Goal: Task Accomplishment & Management: Use online tool/utility

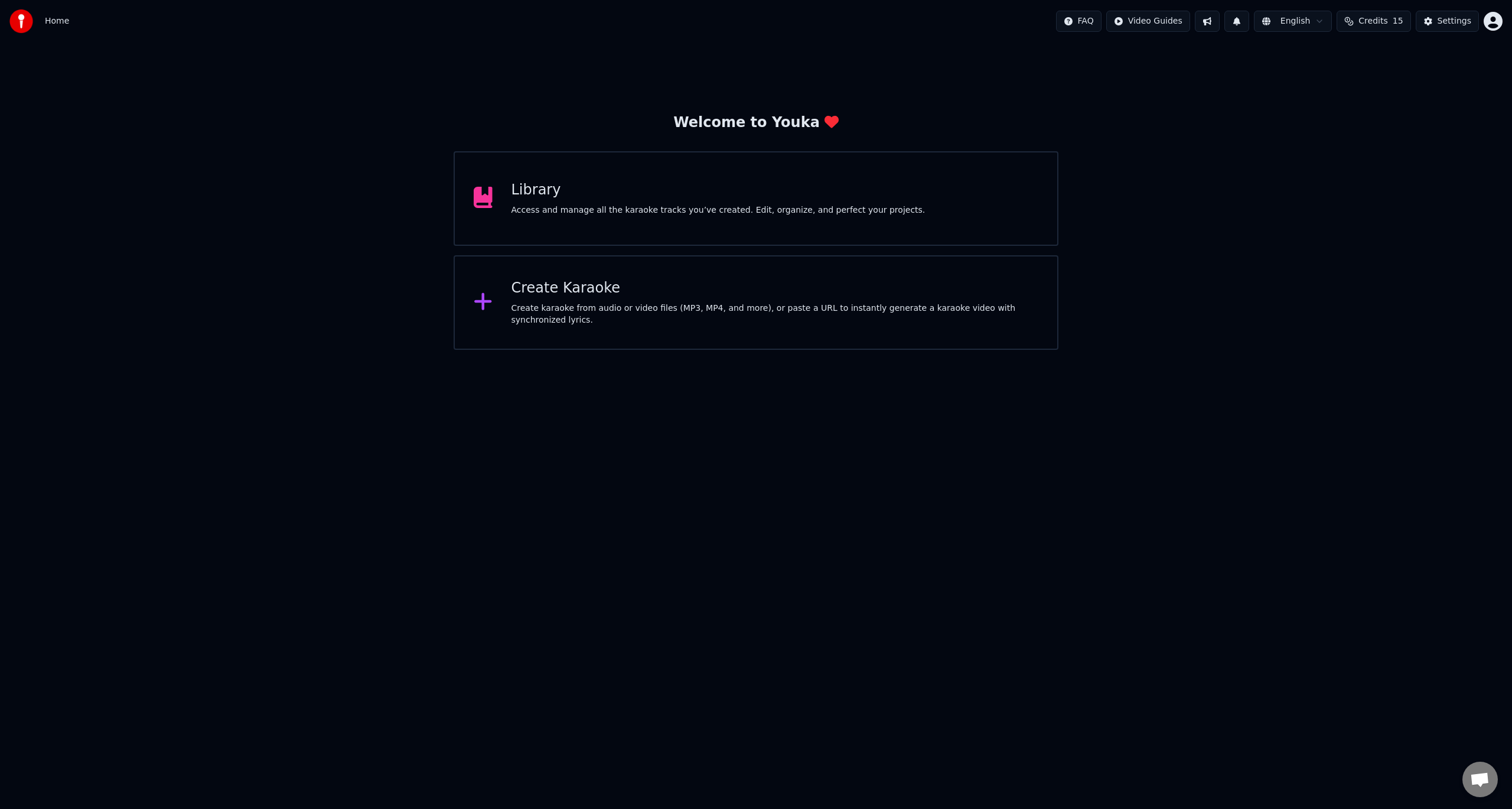
click at [601, 298] on div "Create Karaoke" at bounding box center [775, 288] width 528 height 19
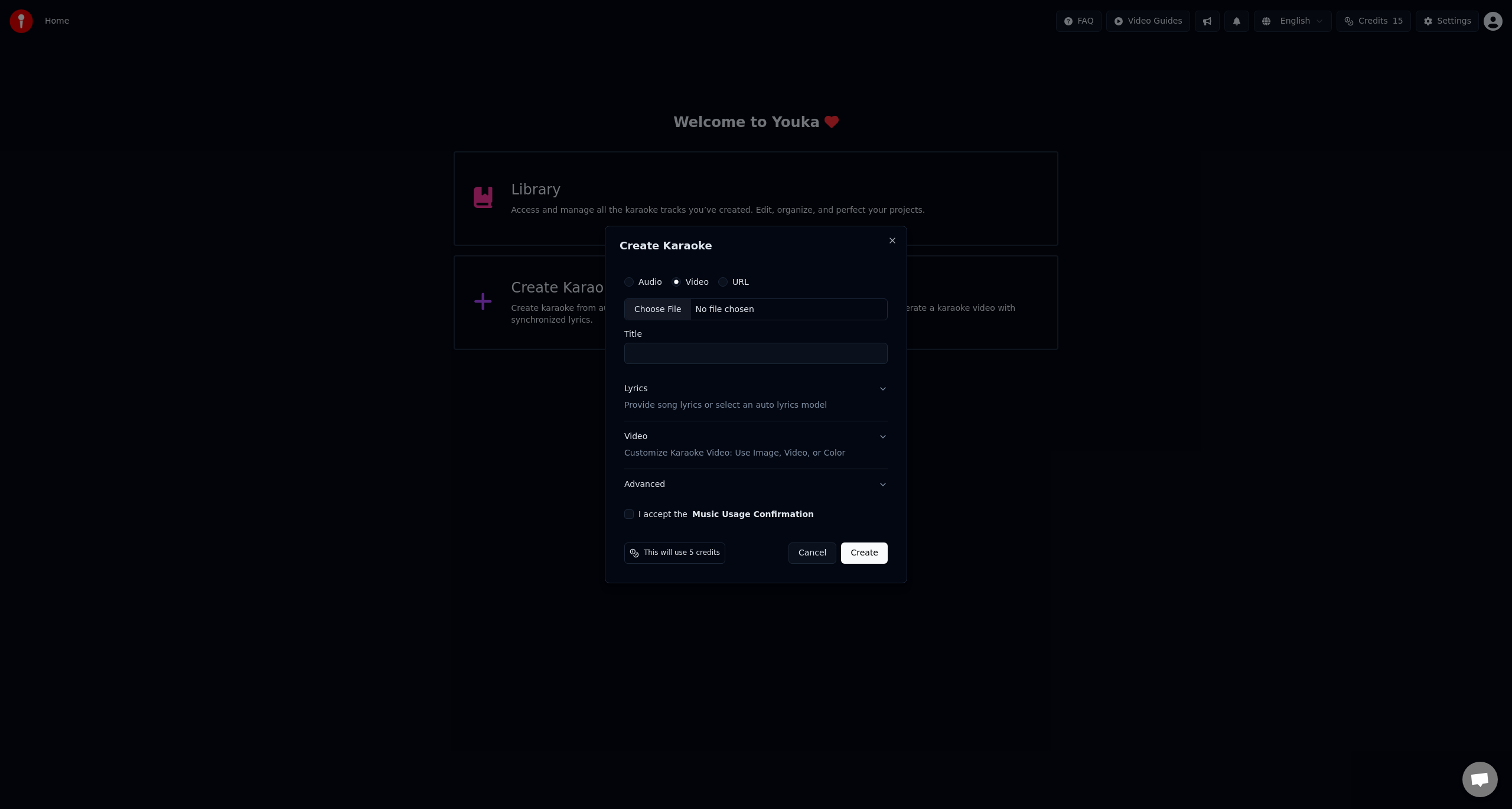
click at [665, 309] on div "Choose File" at bounding box center [658, 309] width 66 height 22
type input "**********"
click at [746, 408] on p "Provide song lyrics or select an auto lyrics model" at bounding box center [723, 406] width 203 height 12
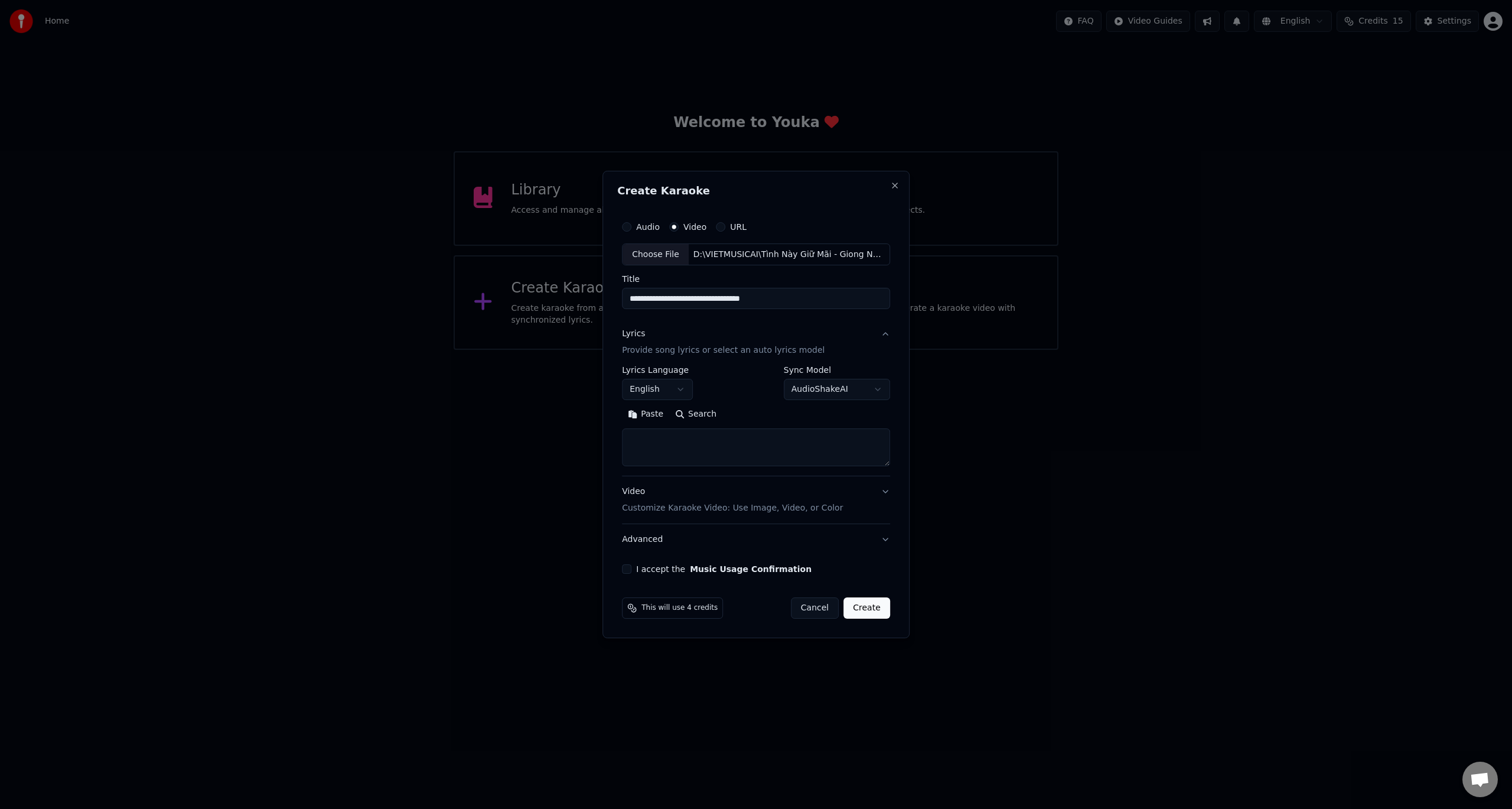
click at [687, 443] on textarea at bounding box center [756, 448] width 268 height 38
click at [684, 350] on body "**********" at bounding box center [756, 175] width 1512 height 350
select select "**"
click at [711, 450] on textarea at bounding box center [756, 448] width 268 height 38
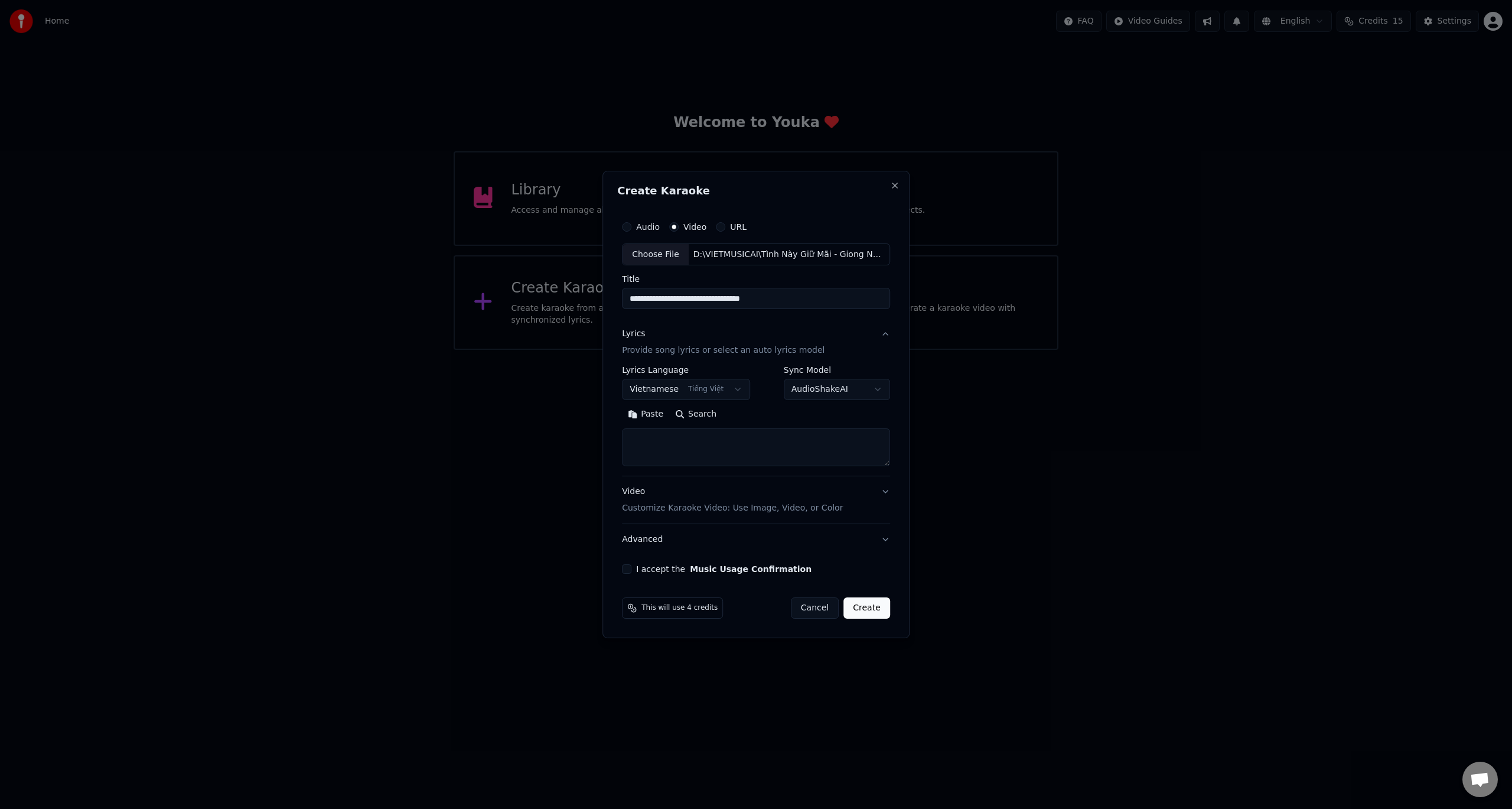
paste textarea "**********"
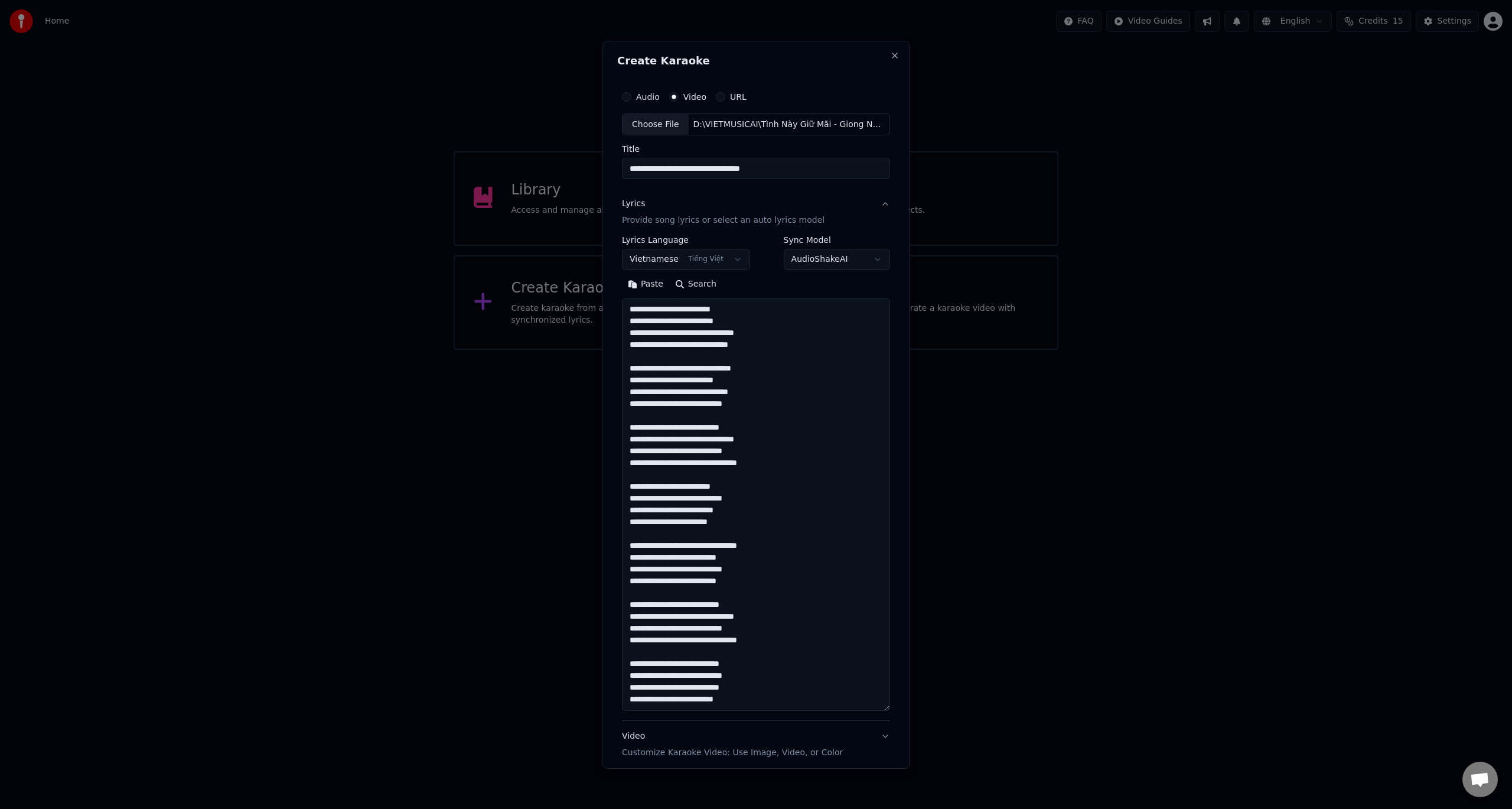
scroll to position [369, 0]
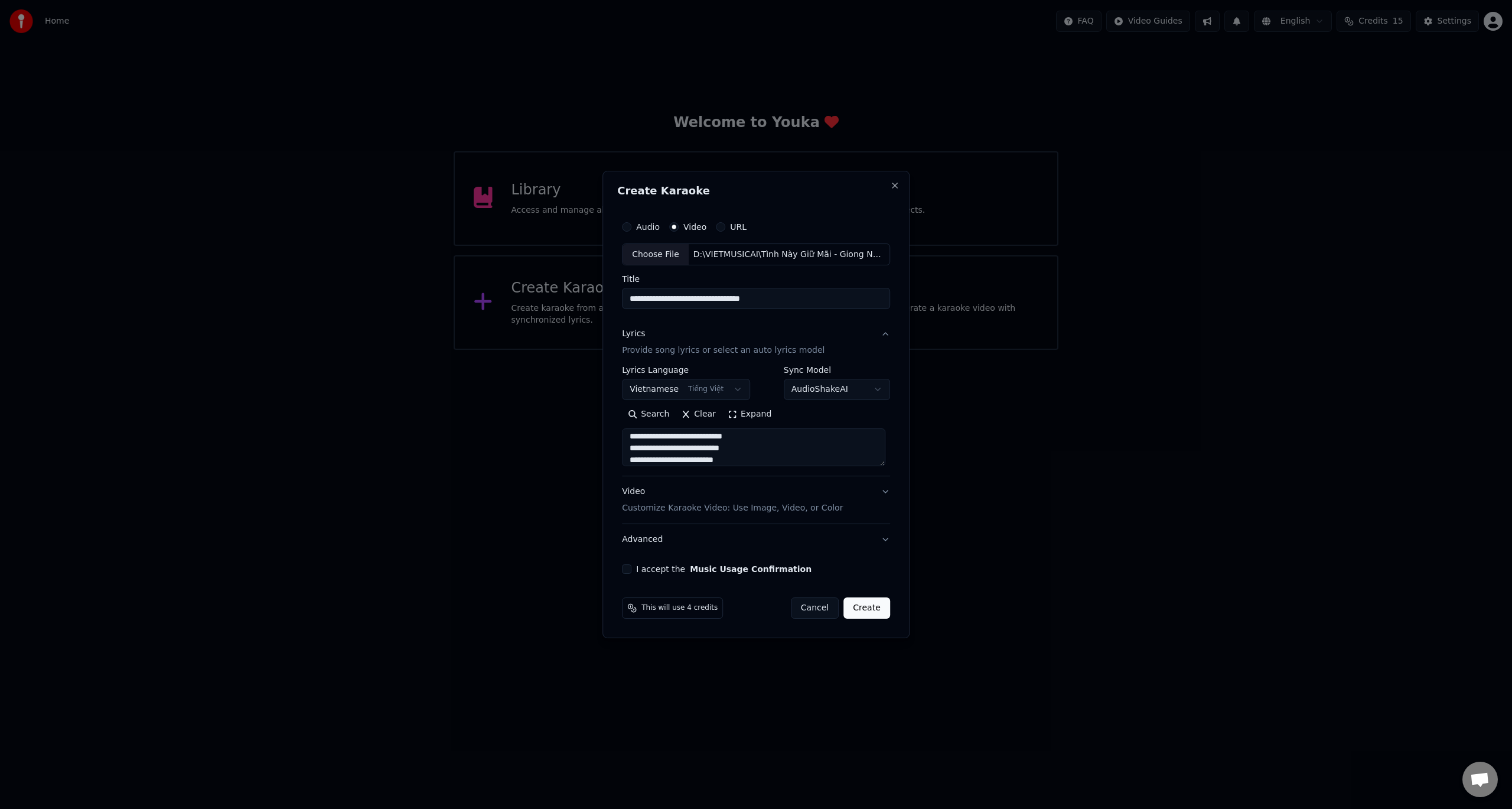
type textarea "**********"
click at [653, 569] on label "I accept the Music Usage Confirmation" at bounding box center [724, 569] width 176 height 8
click at [632, 569] on button "I accept the Music Usage Confirmation" at bounding box center [626, 569] width 9 height 9
click at [867, 611] on button "Create" at bounding box center [867, 608] width 47 height 22
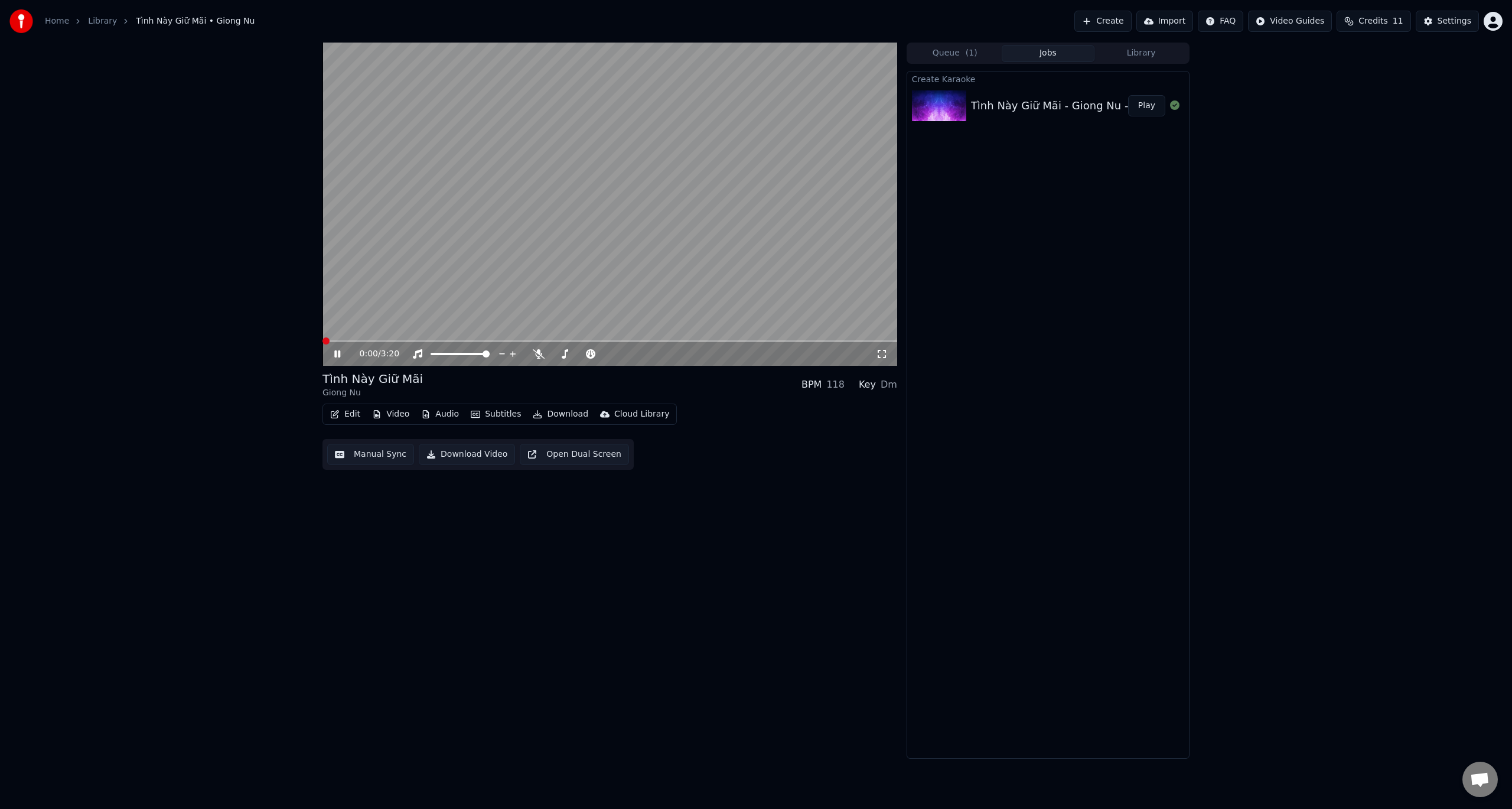
click at [323, 339] on span at bounding box center [326, 341] width 7 height 7
click at [512, 369] on div "Tình Này Giữ Mãi Giong Nu BPM 118 Key Dm Edit Video Audio Subtitles Download Cl…" at bounding box center [609, 400] width 574 height 716
click at [536, 352] on icon at bounding box center [538, 353] width 12 height 9
click at [512, 353] on icon at bounding box center [513, 354] width 6 height 6
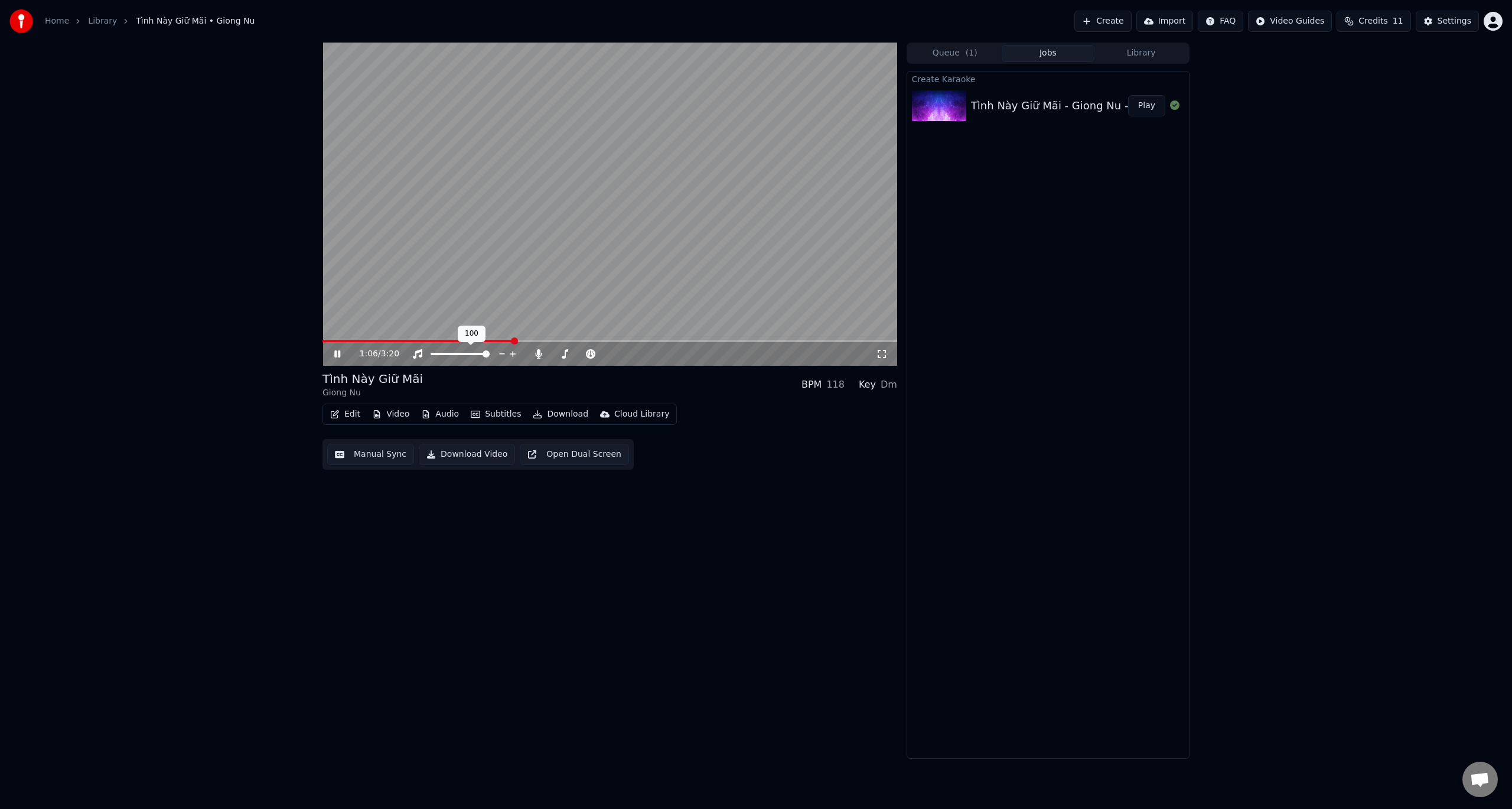
click at [512, 353] on icon at bounding box center [513, 354] width 6 height 6
click at [513, 353] on icon at bounding box center [513, 354] width 6 height 6
click at [539, 355] on icon at bounding box center [538, 353] width 7 height 9
click at [466, 454] on button "Download Video" at bounding box center [467, 454] width 96 height 22
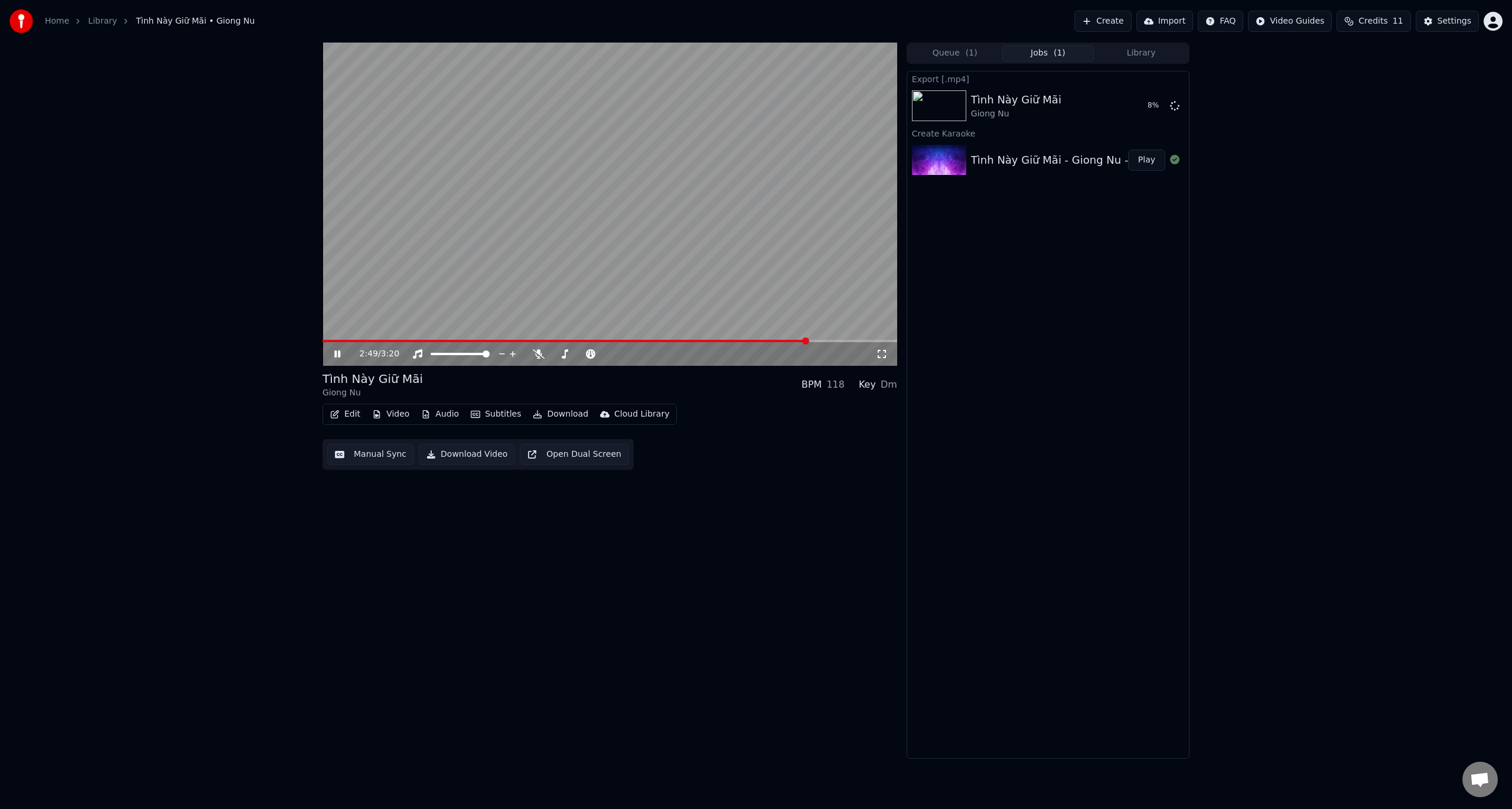
click at [342, 357] on icon at bounding box center [345, 353] width 28 height 9
click at [1140, 107] on button "Show" at bounding box center [1144, 106] width 42 height 22
click at [1142, 106] on button "Show" at bounding box center [1144, 106] width 42 height 22
click at [1180, 210] on div "Export [.mp4] Tình Này Giữ Mãi Giong Nu Show Create Karaoke Tình Này Giữ Mãi - …" at bounding box center [1048, 414] width 283 height 688
click at [1115, 17] on button "Create" at bounding box center [1103, 21] width 57 height 22
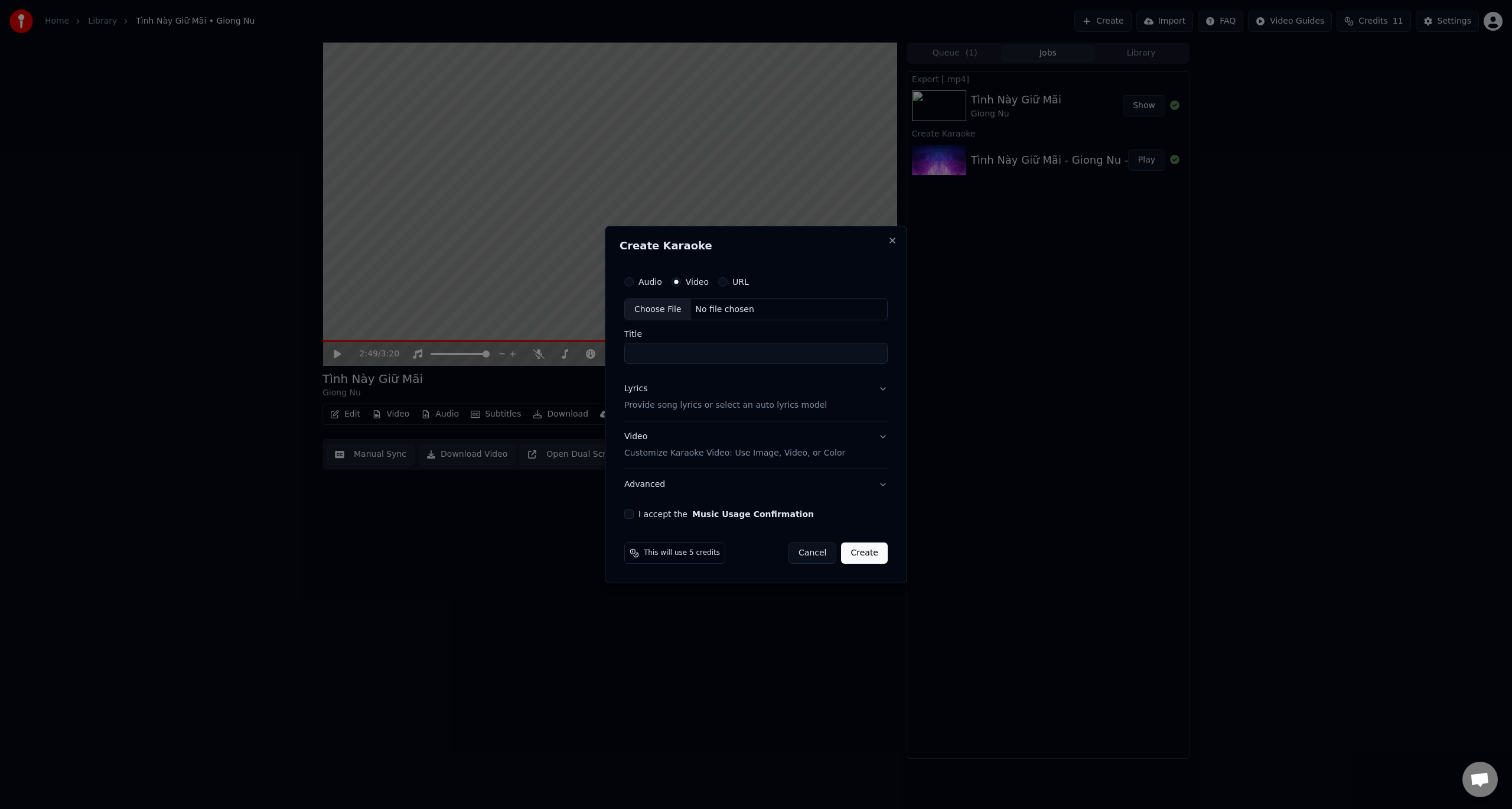
click at [656, 312] on div "Choose File" at bounding box center [658, 309] width 66 height 22
type input "**********"
click at [642, 514] on label "I accept the Music Usage Confirmation" at bounding box center [724, 514] width 176 height 8
click at [632, 514] on button "I accept the Music Usage Confirmation" at bounding box center [626, 514] width 9 height 9
click at [695, 403] on p "Provide song lyrics or select an auto lyrics model" at bounding box center [723, 406] width 203 height 12
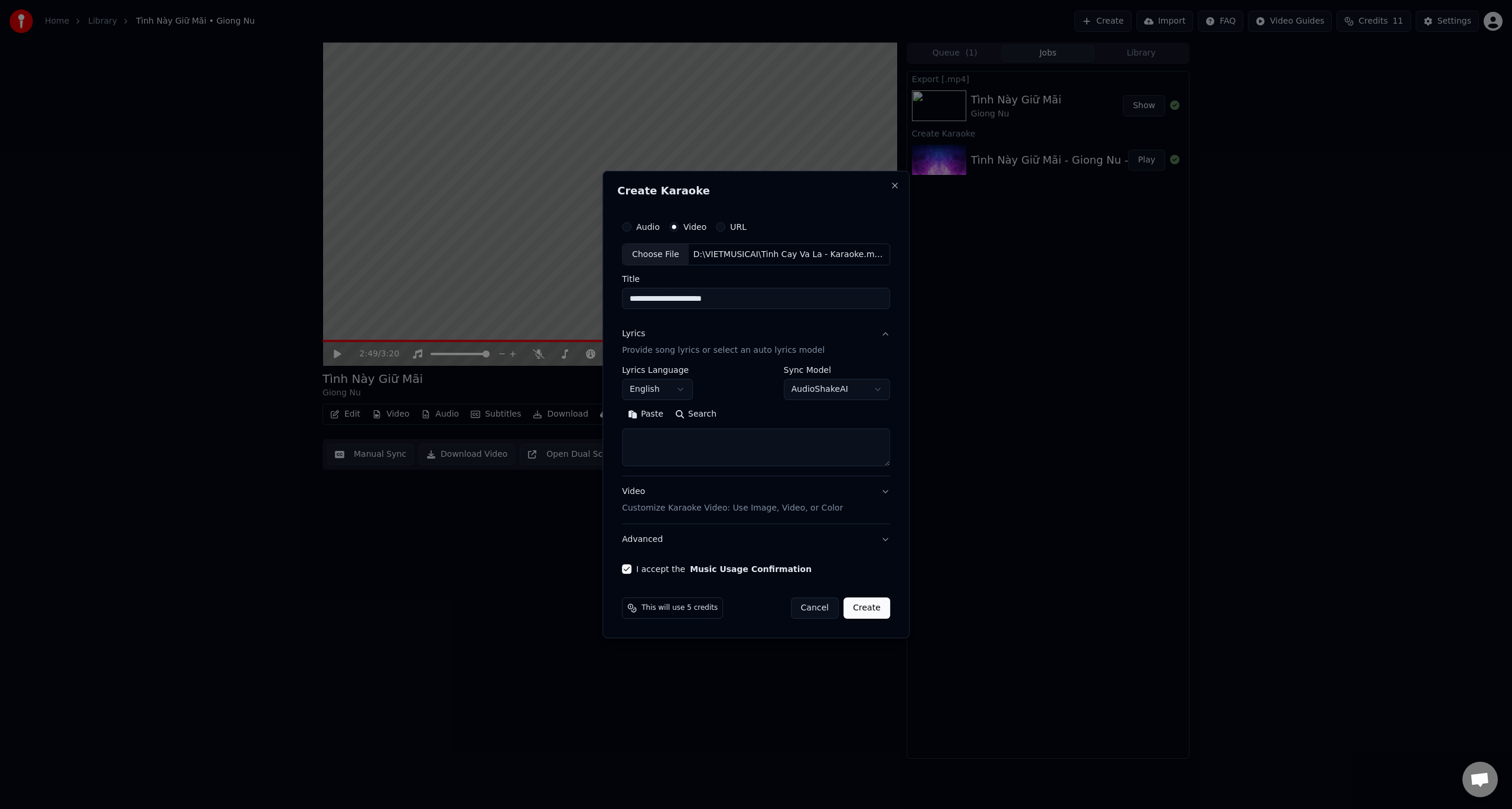
click at [681, 457] on textarea at bounding box center [756, 448] width 268 height 38
paste textarea "**********"
type textarea "**********"
click at [675, 383] on body "**********" at bounding box center [756, 405] width 1512 height 809
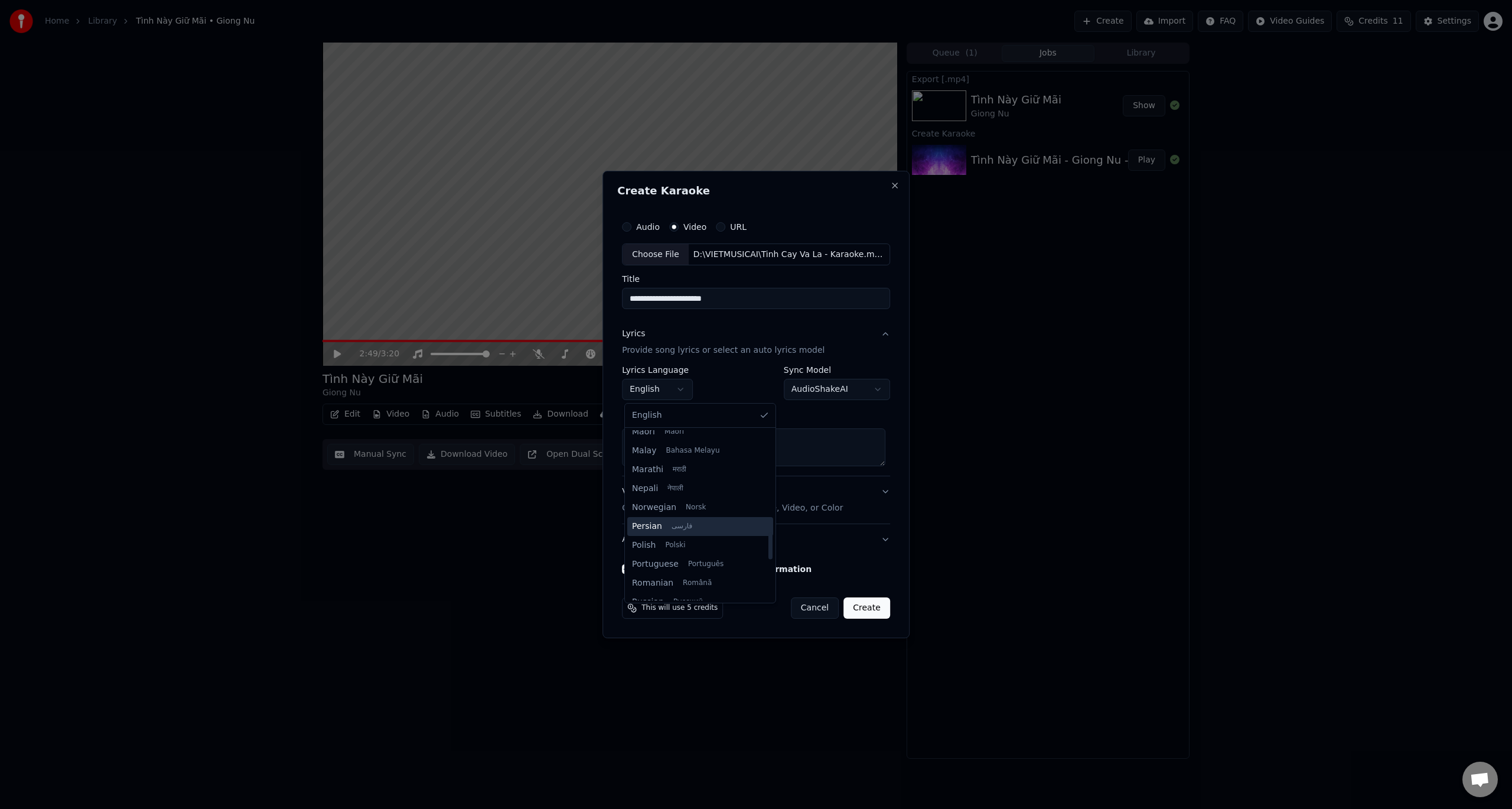
scroll to position [907, 0]
select select "**"
drag, startPoint x: 695, startPoint y: 458, endPoint x: 635, endPoint y: 441, distance: 62.4
click at [635, 441] on textarea "**********" at bounding box center [753, 448] width 264 height 38
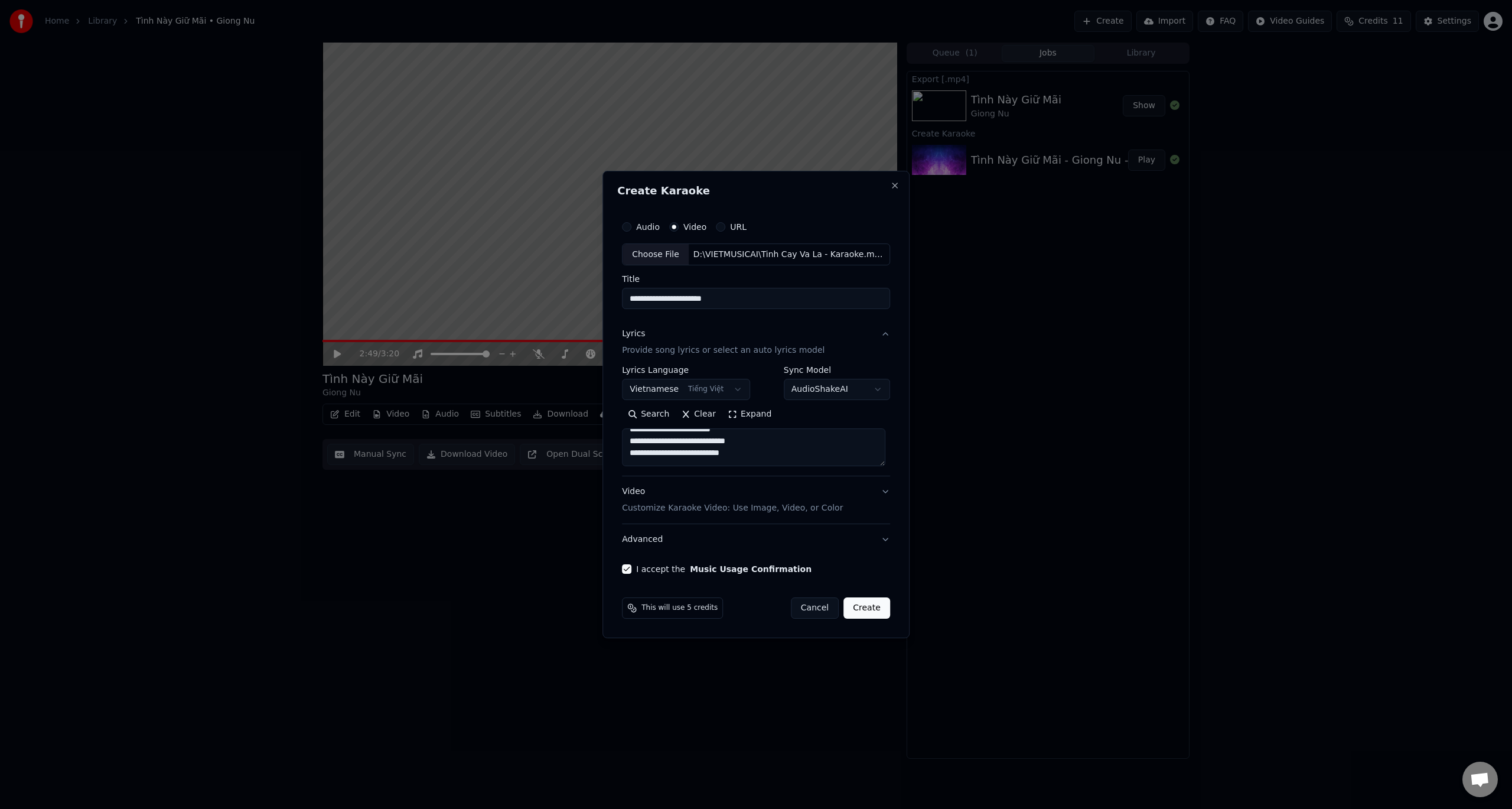
scroll to position [245, 0]
click at [818, 457] on textarea "**********" at bounding box center [753, 448] width 264 height 38
click at [659, 452] on textarea "**********" at bounding box center [753, 448] width 264 height 38
click at [657, 453] on textarea "**********" at bounding box center [753, 448] width 264 height 38
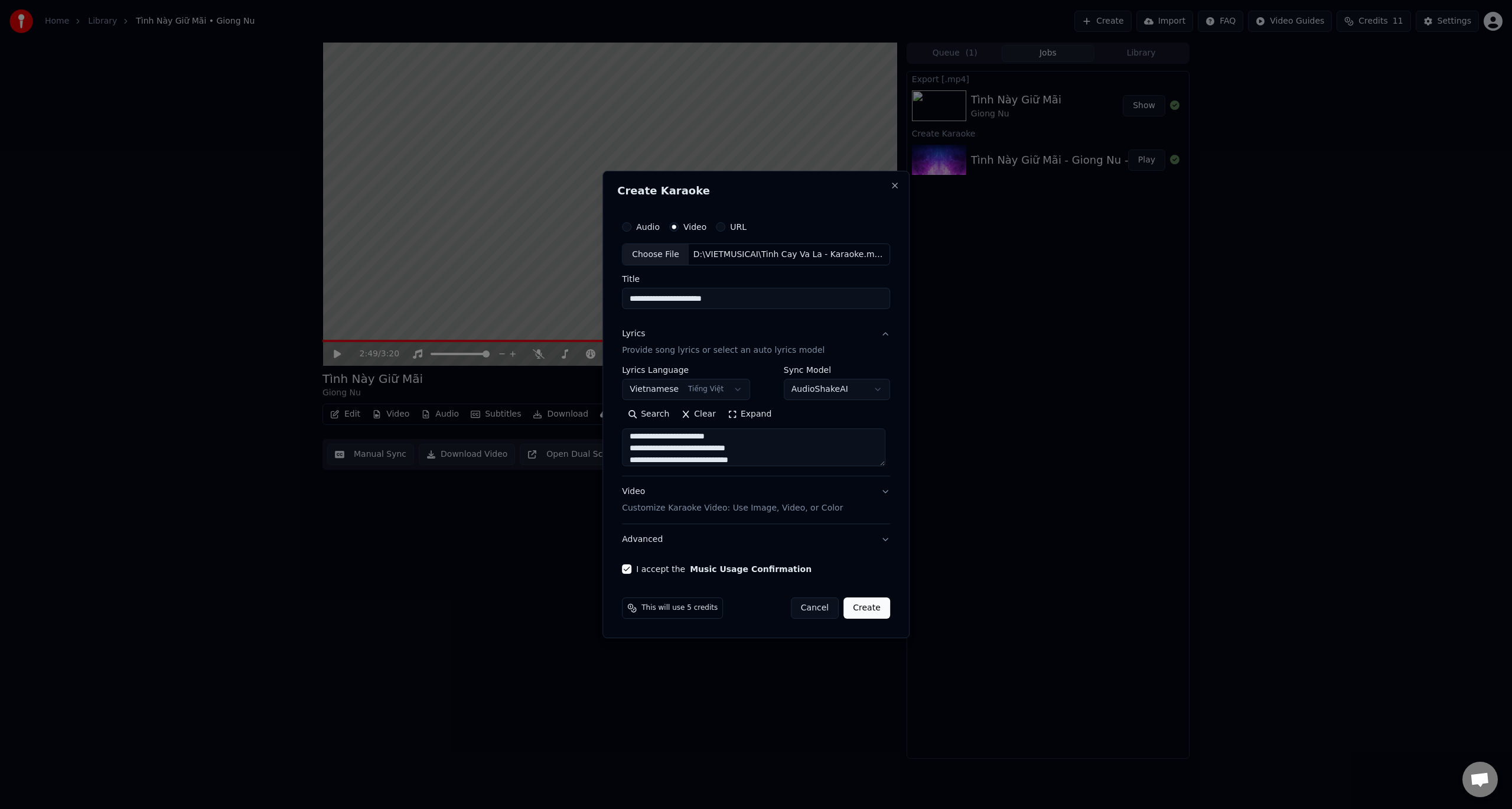
scroll to position [280, 0]
click at [842, 437] on textarea "**********" at bounding box center [753, 448] width 264 height 38
type textarea "**********"
click at [743, 614] on div "This will use 5 credits Cancel Create" at bounding box center [756, 608] width 268 height 22
click at [856, 607] on button "Create" at bounding box center [867, 608] width 47 height 22
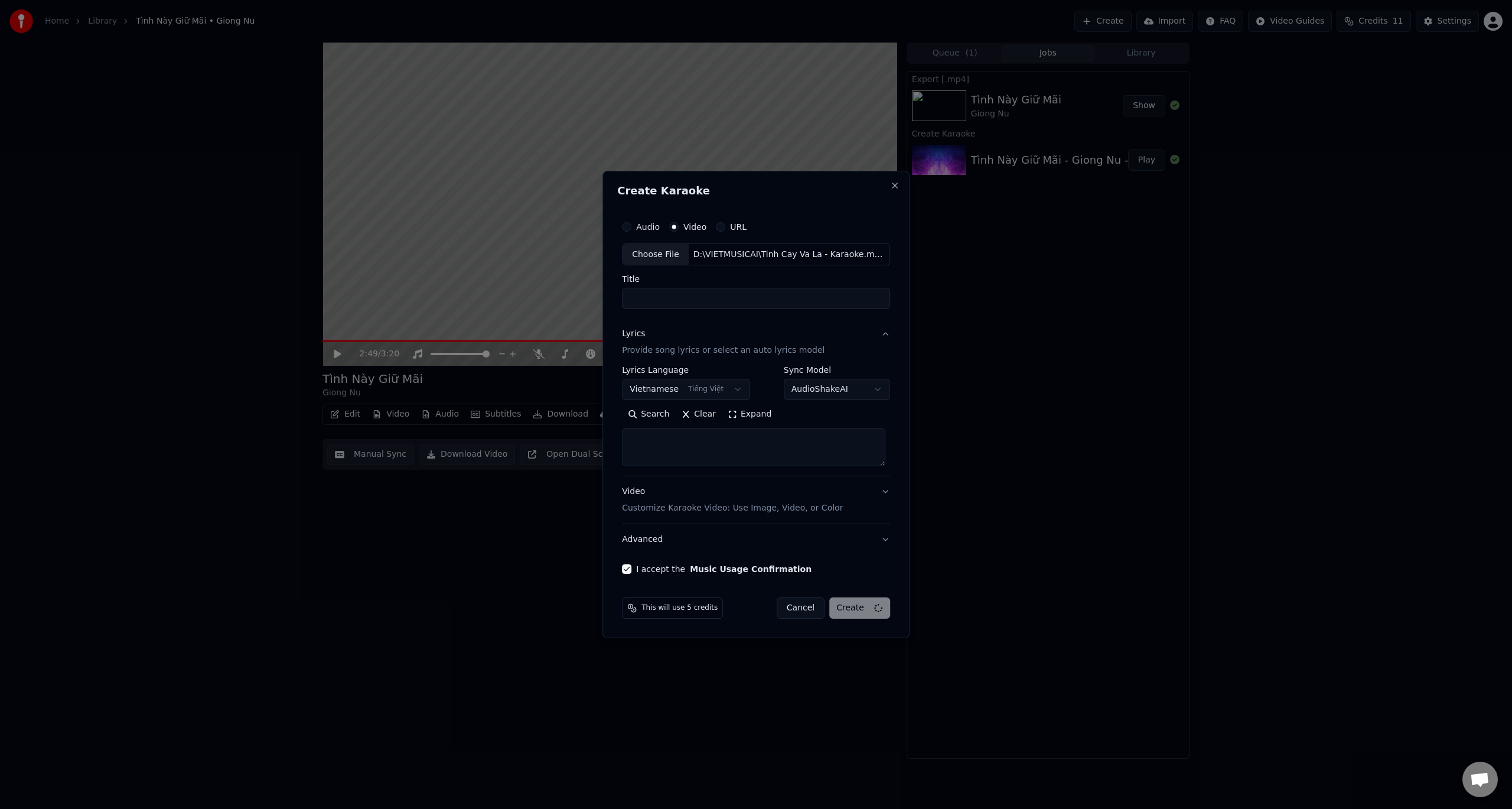
scroll to position [0, 0]
select select
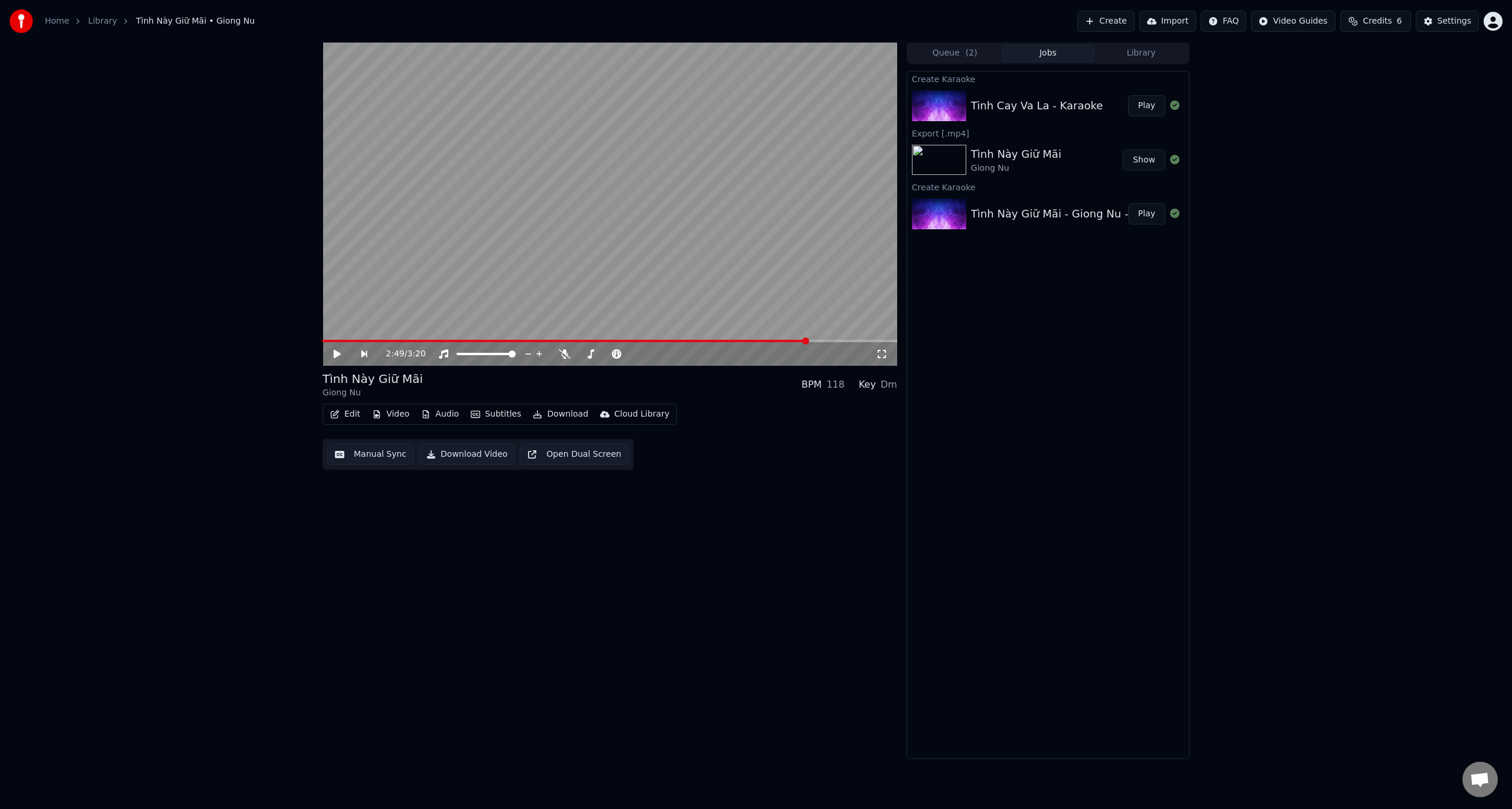
click at [1147, 101] on button "Play" at bounding box center [1146, 106] width 37 height 22
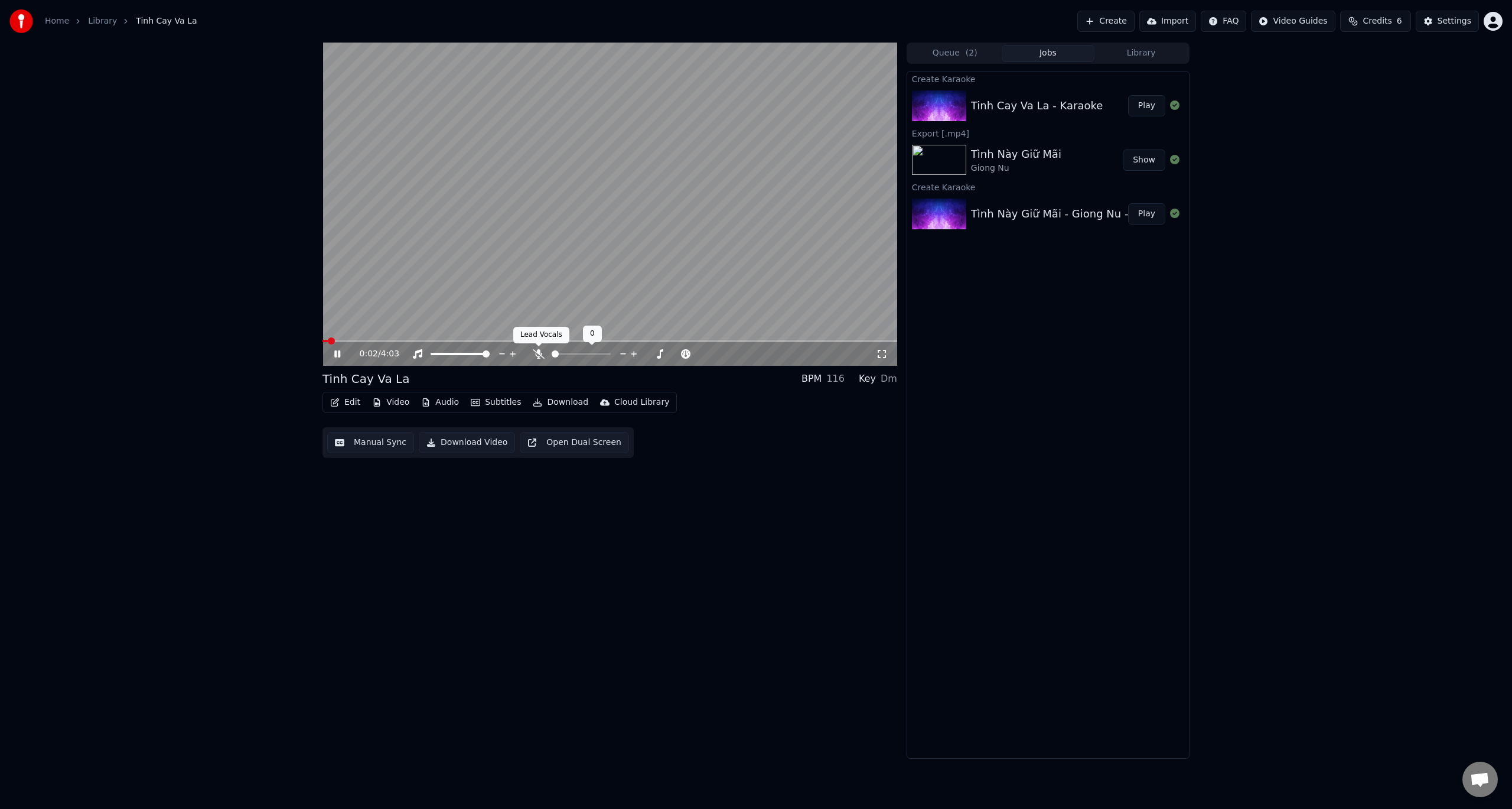
click at [541, 353] on icon at bounding box center [538, 353] width 12 height 9
click at [380, 444] on button "Manual Sync" at bounding box center [370, 443] width 87 height 22
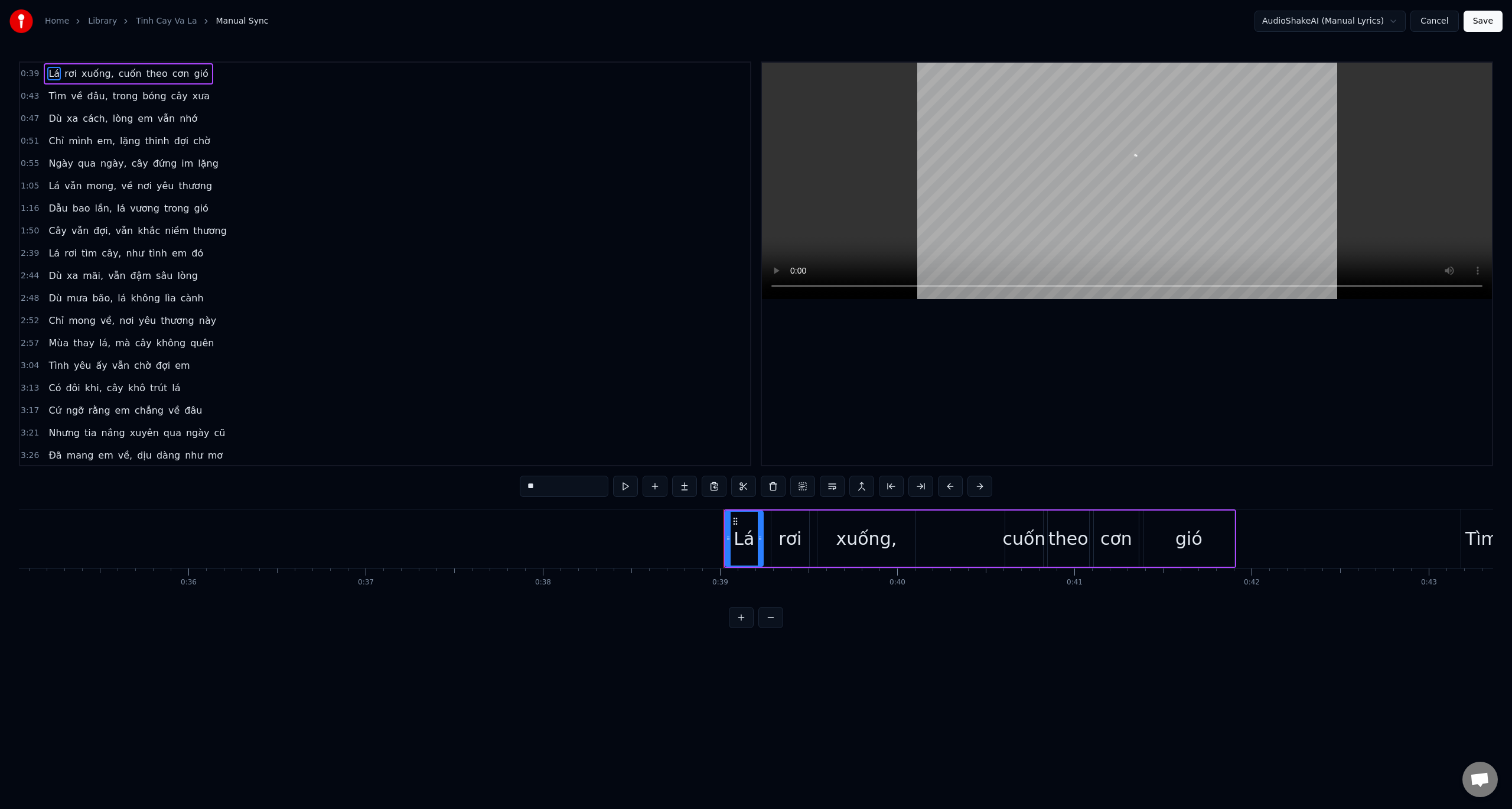
scroll to position [0, 6855]
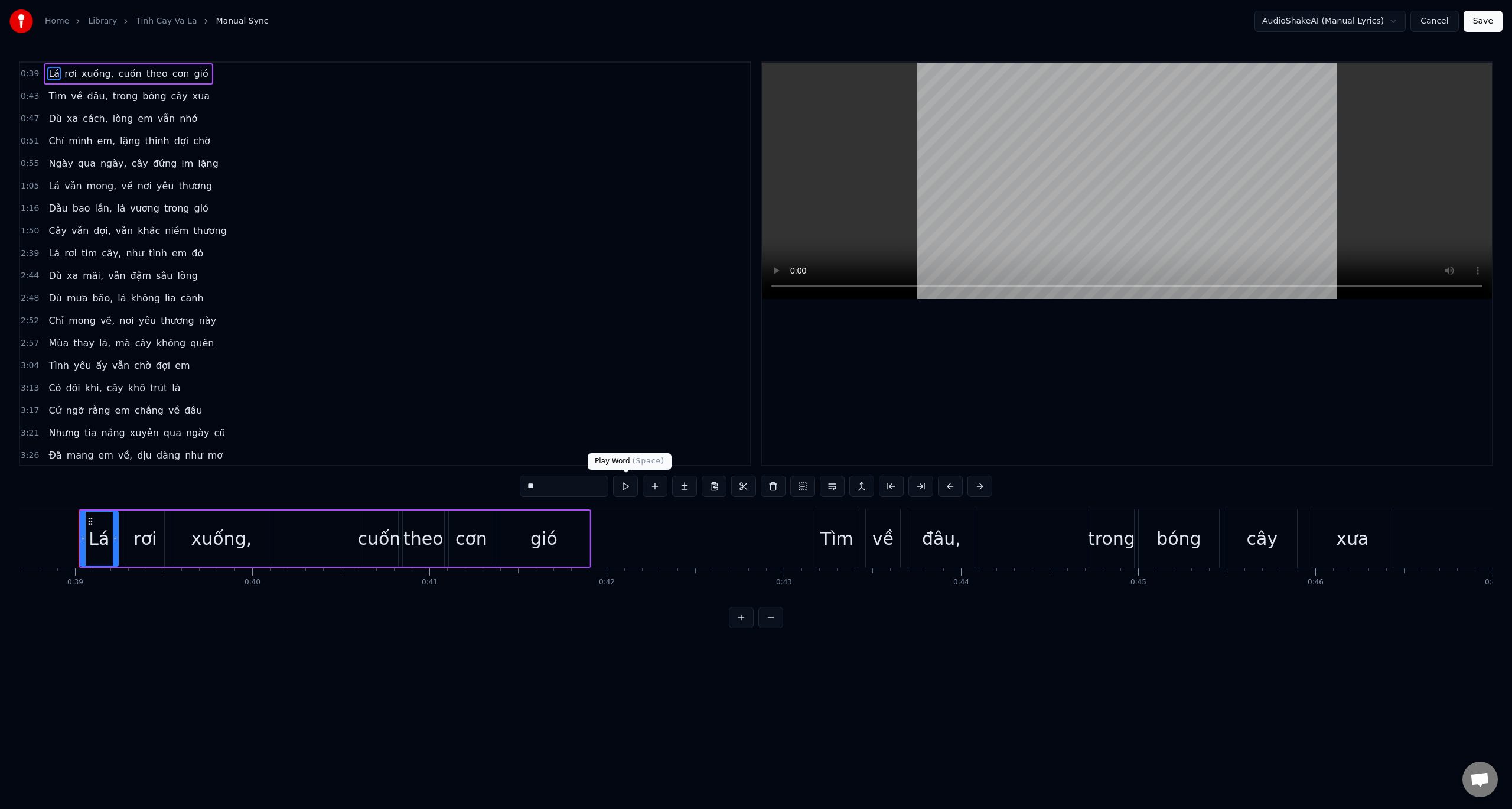
click at [625, 490] on button at bounding box center [625, 486] width 25 height 22
click at [625, 487] on button at bounding box center [625, 486] width 25 height 22
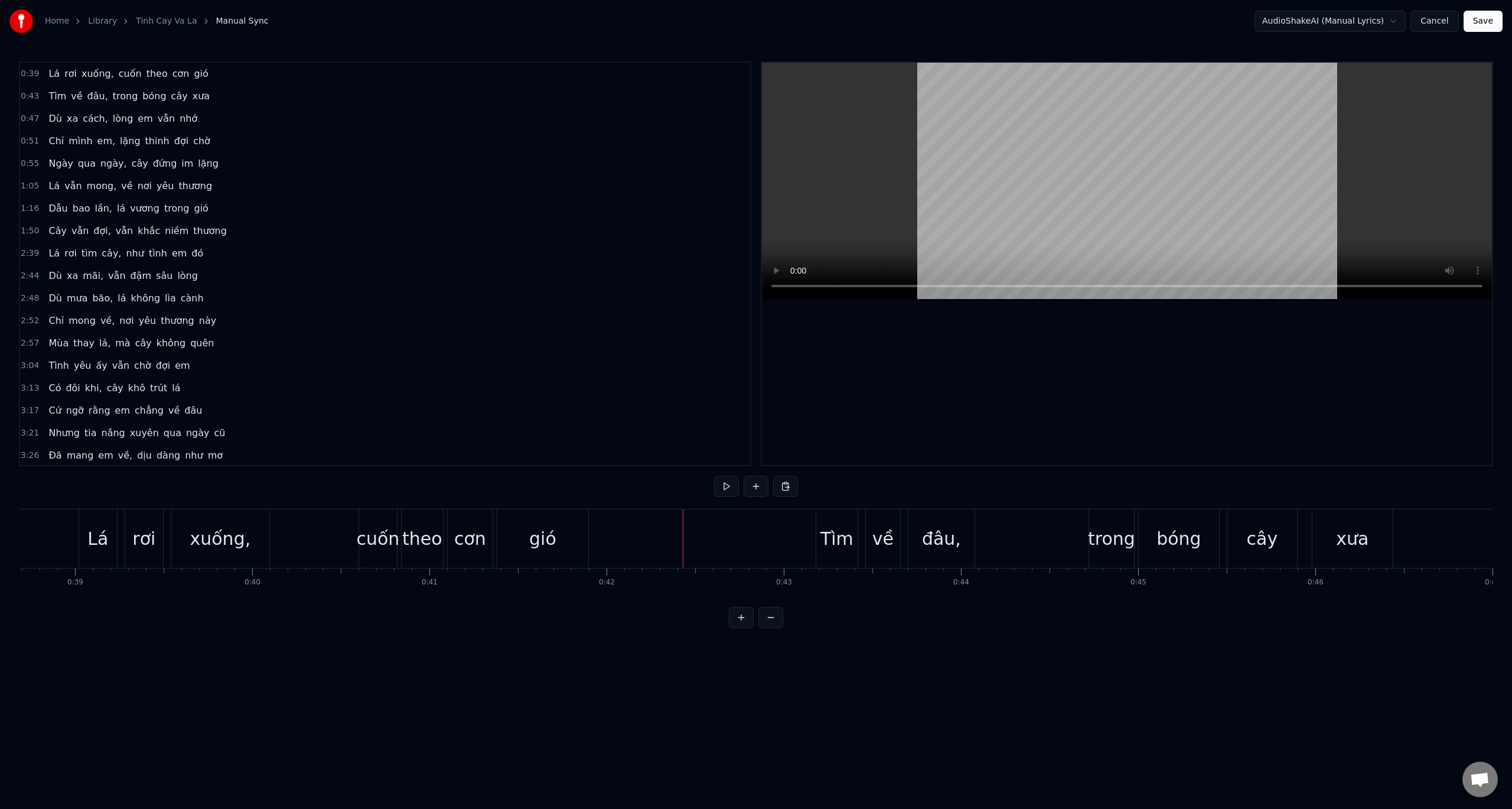
click at [14, 510] on div "Home Library Tinh Cay Va La Manual Sync AudioShakeAI (Manual Lyrics) Cancel Sav…" at bounding box center [756, 314] width 1512 height 628
click at [18, 510] on div "Home Library Tinh Cay Va La Manual Sync AudioShakeAI (Manual Lyrics) Cancel Sav…" at bounding box center [756, 314] width 1512 height 628
click at [84, 523] on div "Lá" at bounding box center [98, 539] width 38 height 58
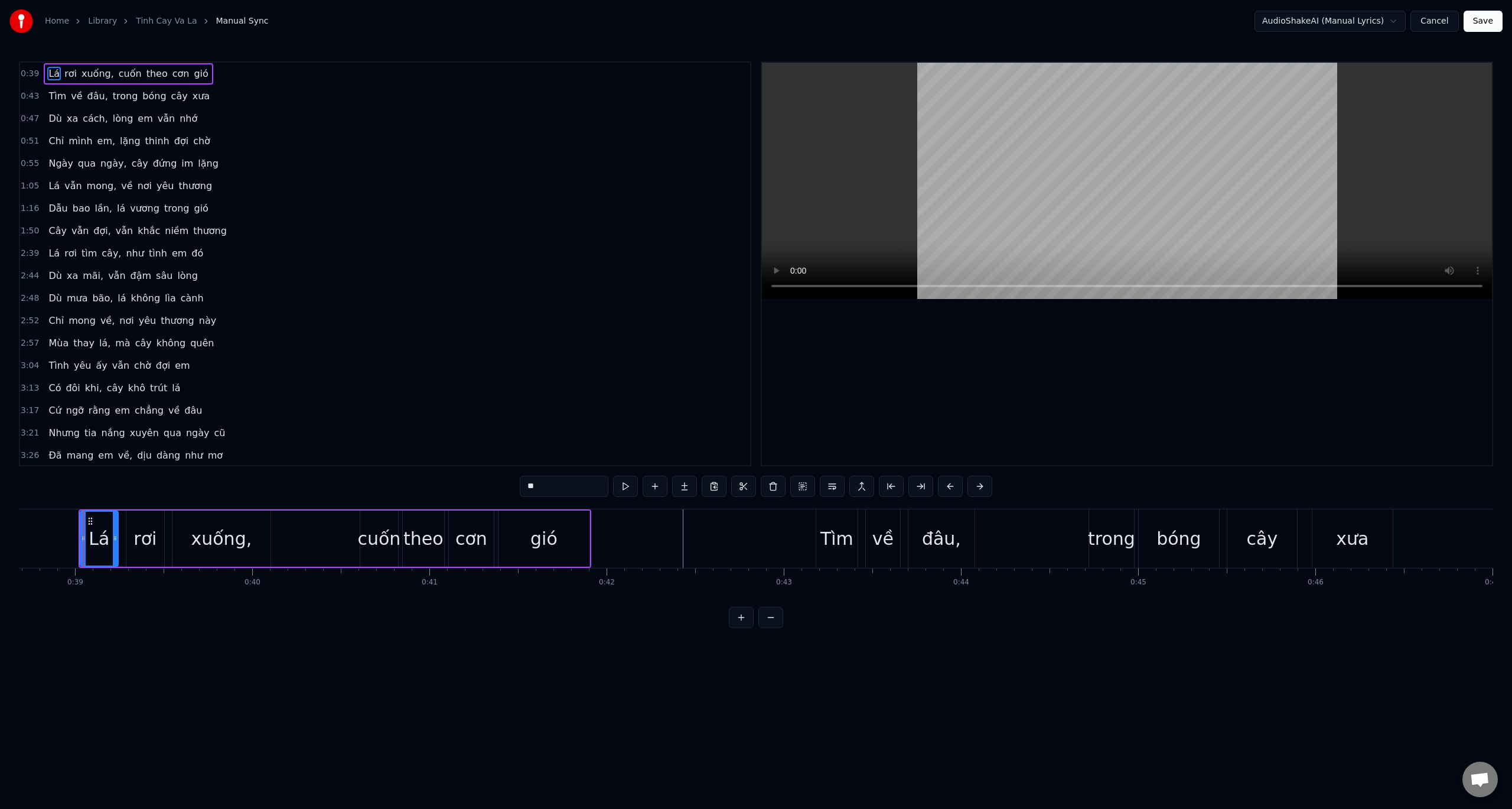
click at [147, 536] on div "rơi" at bounding box center [144, 539] width 23 height 26
click at [210, 534] on div "xuống," at bounding box center [221, 539] width 61 height 26
click at [1479, 783] on span "Open chat" at bounding box center [1480, 781] width 20 height 17
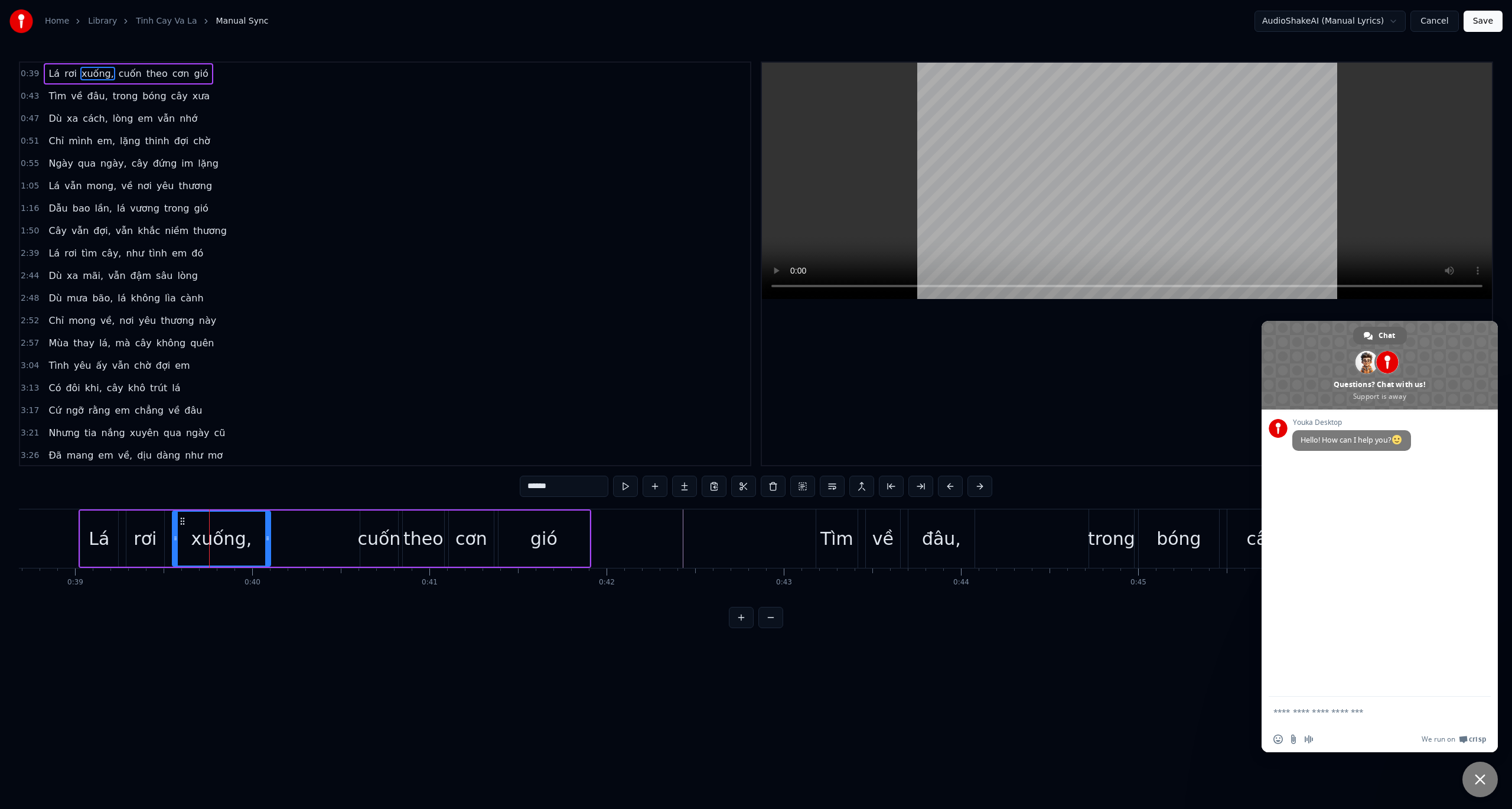
scroll to position [0, 0]
click at [1236, 395] on div at bounding box center [1127, 264] width 730 height 403
click at [1479, 775] on span "Close chat" at bounding box center [1480, 779] width 10 height 10
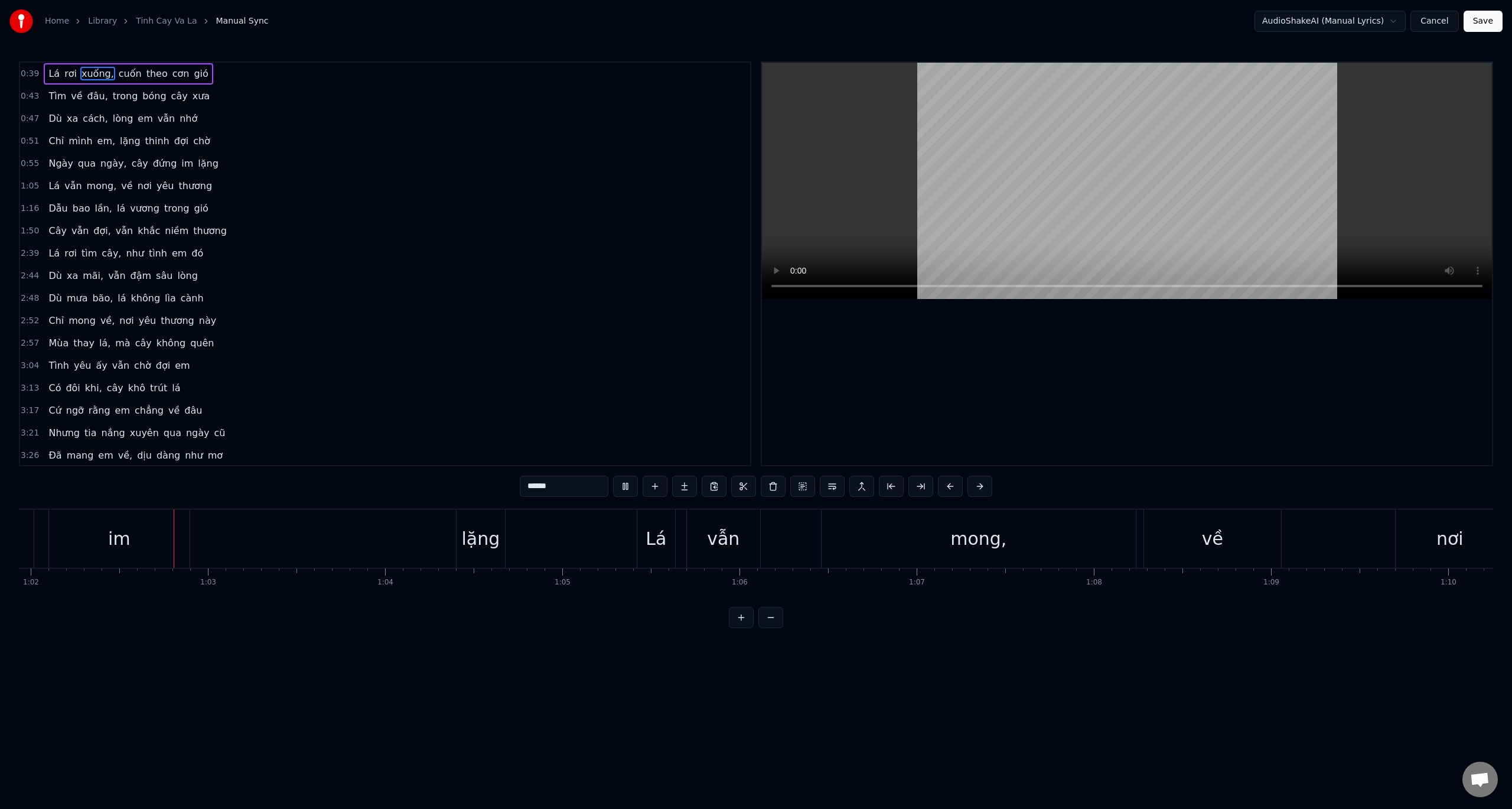
scroll to position [0, 10978]
click at [628, 489] on button at bounding box center [625, 486] width 25 height 22
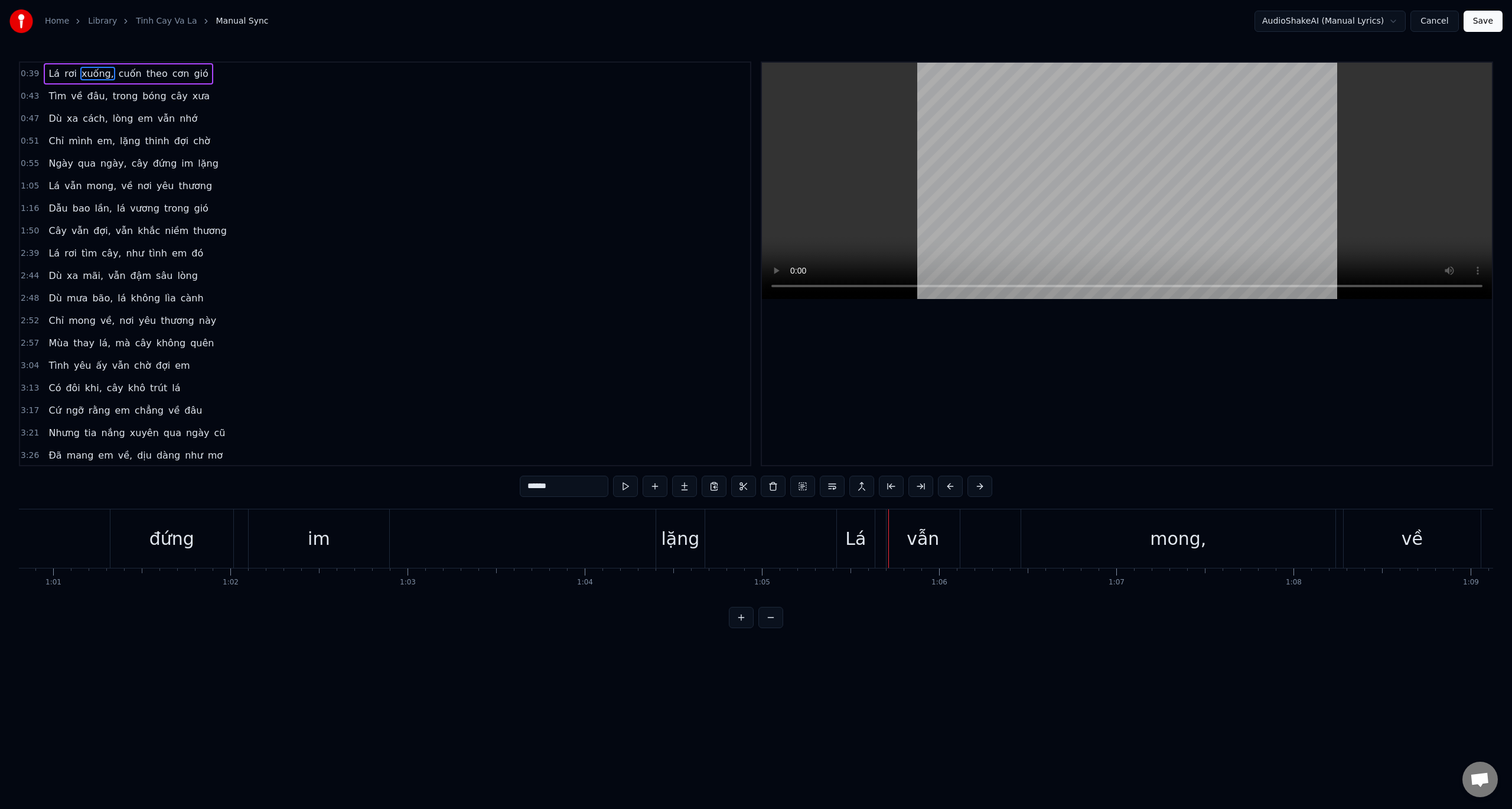
click at [199, 512] on div "đứng" at bounding box center [172, 539] width 123 height 58
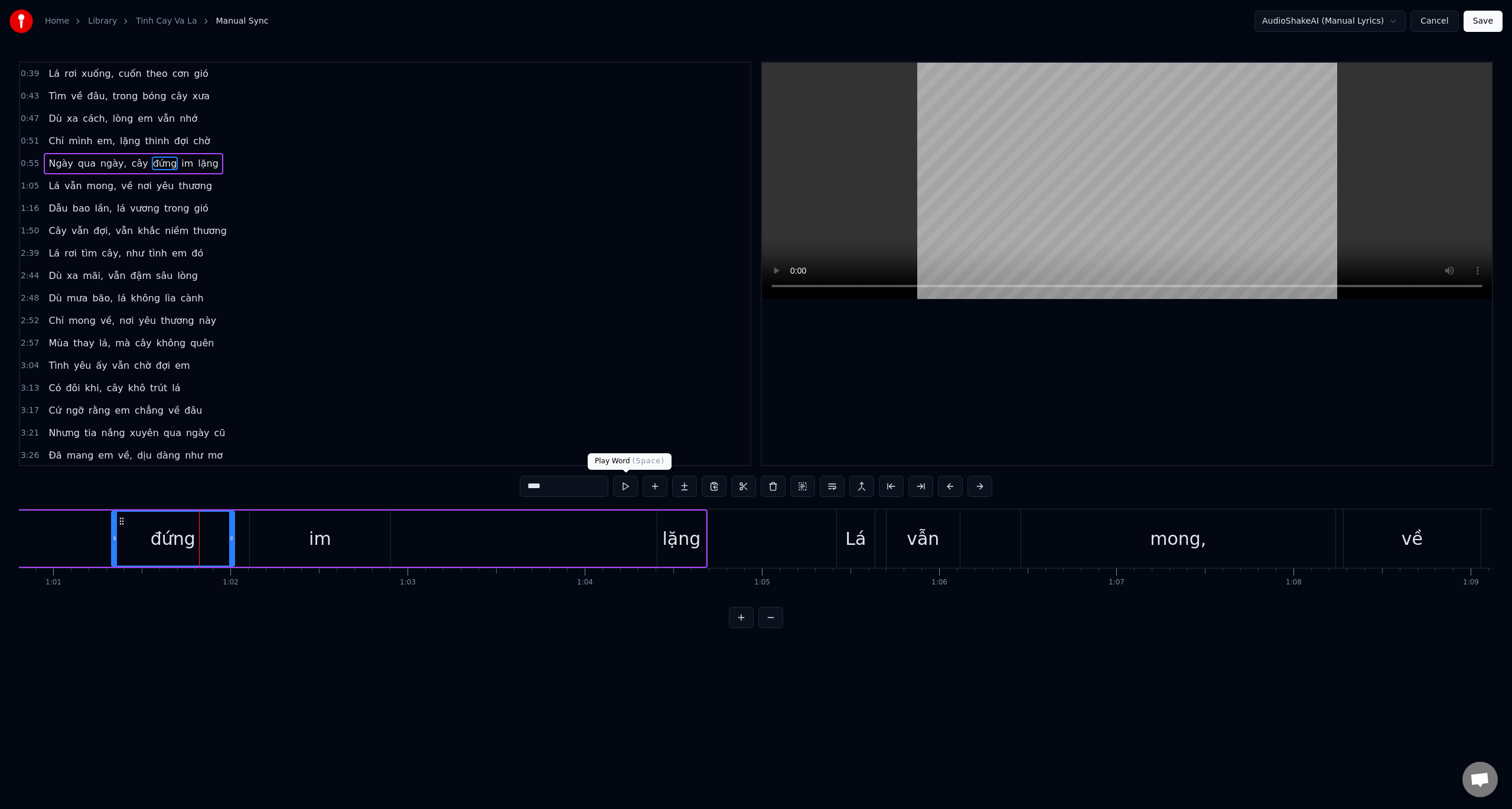
click at [627, 483] on button at bounding box center [625, 486] width 25 height 22
click at [627, 482] on button at bounding box center [625, 486] width 25 height 22
click at [321, 531] on div "im" at bounding box center [320, 539] width 23 height 26
type input "**"
click at [624, 486] on button at bounding box center [625, 486] width 25 height 22
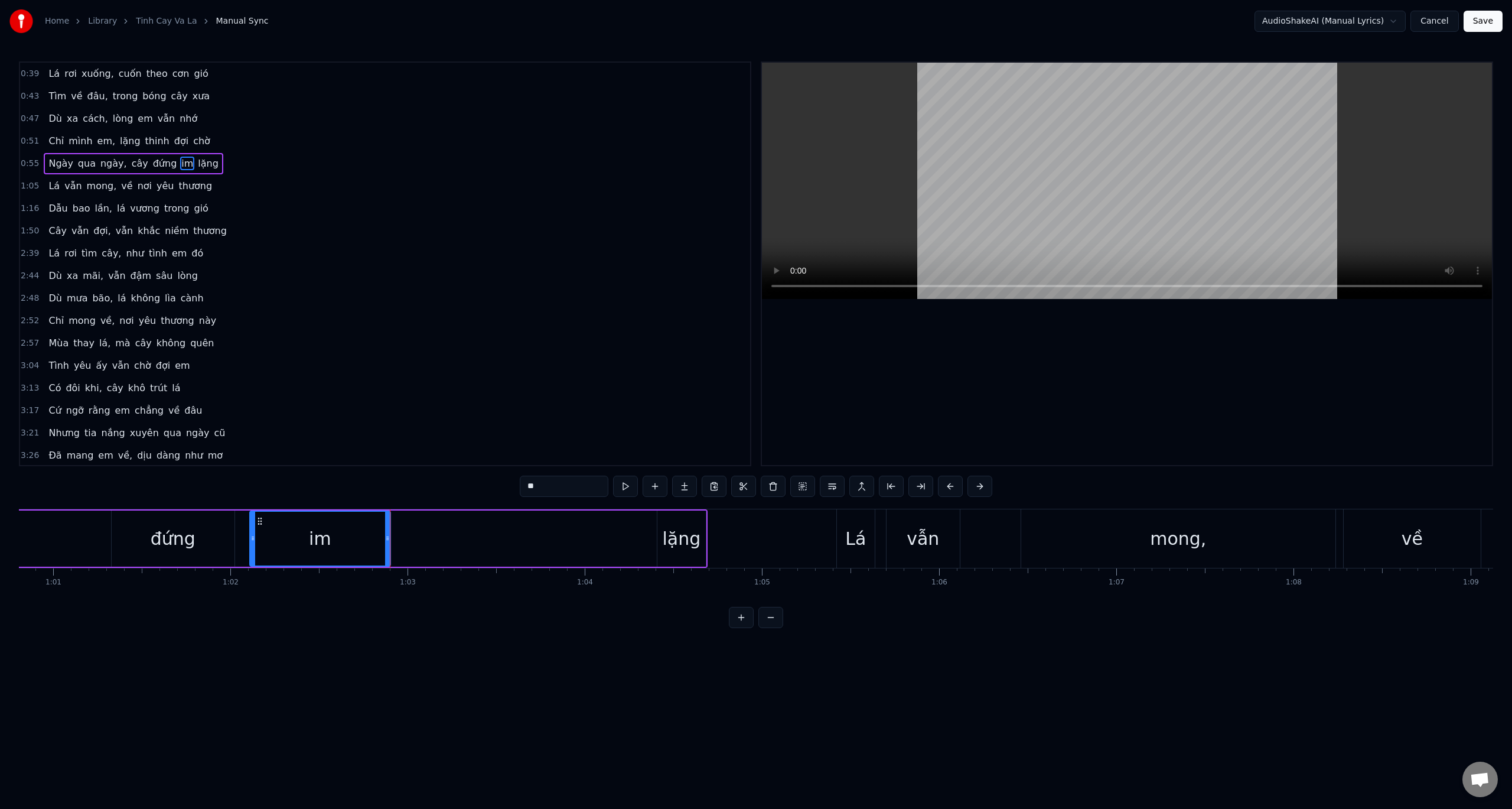
click at [694, 488] on button at bounding box center [697, 486] width 25 height 22
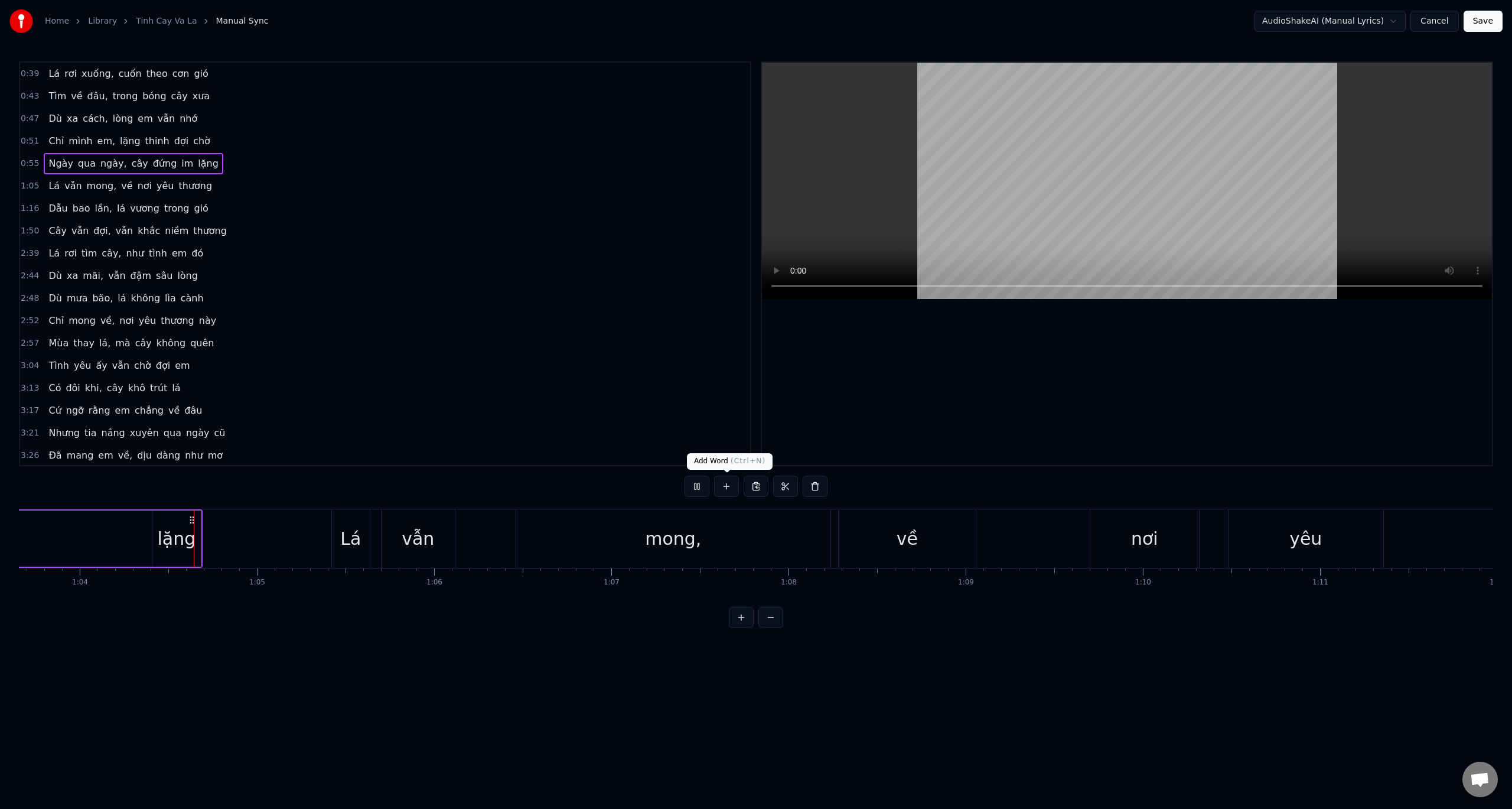
scroll to position [0, 11284]
click at [768, 628] on button at bounding box center [770, 617] width 25 height 22
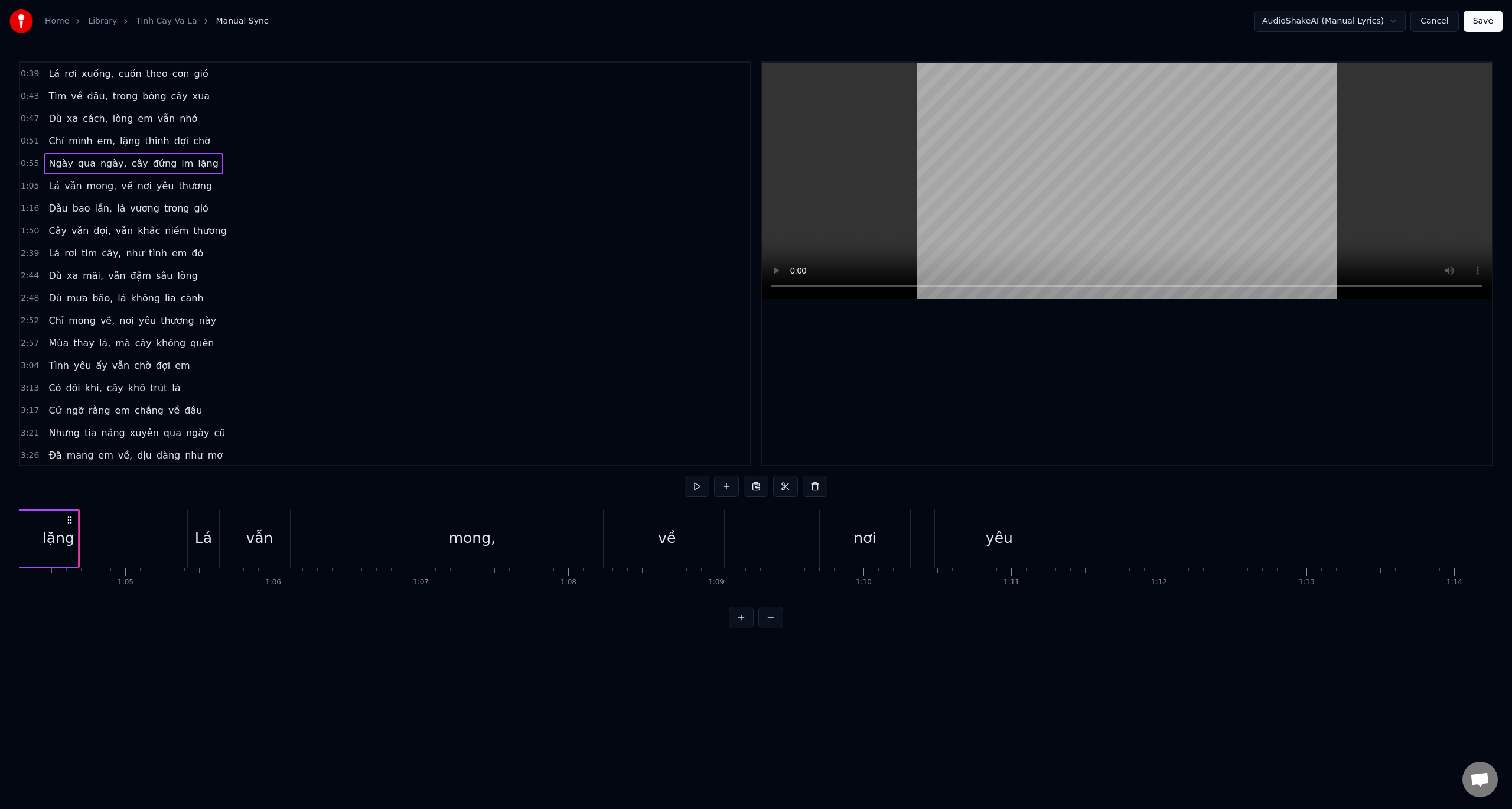
scroll to position [0, 9492]
click at [697, 487] on button at bounding box center [697, 486] width 25 height 22
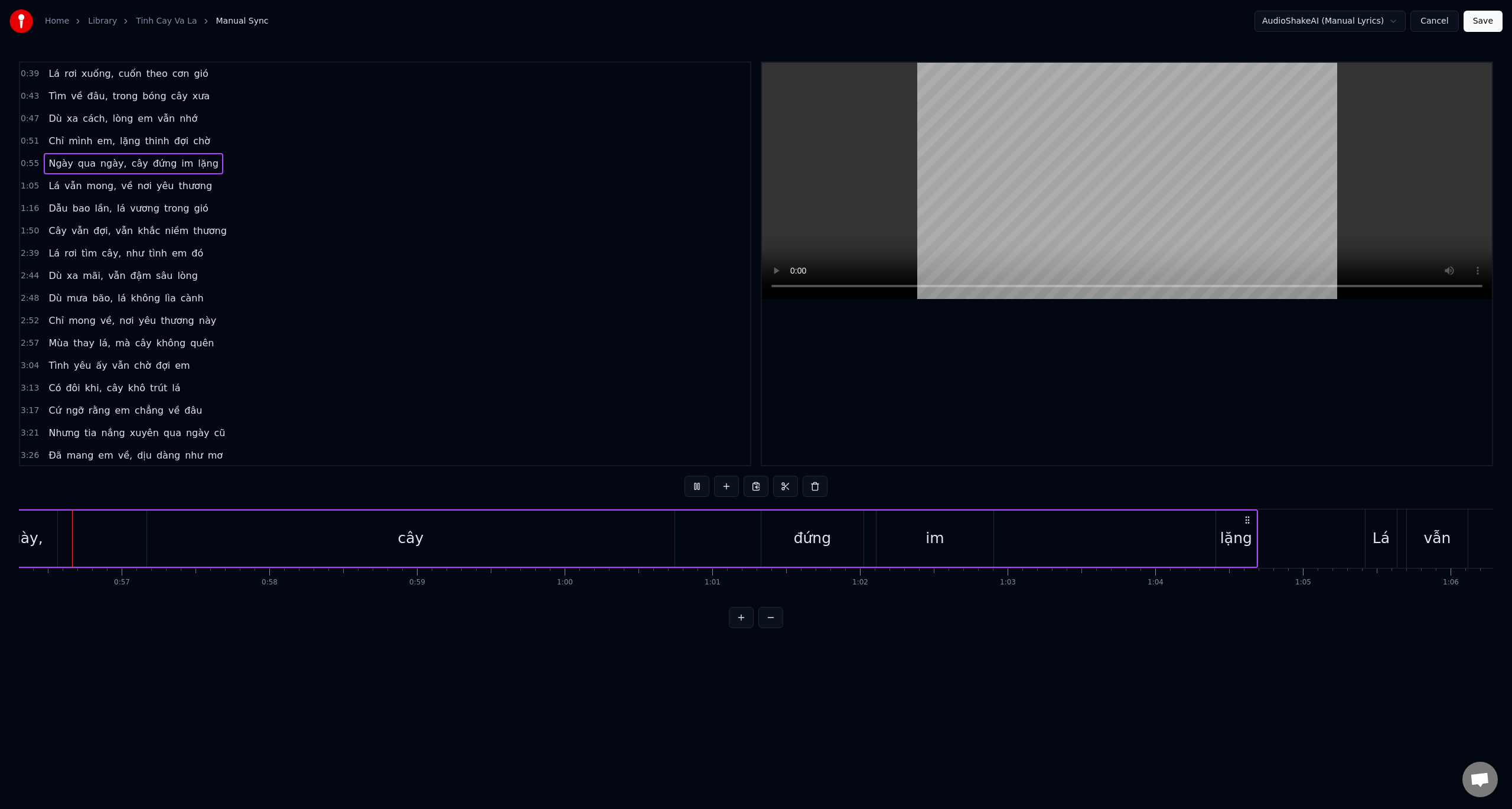
scroll to position [0, 8297]
click at [697, 489] on button at bounding box center [697, 486] width 25 height 22
click at [698, 489] on button at bounding box center [697, 486] width 25 height 22
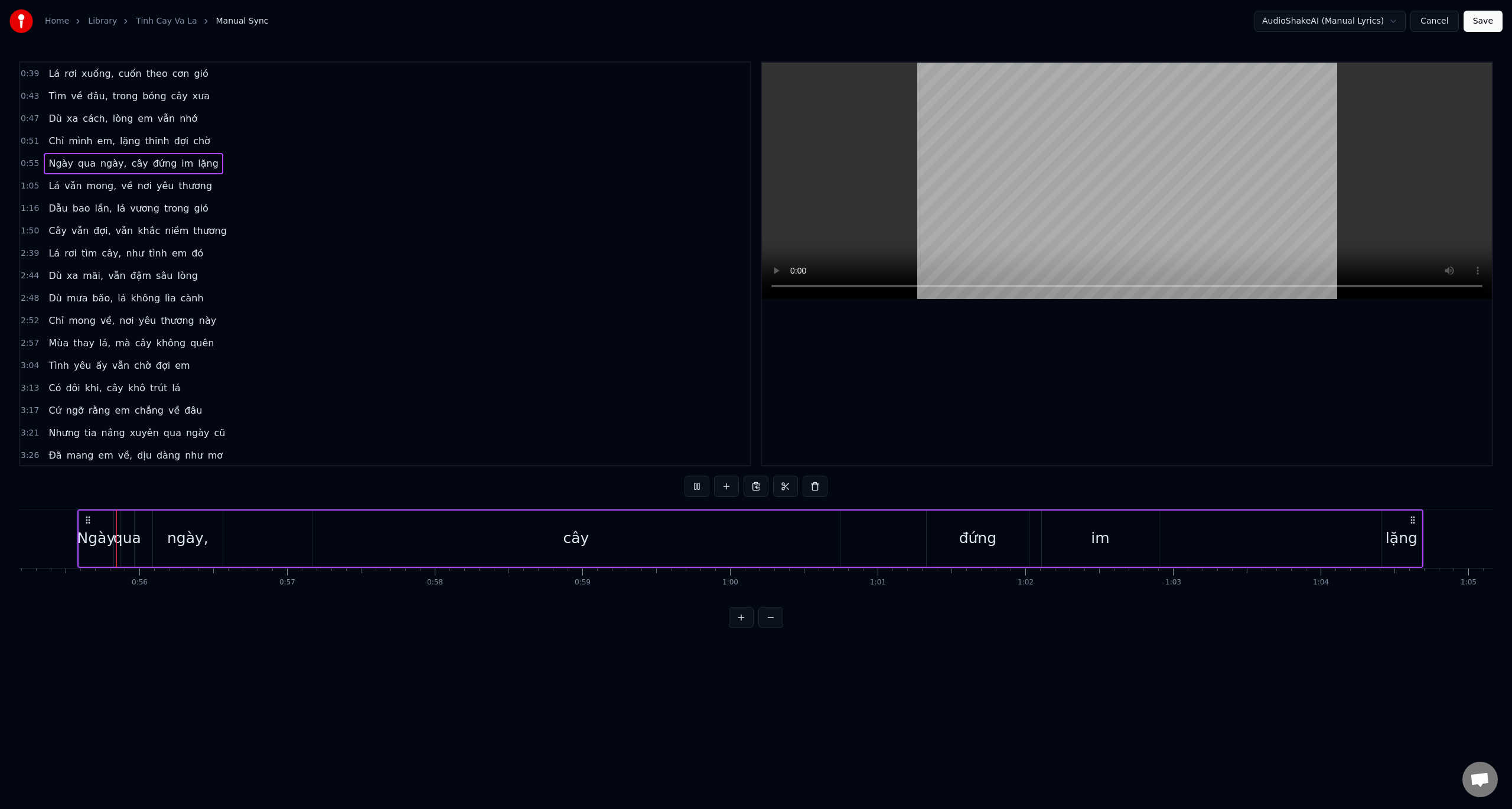
scroll to position [0, 8148]
click at [699, 489] on button at bounding box center [697, 486] width 25 height 22
click at [350, 533] on div "cây" at bounding box center [578, 539] width 528 height 56
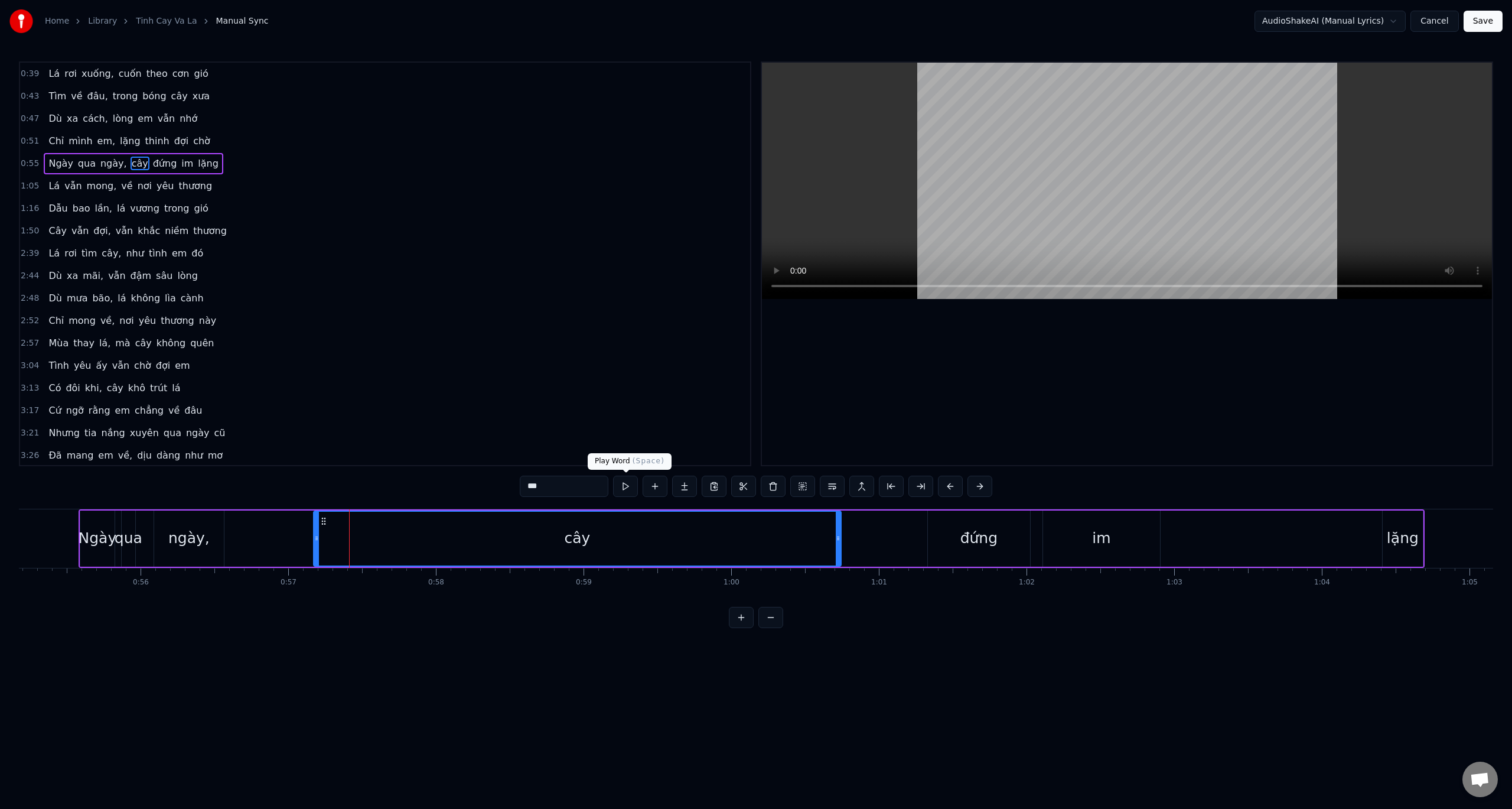
click at [622, 484] on button at bounding box center [625, 486] width 25 height 22
click at [623, 485] on button at bounding box center [625, 486] width 25 height 22
click at [623, 486] on button at bounding box center [625, 486] width 25 height 22
click at [979, 541] on div "đứng" at bounding box center [979, 539] width 37 height 23
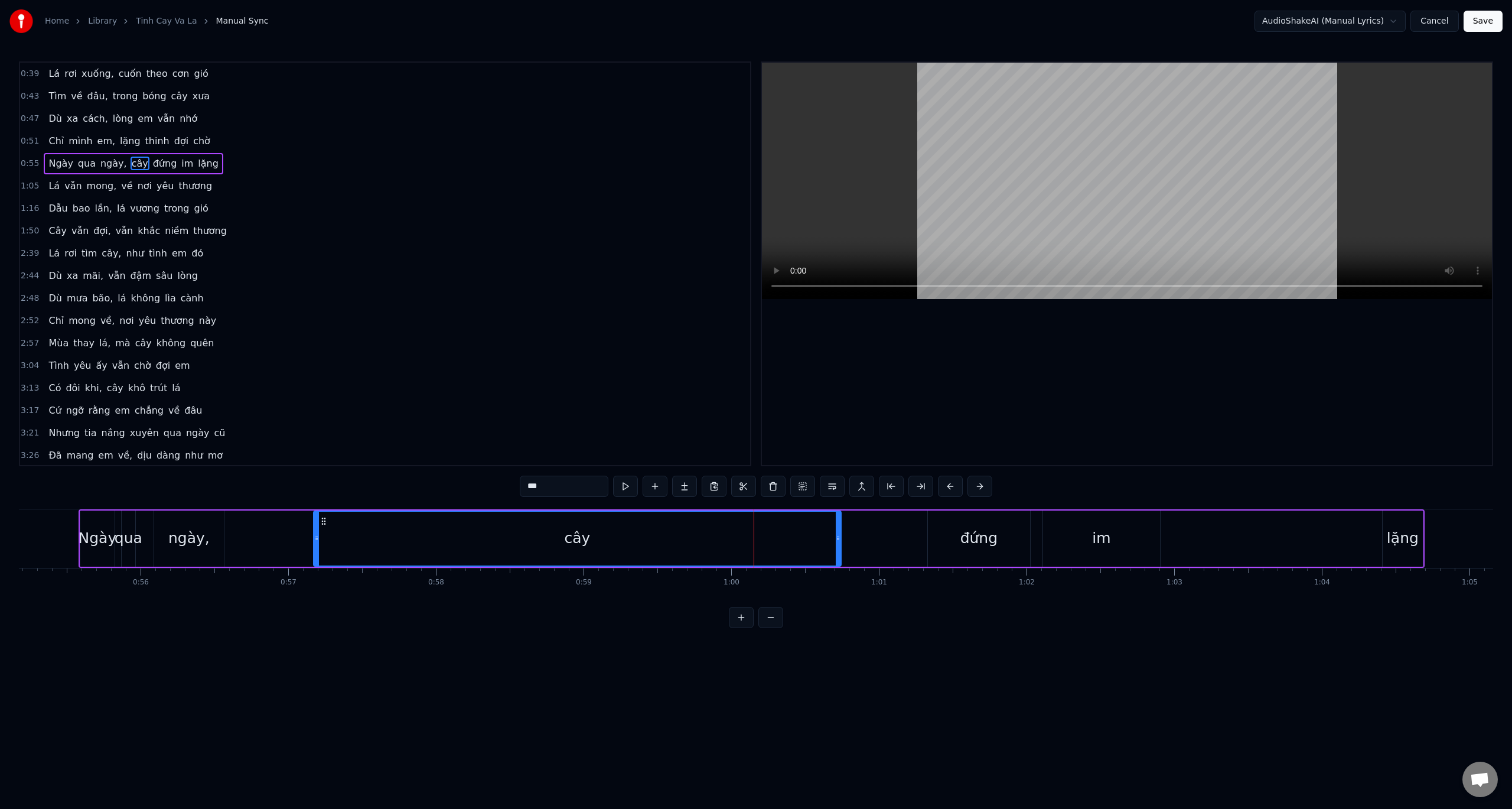
type input "****"
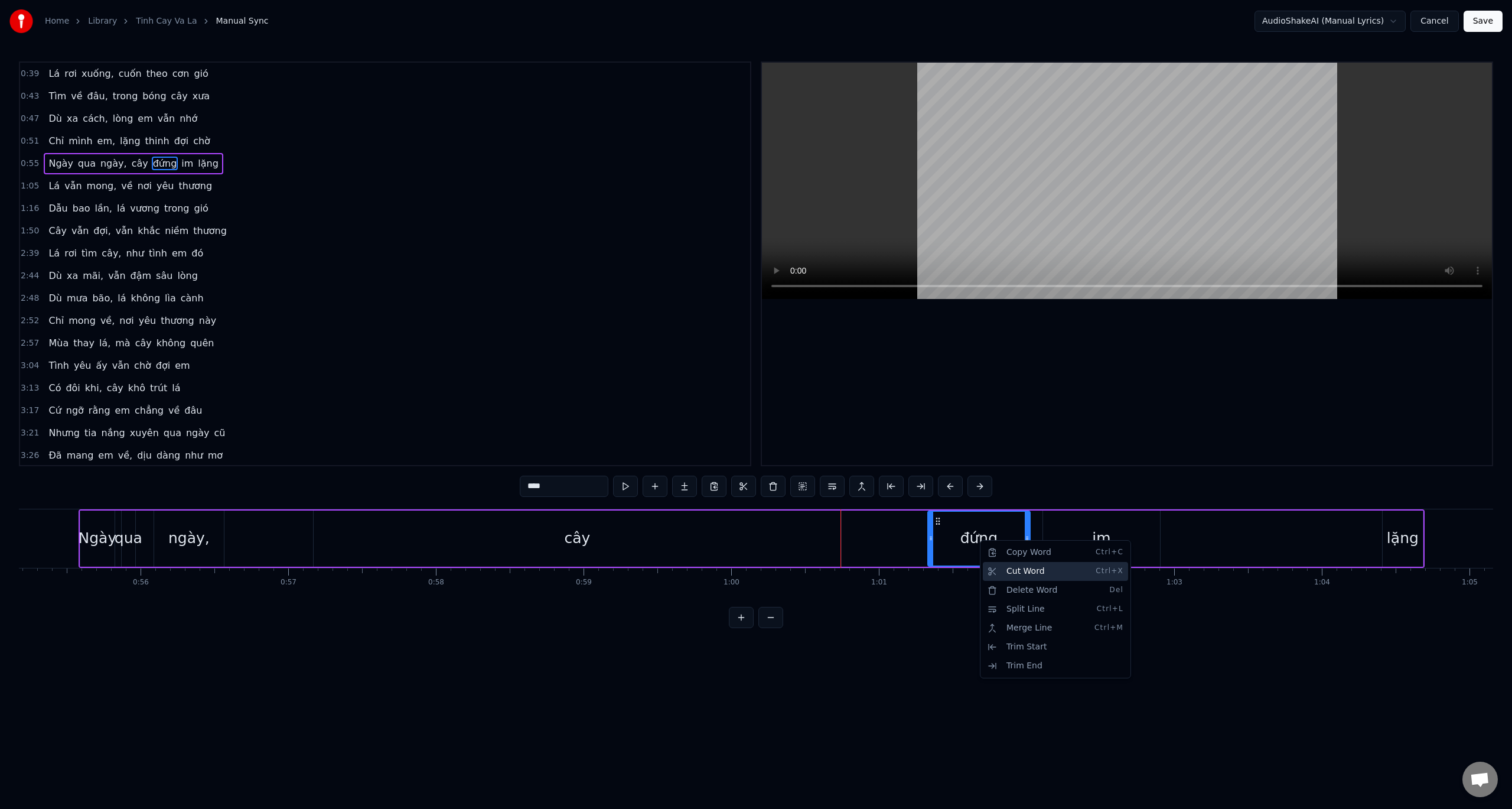
click at [1029, 570] on div "Cut Word Ctrl+X" at bounding box center [1056, 571] width 146 height 19
click at [1043, 598] on div "Delete Word Del" at bounding box center [1057, 593] width 146 height 19
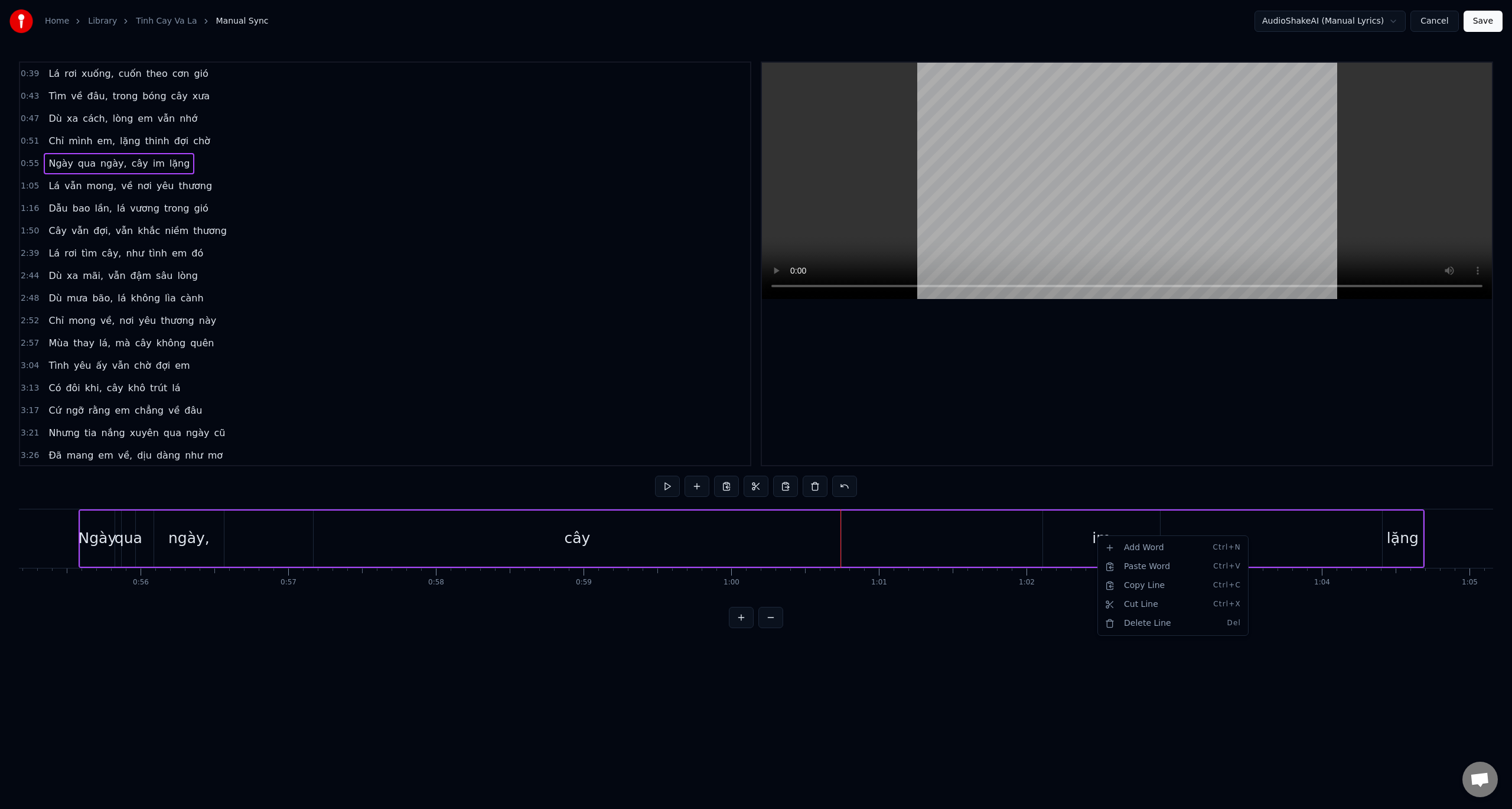
drag, startPoint x: 1142, startPoint y: 621, endPoint x: 1090, endPoint y: 543, distance: 93.7
click at [1091, 544] on html "Home Library Tinh Cay Va La Manual Sync AudioShakeAI (Manual Lyrics) Cancel Sav…" at bounding box center [756, 323] width 1512 height 647
click at [1089, 543] on html "Home Library Tinh Cay Va La Manual Sync AudioShakeAI (Manual Lyrics) Cancel Sav…" at bounding box center [756, 323] width 1512 height 647
click at [1095, 540] on div "im" at bounding box center [1102, 539] width 18 height 23
click at [1146, 589] on div "Delete Word Del" at bounding box center [1177, 588] width 146 height 19
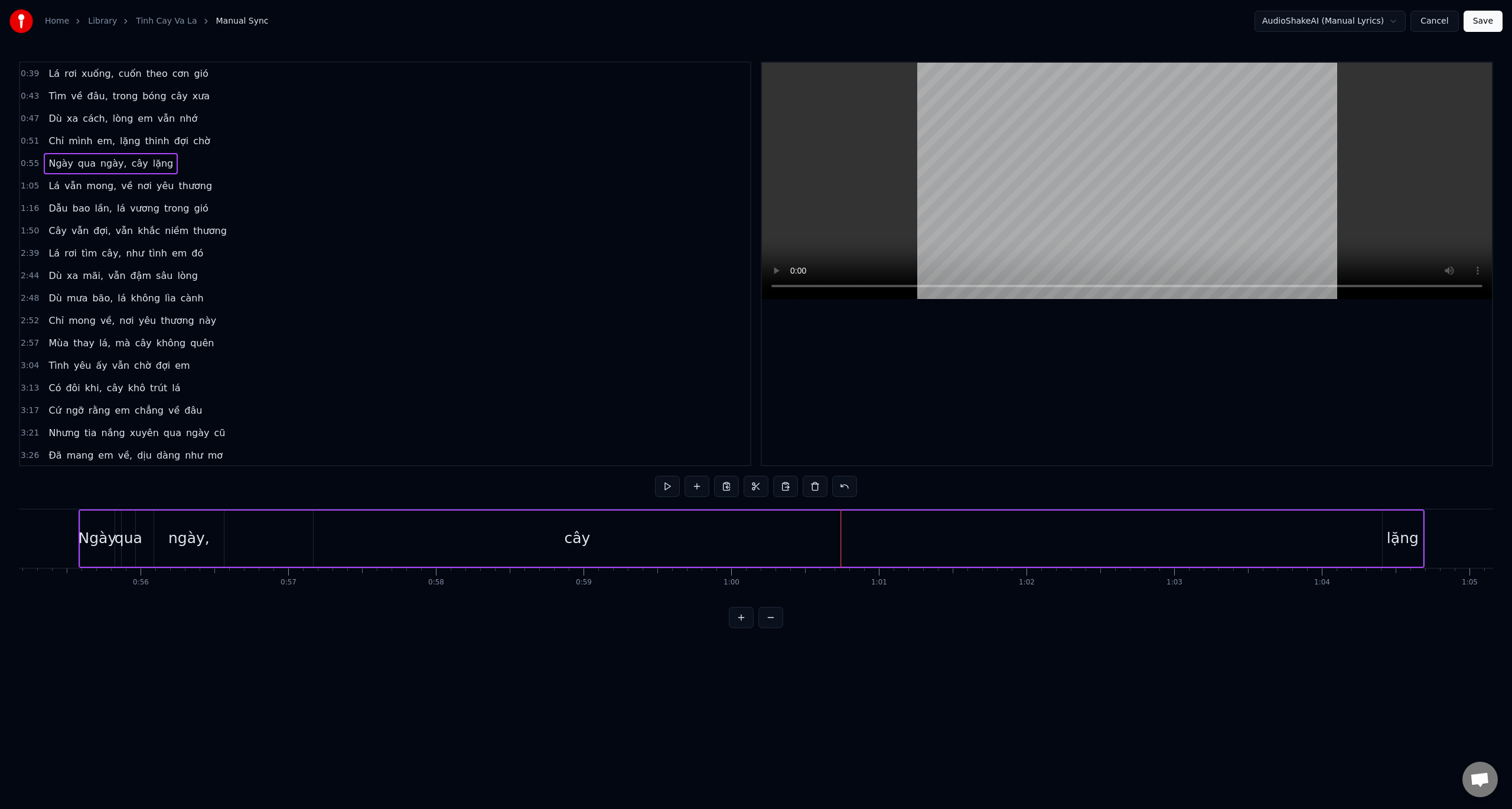
click at [83, 522] on div "Ngày" at bounding box center [98, 539] width 34 height 56
click at [593, 483] on button at bounding box center [596, 486] width 25 height 22
click at [596, 484] on button at bounding box center [596, 486] width 25 height 22
click at [597, 484] on button at bounding box center [596, 486] width 25 height 22
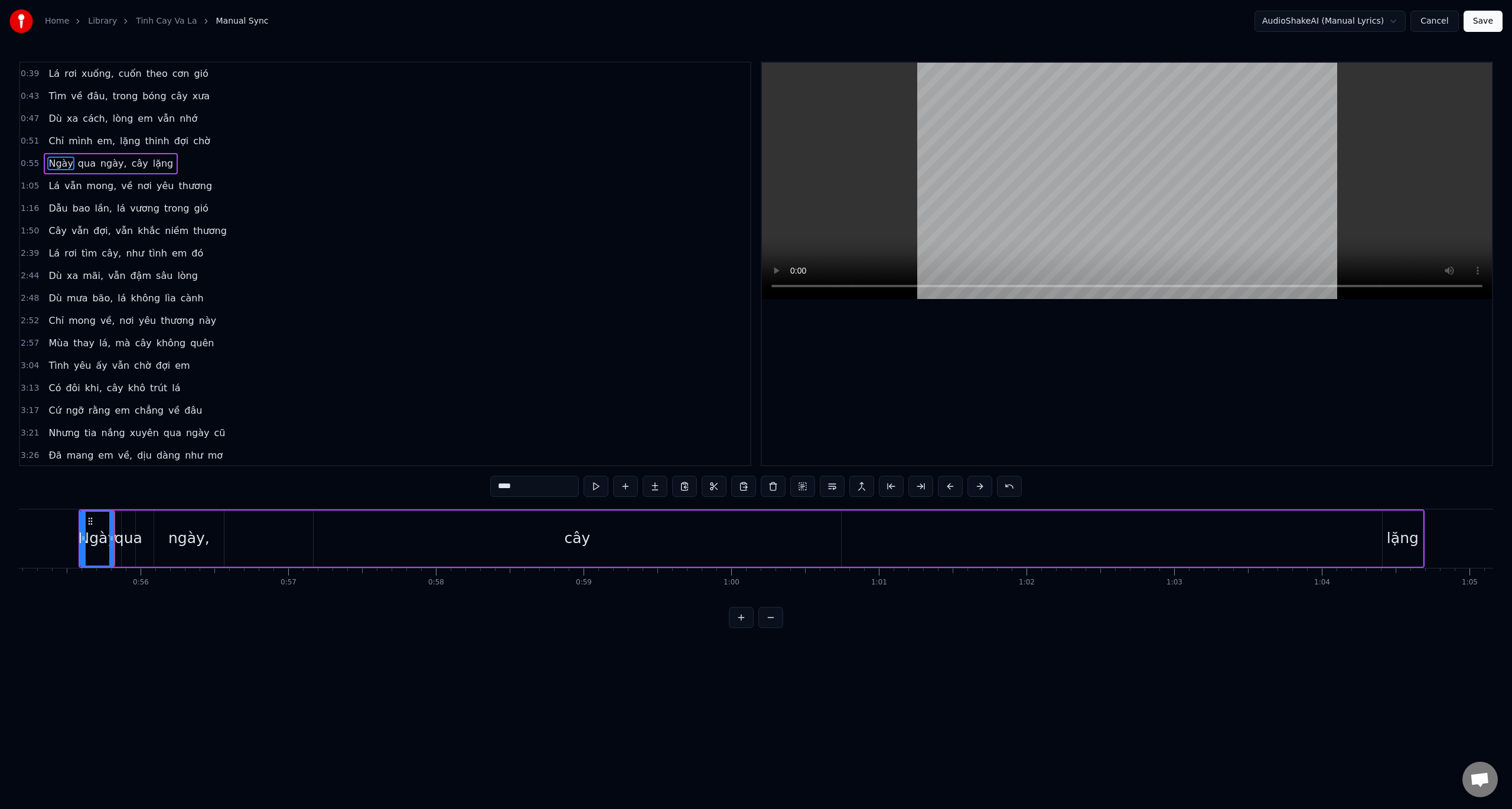
click at [597, 484] on button at bounding box center [596, 486] width 25 height 22
click at [598, 485] on button at bounding box center [596, 486] width 25 height 22
click at [621, 518] on div "cây" at bounding box center [578, 539] width 528 height 56
type input "***"
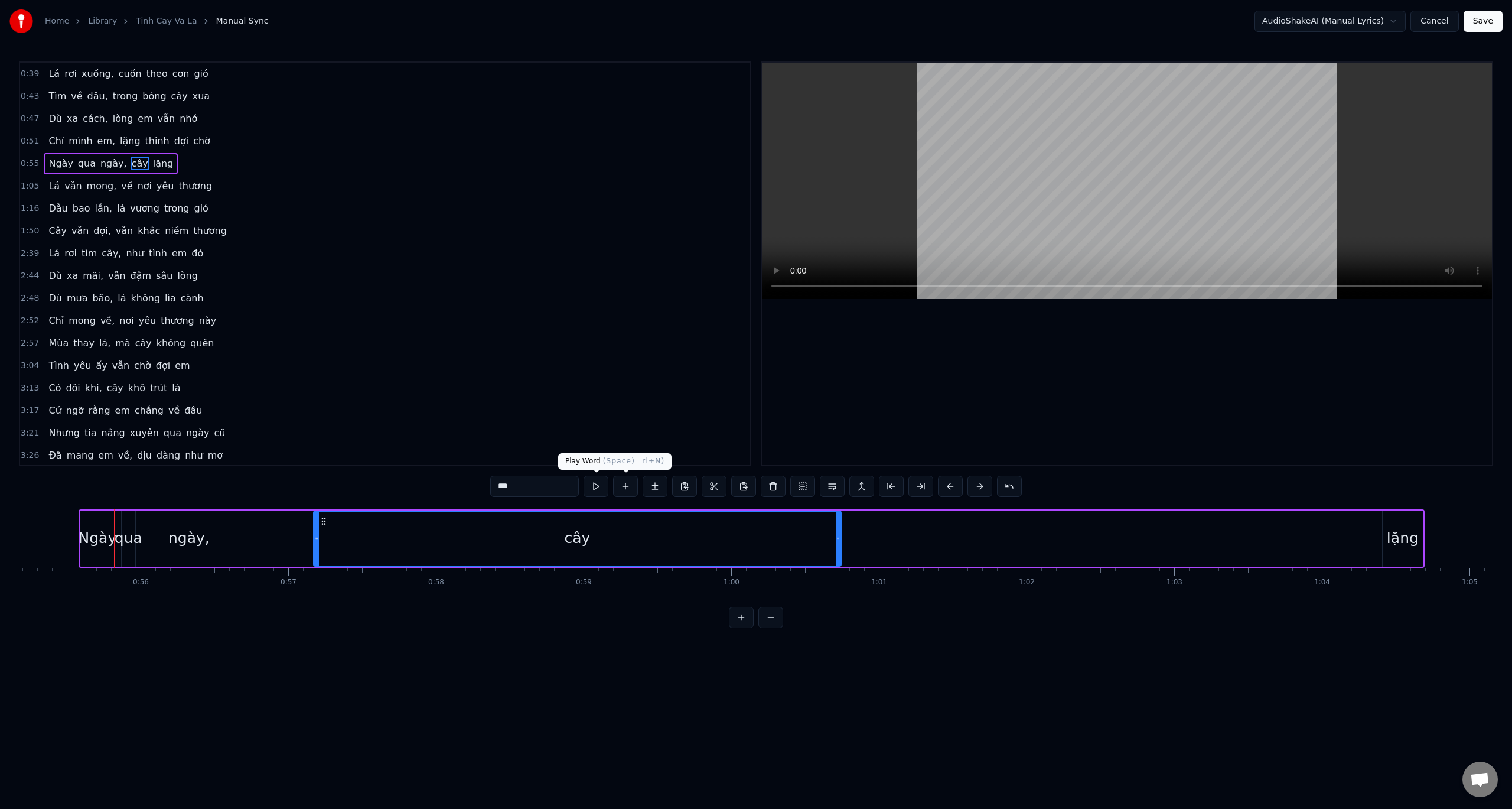
click at [606, 487] on button at bounding box center [596, 486] width 25 height 22
click at [599, 489] on button at bounding box center [596, 486] width 25 height 22
click at [599, 486] on button at bounding box center [596, 486] width 25 height 22
click at [35, 500] on div "0:39 Lá rơi xuống, cuốn theo cơn gió 0:43 Tìm về đâu, trong bóng cây xưa 0:47 D…" at bounding box center [756, 345] width 1475 height 567
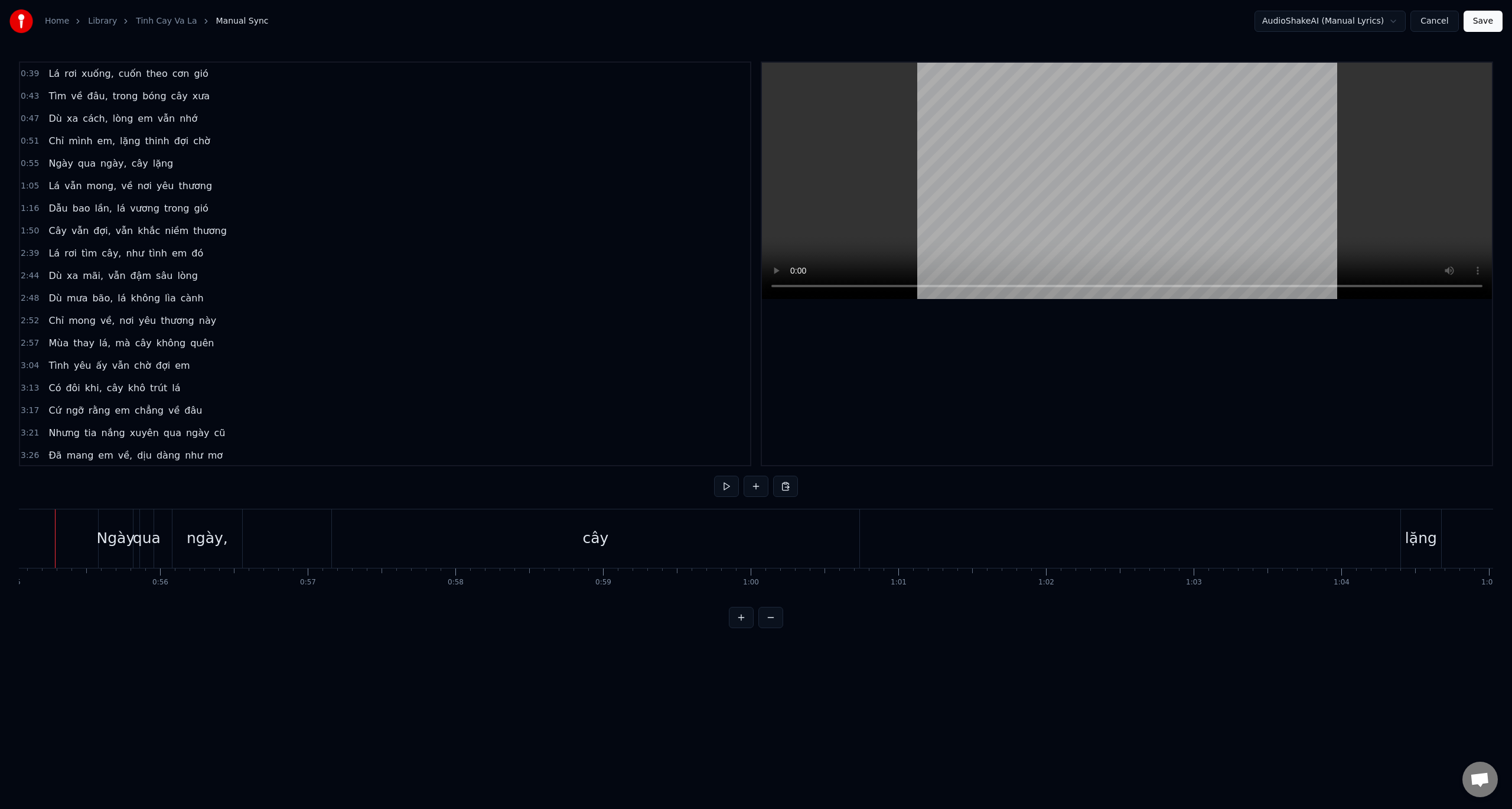
scroll to position [0, 8105]
click at [724, 483] on button at bounding box center [726, 486] width 25 height 22
click at [725, 482] on button at bounding box center [726, 486] width 25 height 22
click at [1441, 540] on div "lặng" at bounding box center [1444, 539] width 32 height 23
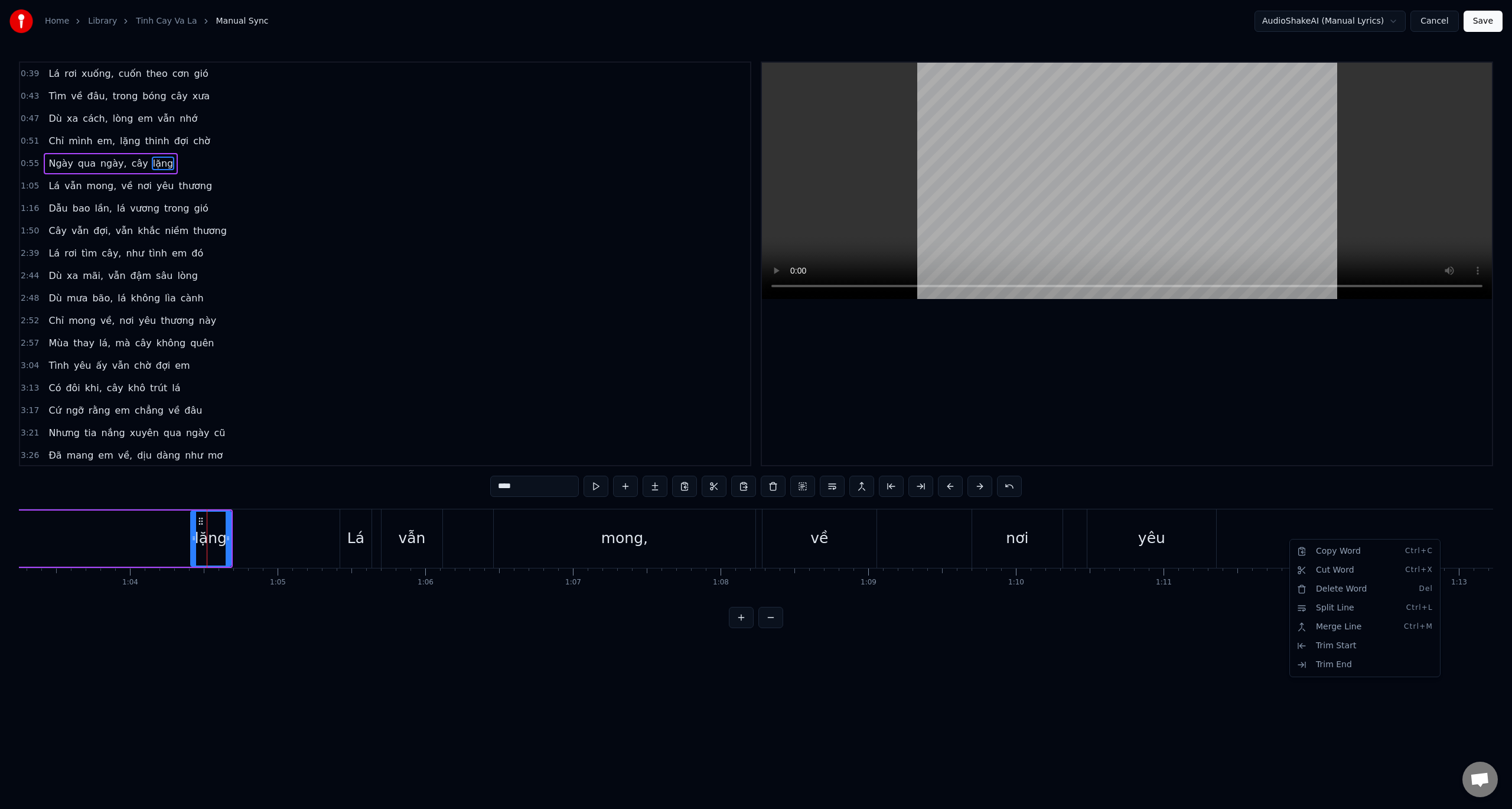
scroll to position [0, 9468]
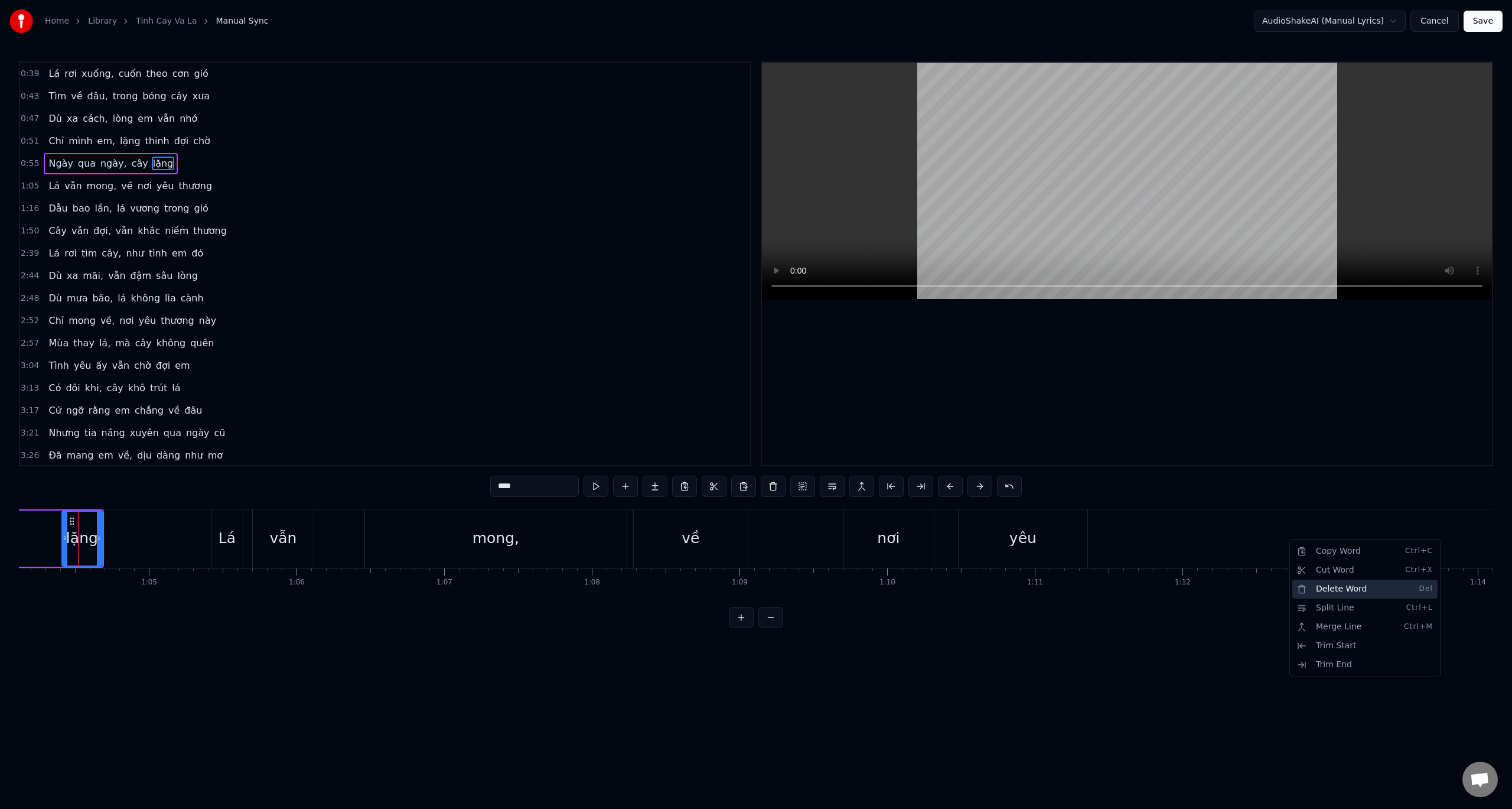
click at [1344, 587] on div "Delete Word Del" at bounding box center [1365, 589] width 146 height 19
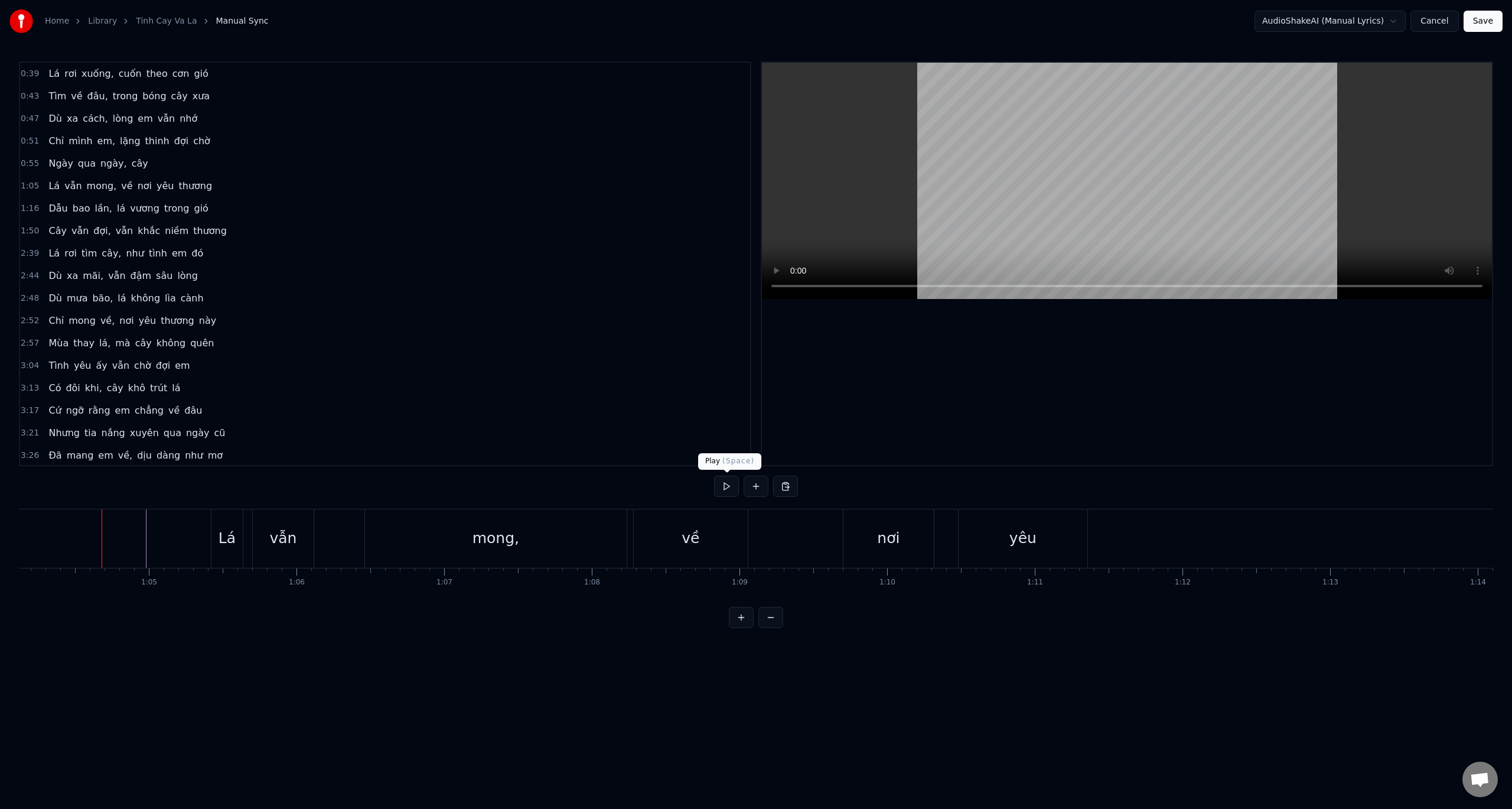
click at [727, 487] on button at bounding box center [726, 486] width 25 height 22
click at [728, 487] on button at bounding box center [726, 486] width 25 height 22
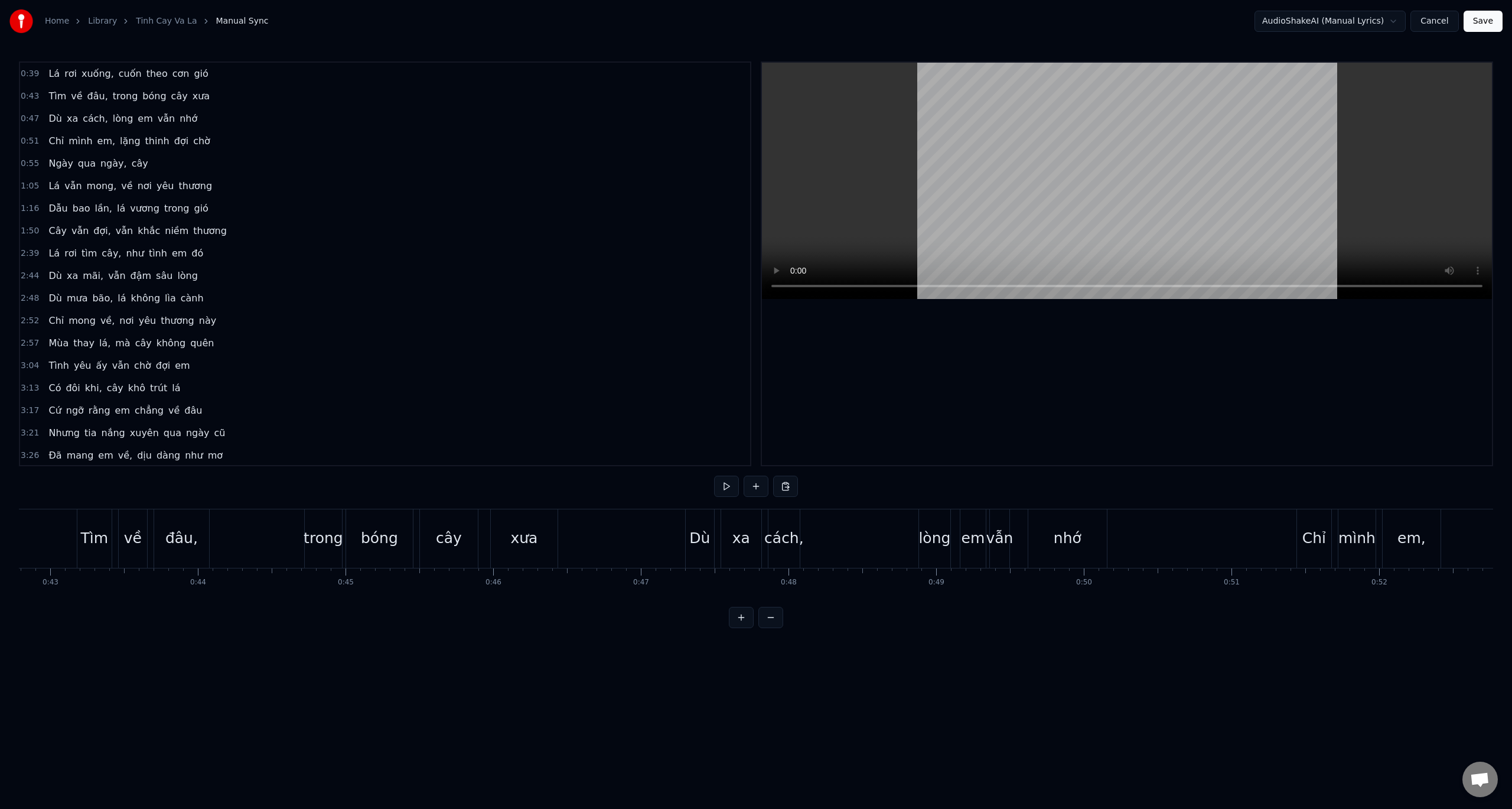
scroll to position [0, 6509]
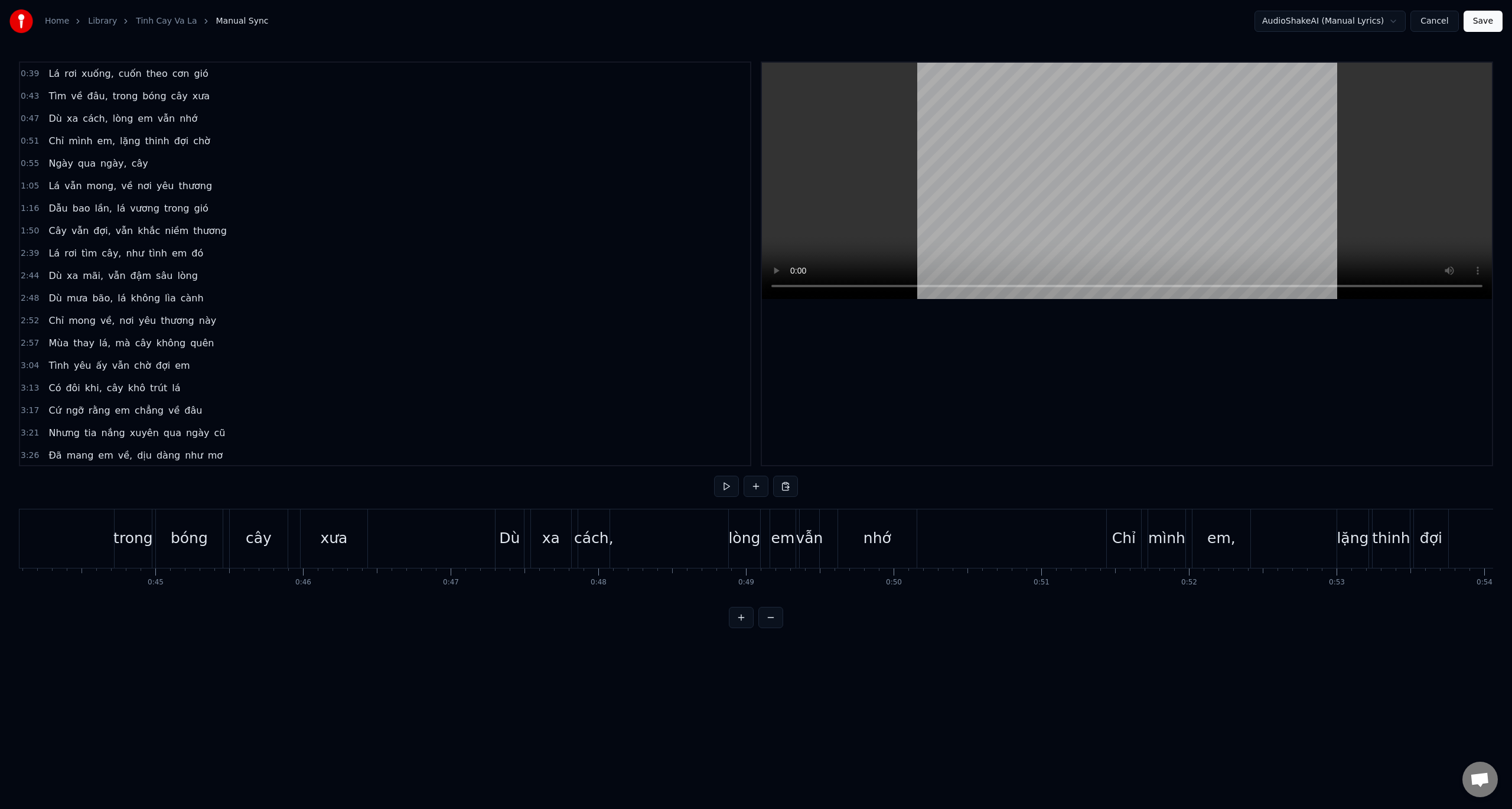
click at [729, 485] on button at bounding box center [726, 486] width 25 height 22
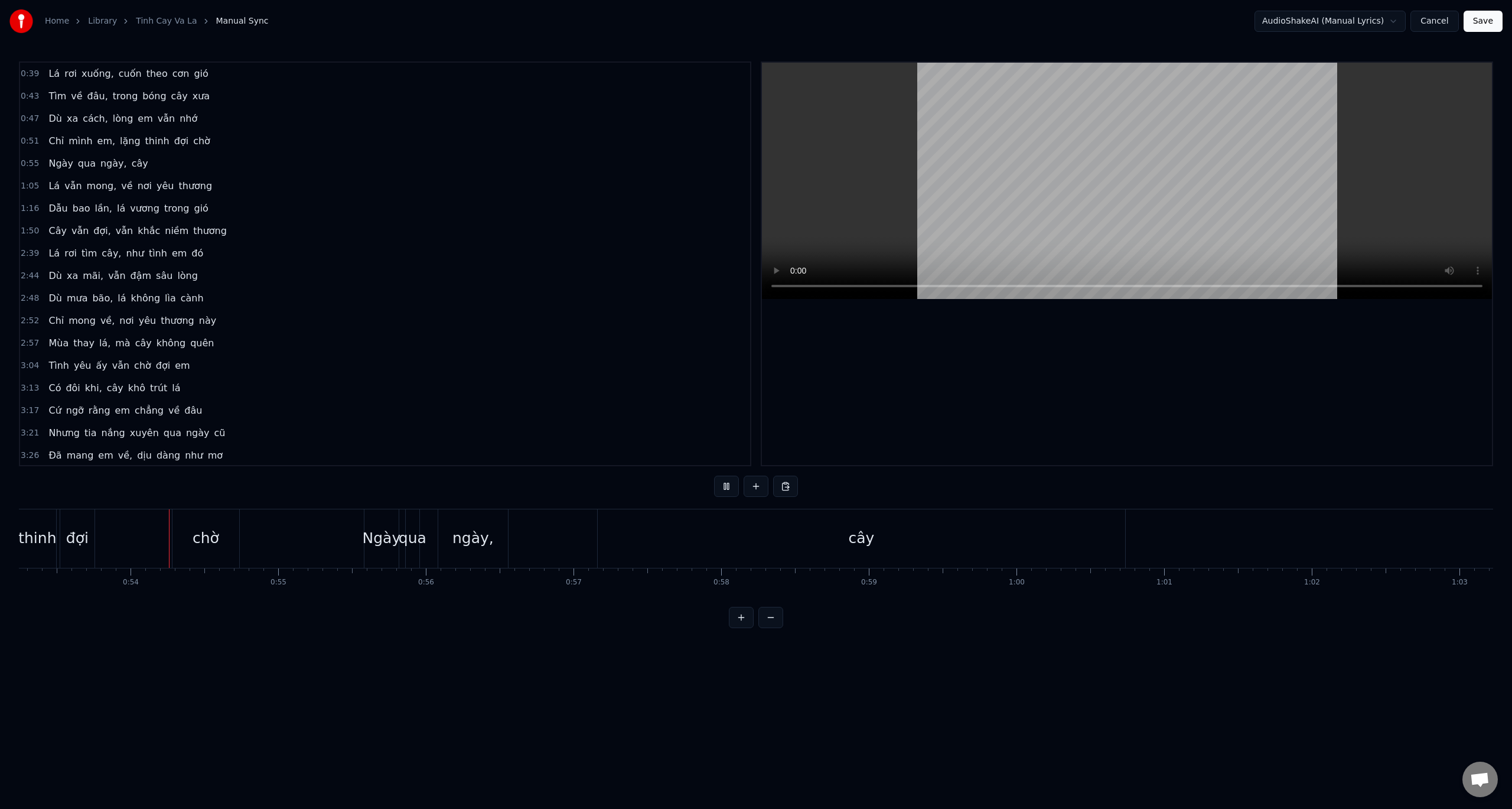
scroll to position [0, 7866]
click at [730, 489] on button at bounding box center [726, 486] width 25 height 22
click at [609, 535] on div "cây" at bounding box center [858, 539] width 528 height 58
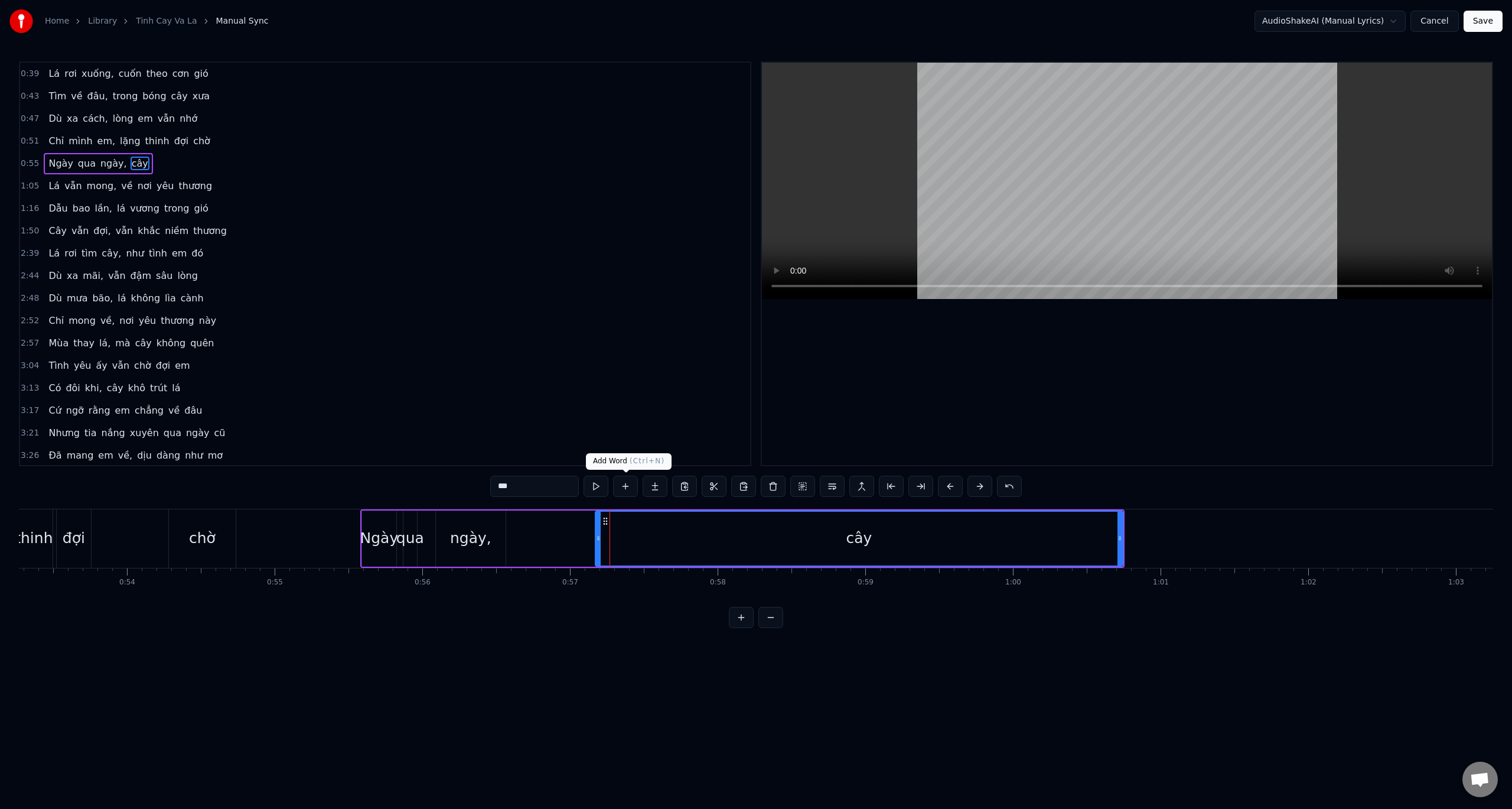
click at [629, 485] on button at bounding box center [625, 486] width 25 height 22
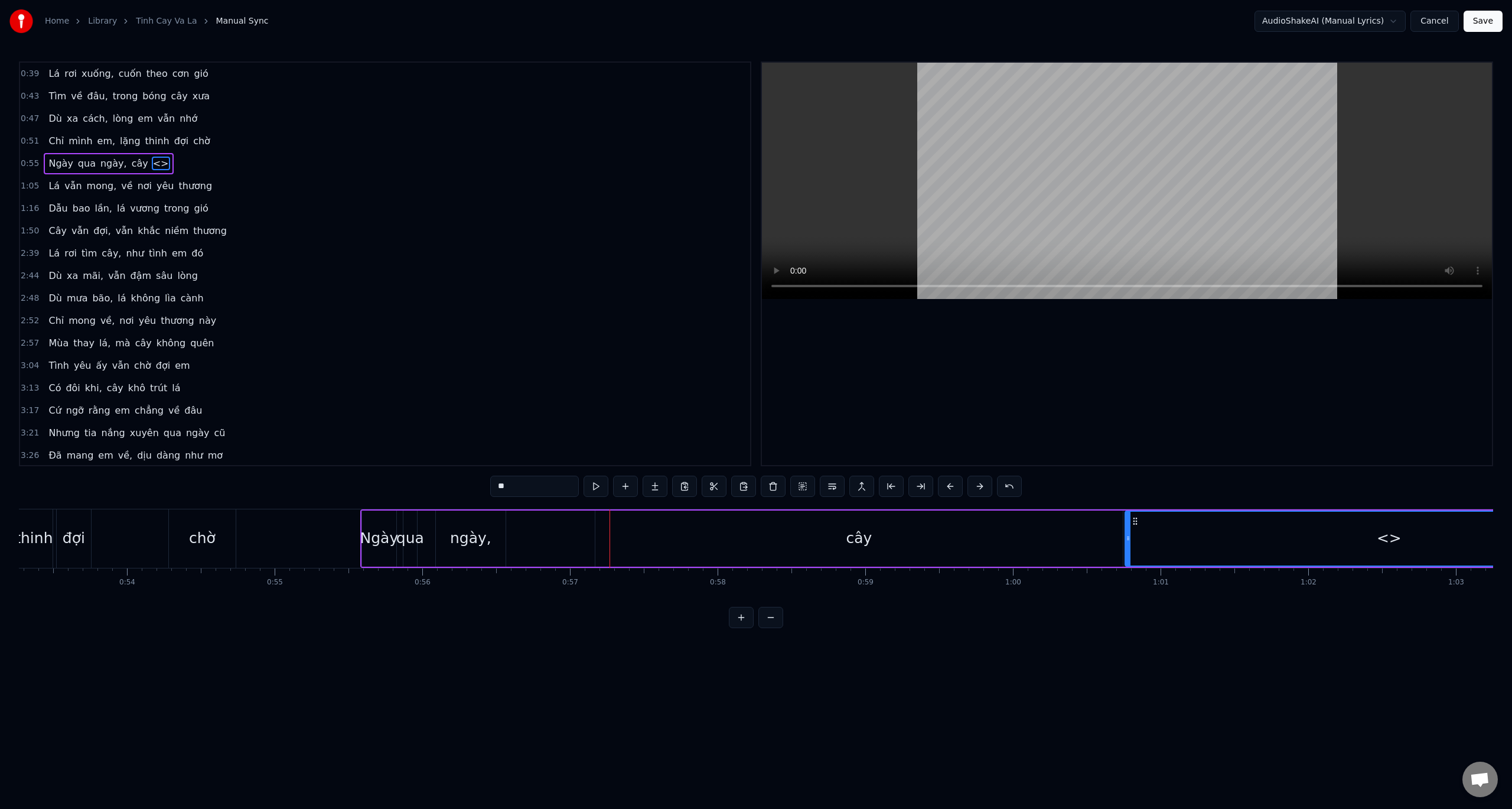
drag, startPoint x: 858, startPoint y: 541, endPoint x: 783, endPoint y: 543, distance: 75.0
click at [759, 544] on div "cây" at bounding box center [859, 539] width 528 height 56
type input "***"
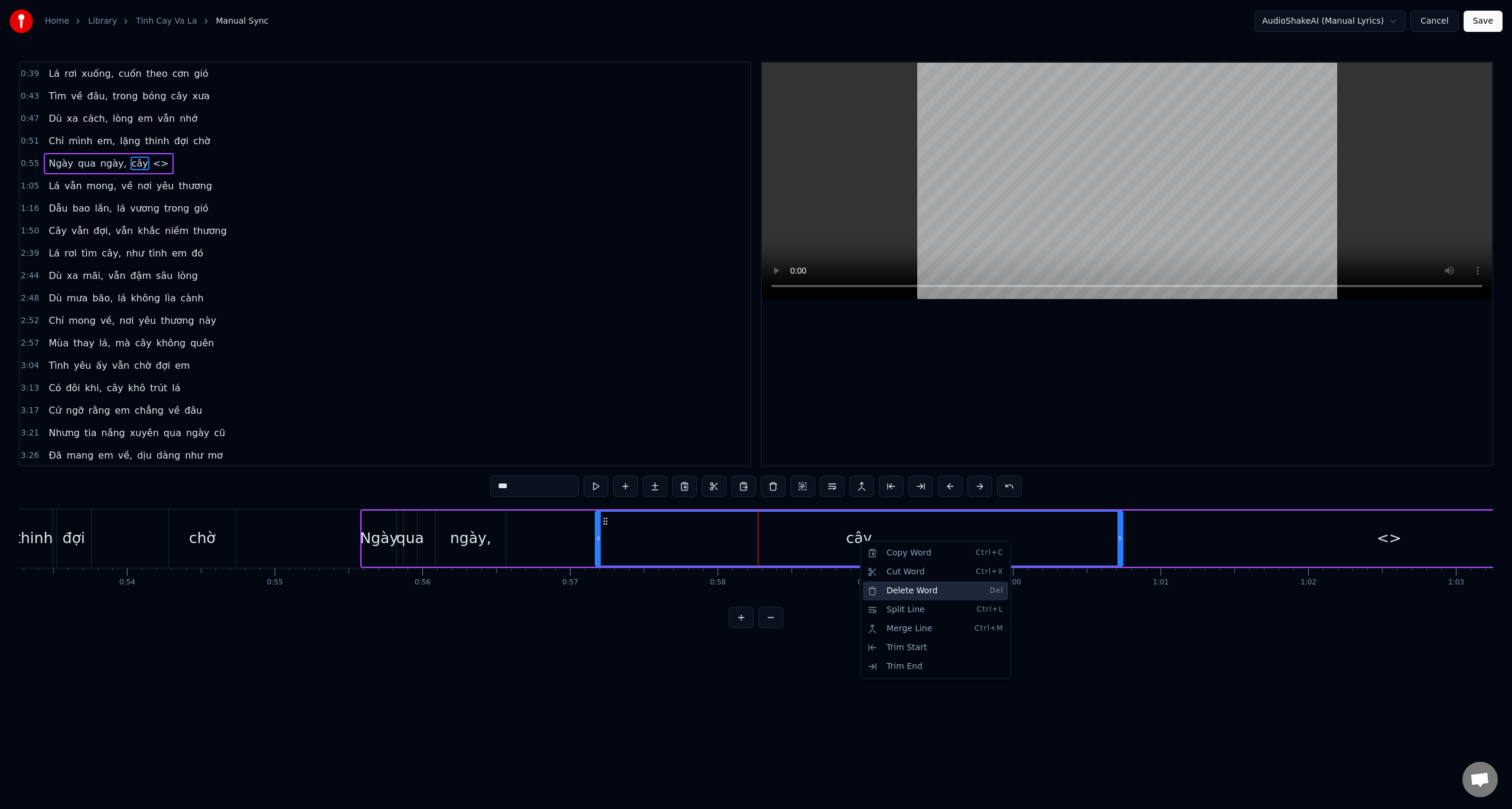
click at [915, 593] on div "Delete Word Del" at bounding box center [936, 591] width 146 height 19
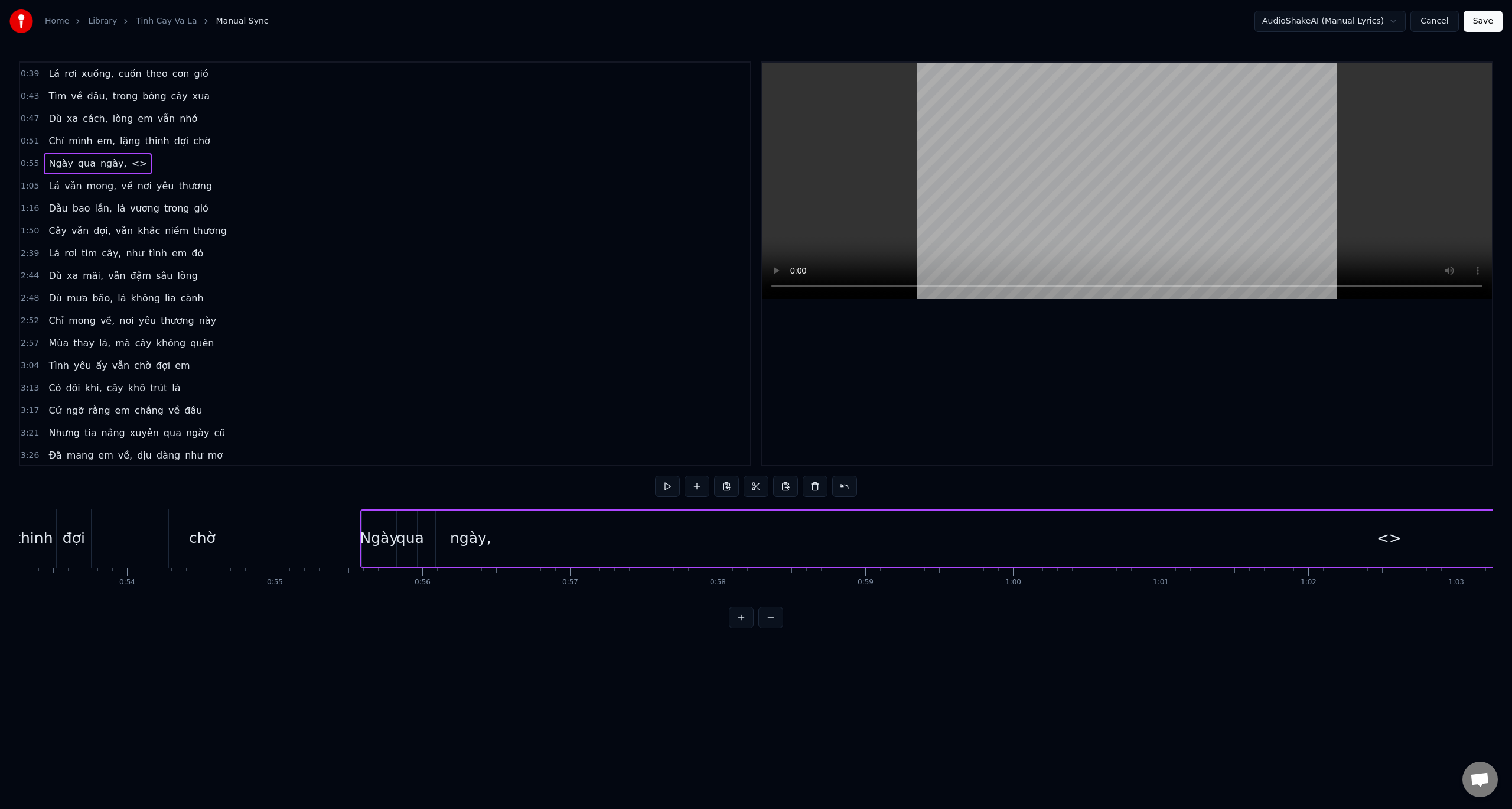
click at [543, 527] on div "Ngày qua ngày, <>" at bounding box center [1007, 539] width 1294 height 58
click at [130, 165] on span "<>" at bounding box center [139, 164] width 18 height 14
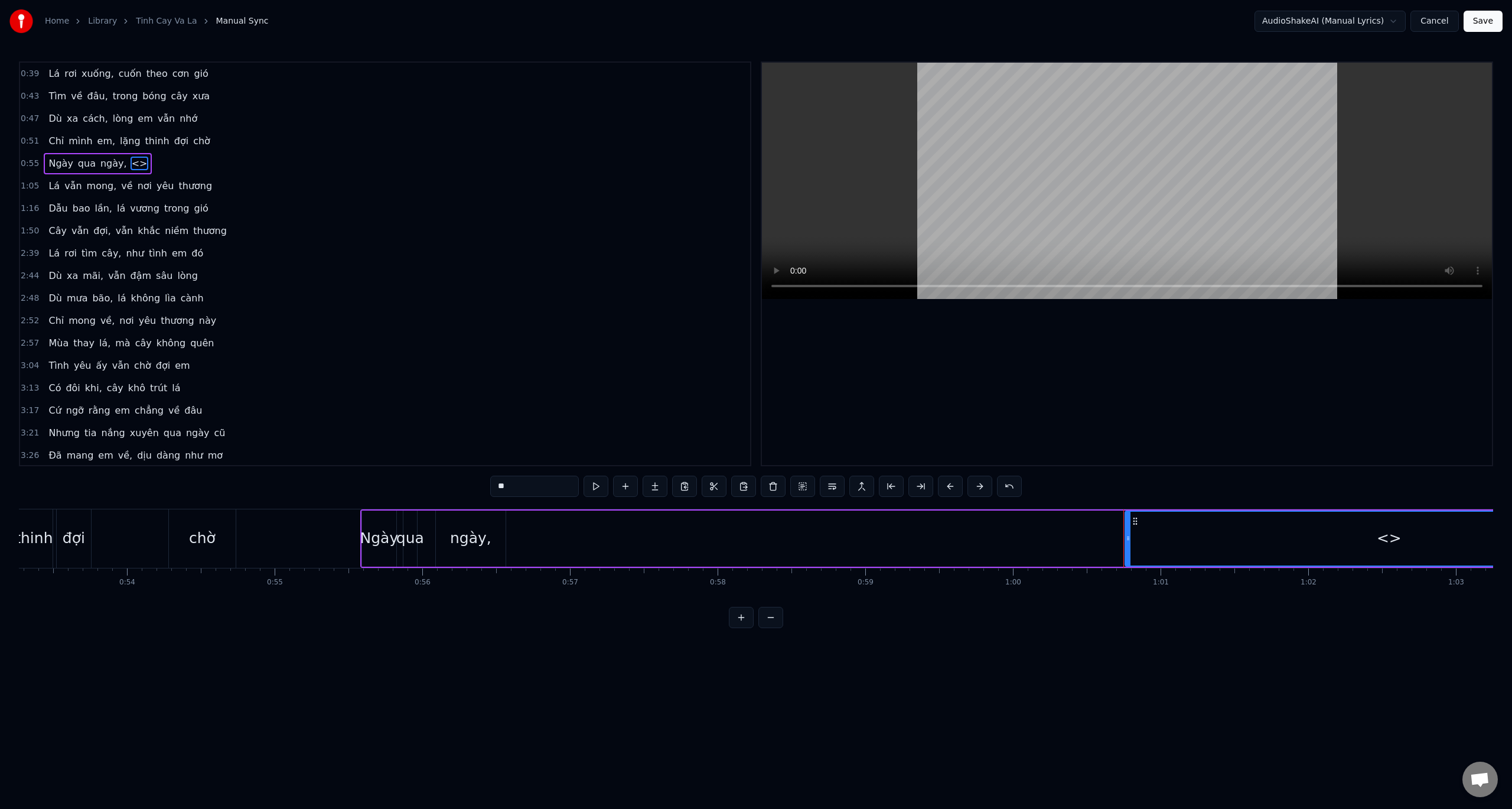
click at [490, 544] on div "ngày," at bounding box center [471, 539] width 69 height 56
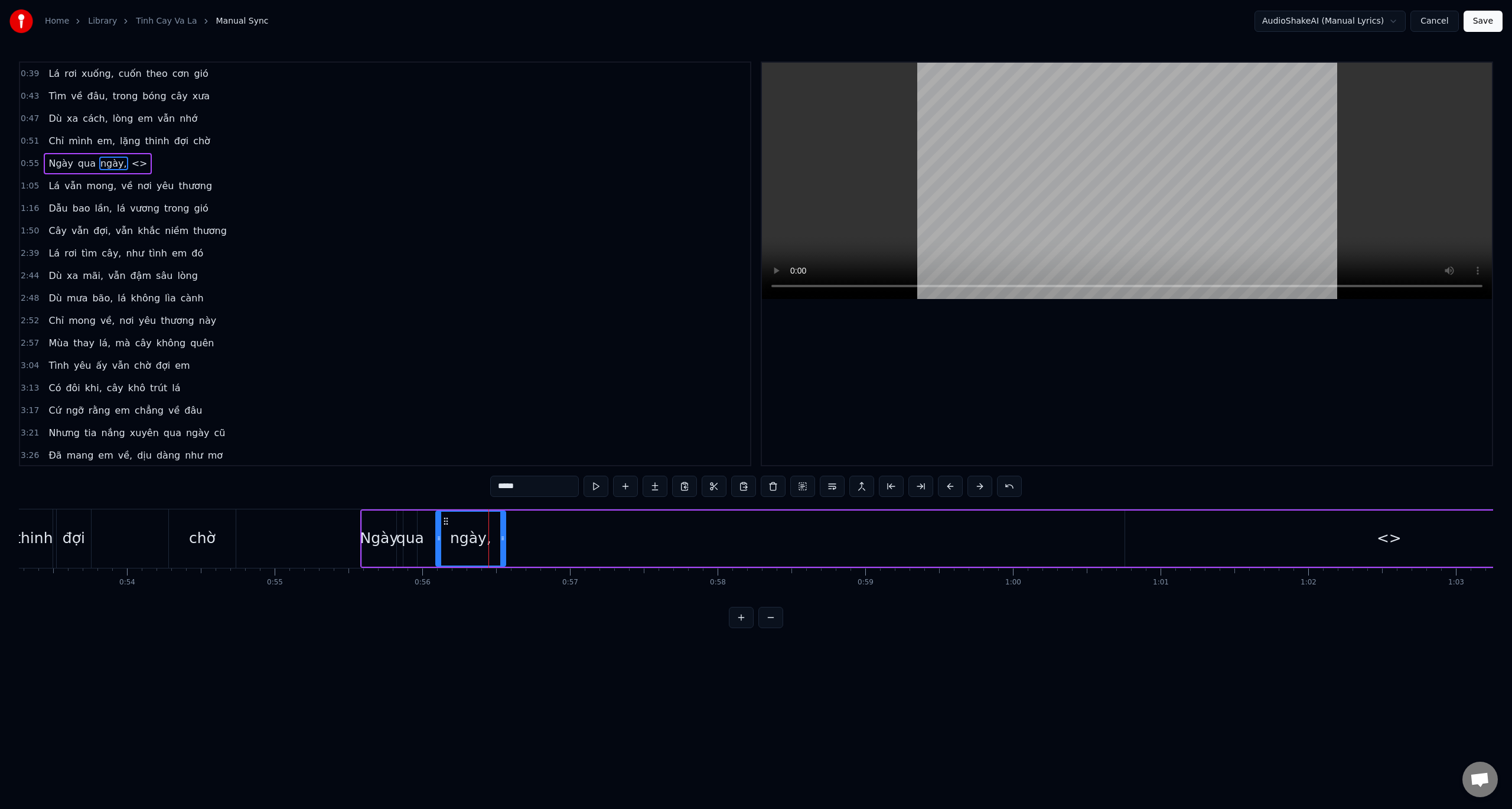
click at [490, 544] on div "ngày," at bounding box center [471, 539] width 69 height 53
click at [130, 163] on span "<>" at bounding box center [139, 164] width 18 height 14
type input "**"
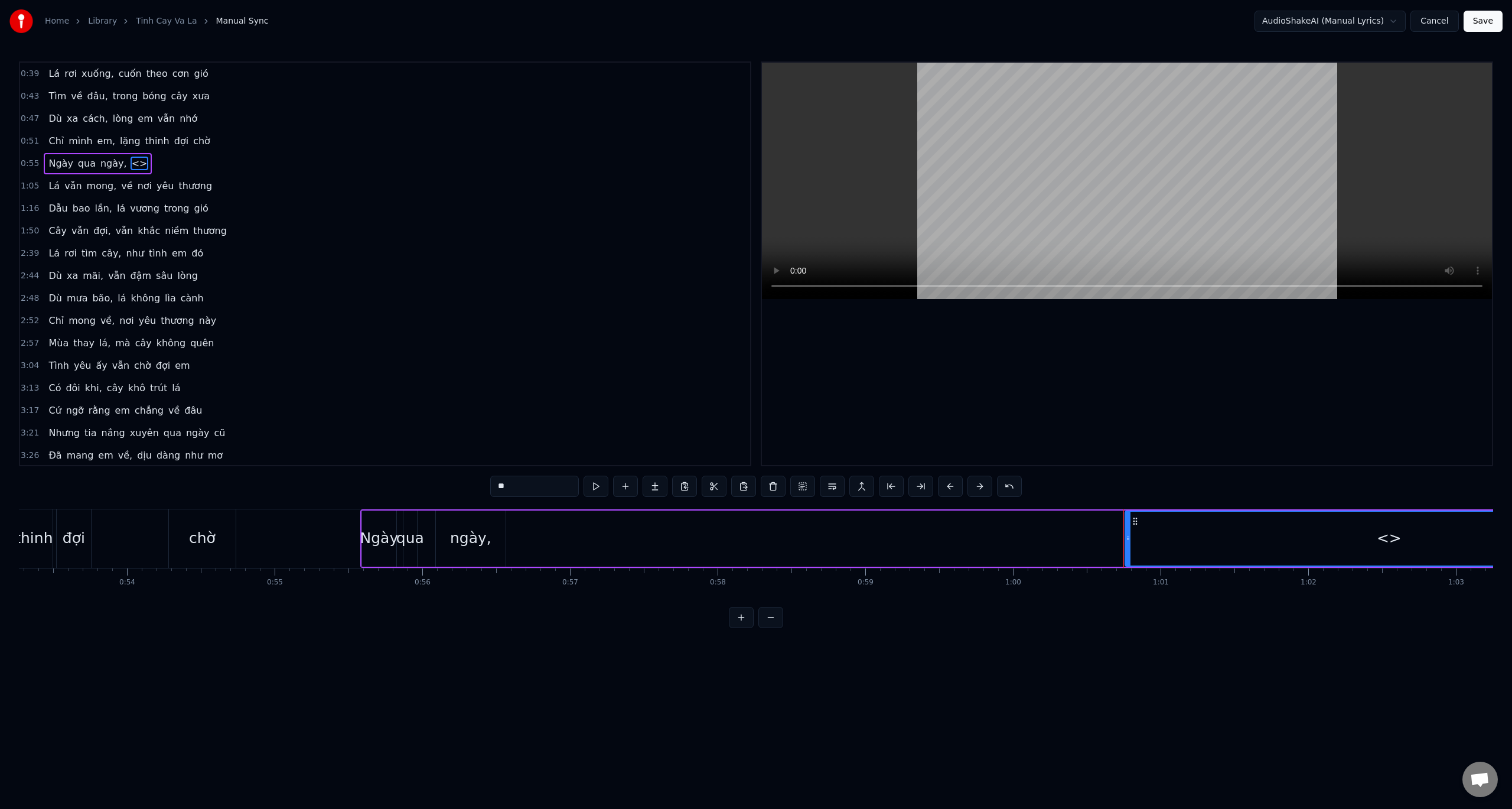
click at [130, 163] on span "<>" at bounding box center [139, 164] width 18 height 14
click at [120, 163] on html "Home Library Tinh Cay Va La Manual Sync AudioShakeAI (Manual Lyrics) Cancel Sav…" at bounding box center [756, 323] width 1512 height 647
click at [130, 162] on span "<>" at bounding box center [139, 164] width 18 height 14
click at [130, 162] on span "<>" at bounding box center [139, 164] width 18 height 14
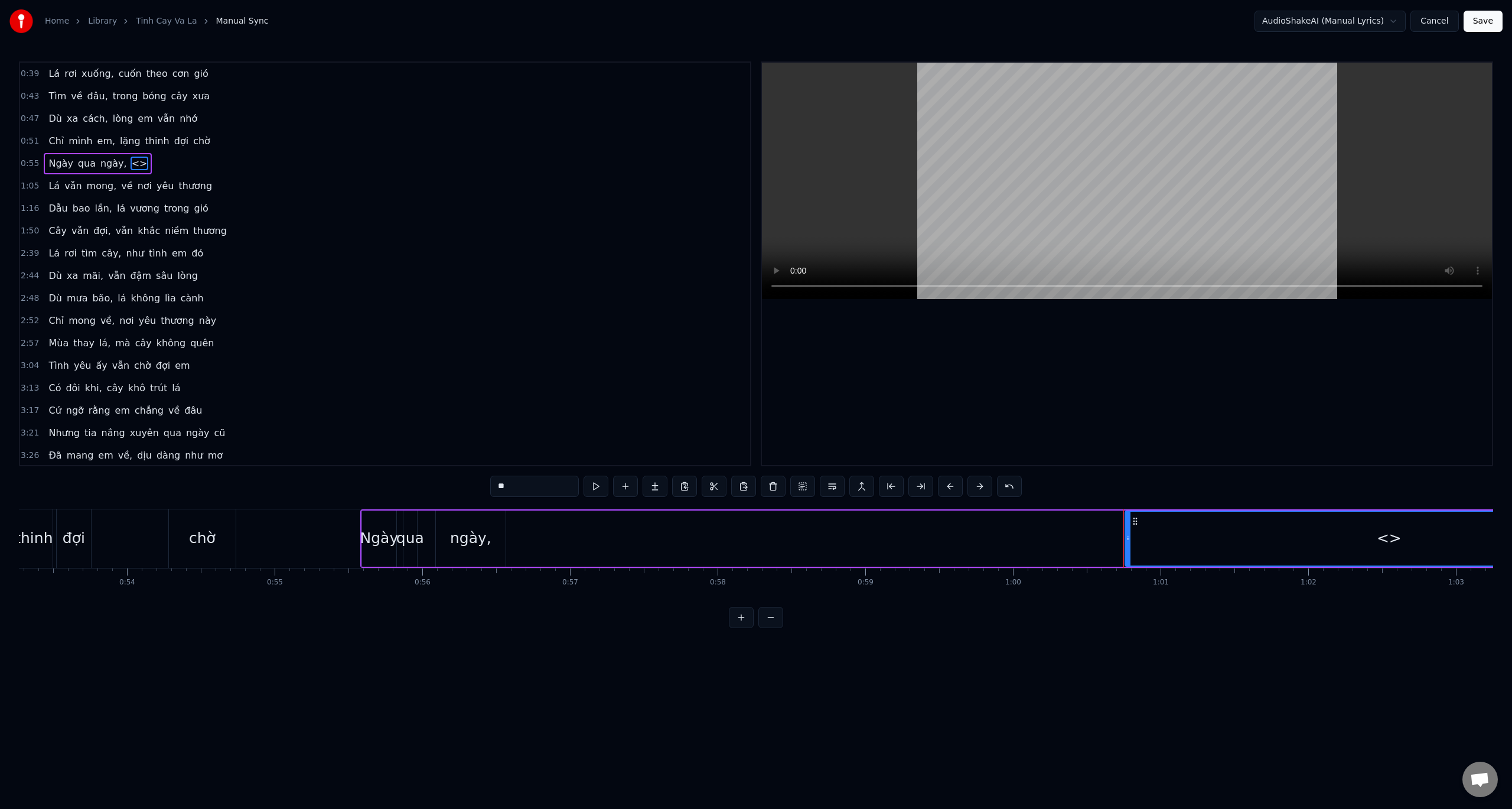
click at [130, 162] on span "<>" at bounding box center [139, 164] width 18 height 14
click at [523, 540] on div "Ngày qua ngày, <>" at bounding box center [1007, 539] width 1294 height 58
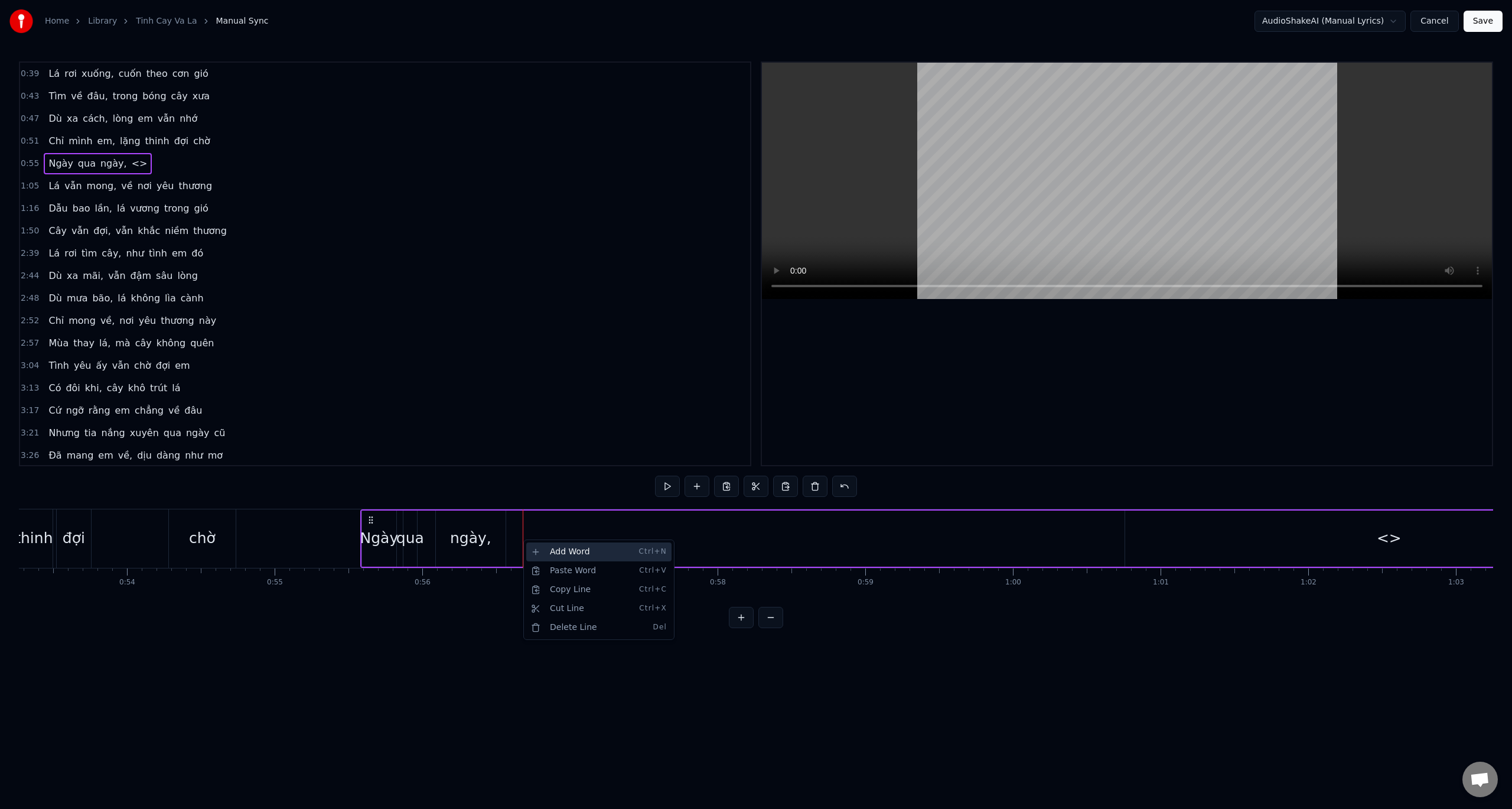
click at [559, 544] on div "Add Word Ctrl+N" at bounding box center [599, 552] width 146 height 19
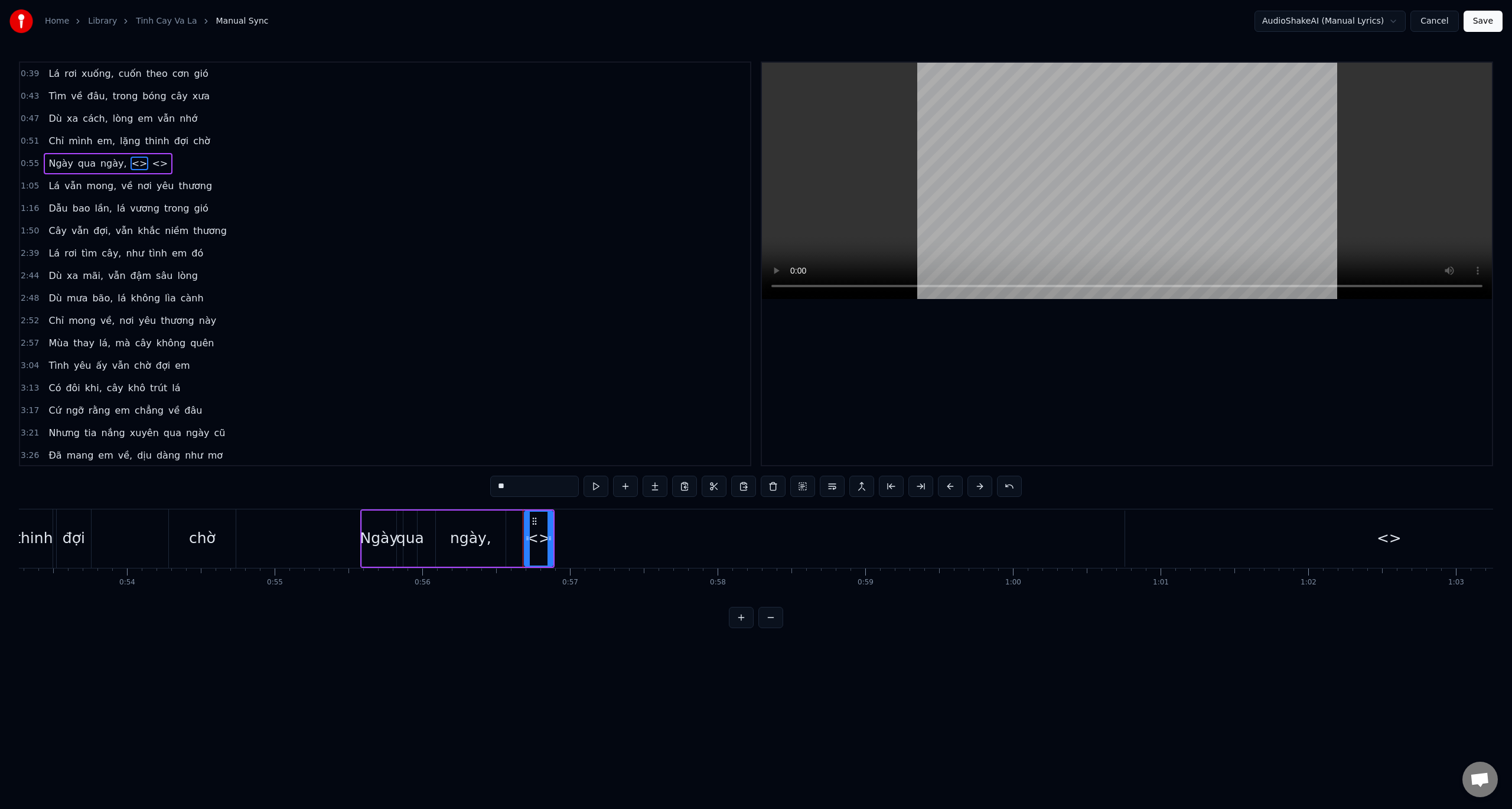
click at [542, 543] on div "<>" at bounding box center [539, 539] width 25 height 23
click at [538, 541] on div "<>" at bounding box center [539, 539] width 25 height 23
click at [540, 540] on div "<>" at bounding box center [539, 539] width 25 height 23
click at [543, 539] on div "<>" at bounding box center [539, 539] width 25 height 23
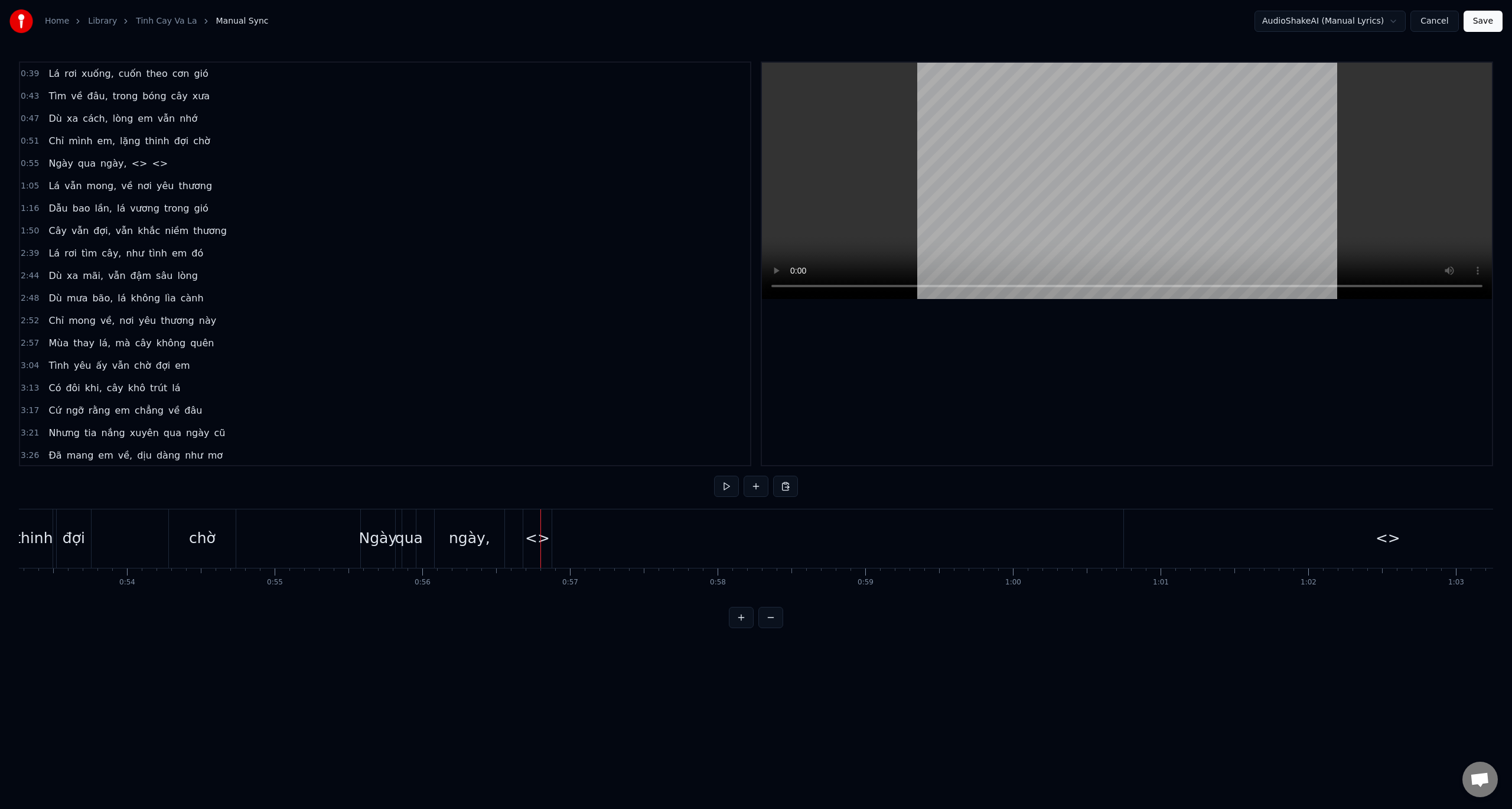
click at [541, 539] on div at bounding box center [541, 539] width 1 height 58
drag, startPoint x: 125, startPoint y: 147, endPoint x: 130, endPoint y: 156, distance: 10.3
click at [130, 156] on div "0:39 Lá rơi xuống, cuốn theo cơn gió 0:43 Tìm về đâu, trong bóng cây xưa 0:47 D…" at bounding box center [385, 264] width 732 height 405
click at [130, 159] on span "<>" at bounding box center [139, 164] width 18 height 14
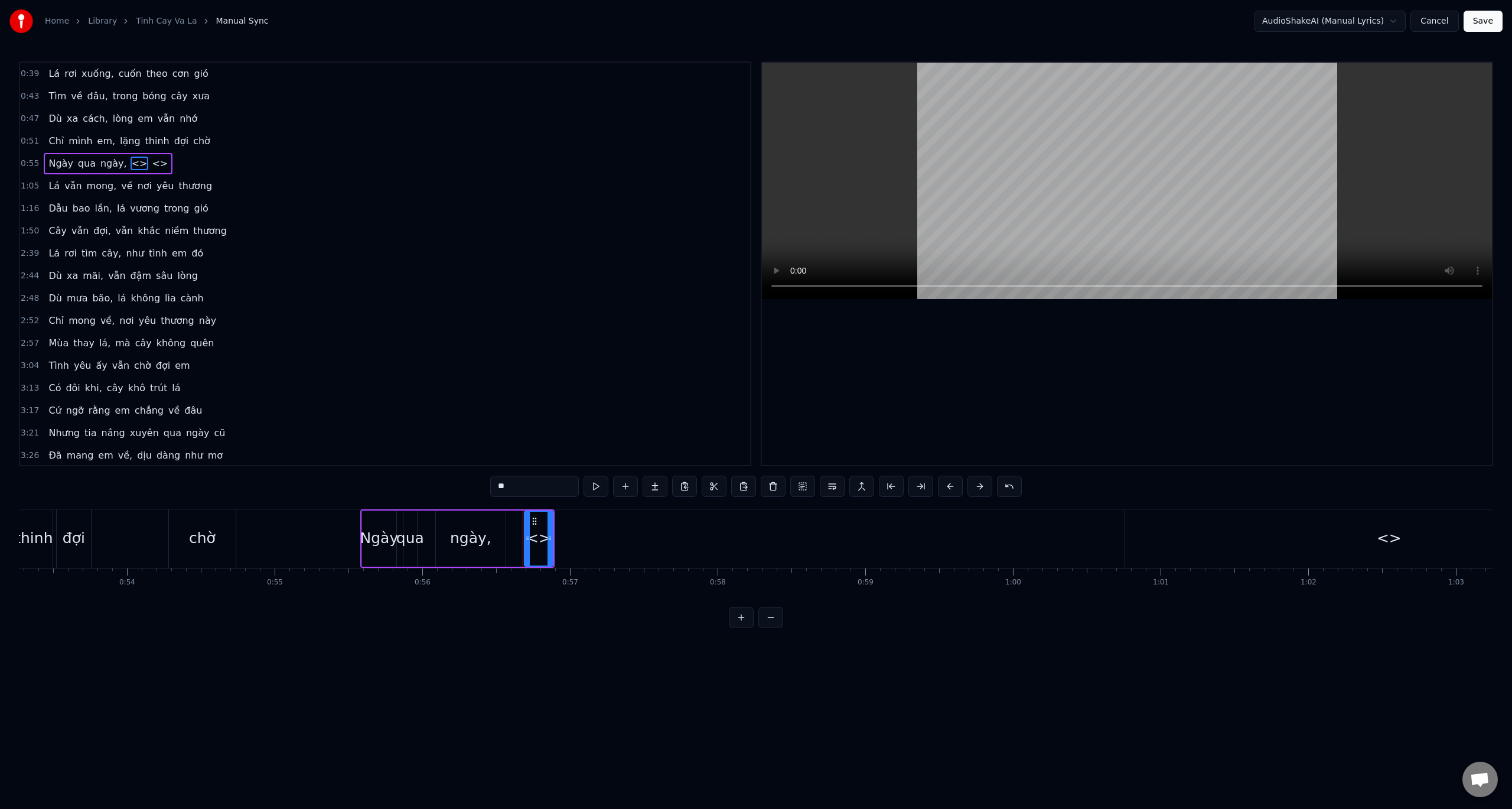
click at [131, 160] on span "<>" at bounding box center [139, 164] width 18 height 14
click at [133, 160] on span "<>" at bounding box center [139, 164] width 18 height 14
click at [151, 161] on span "<>" at bounding box center [160, 164] width 18 height 14
click at [151, 162] on span "<>" at bounding box center [160, 164] width 18 height 14
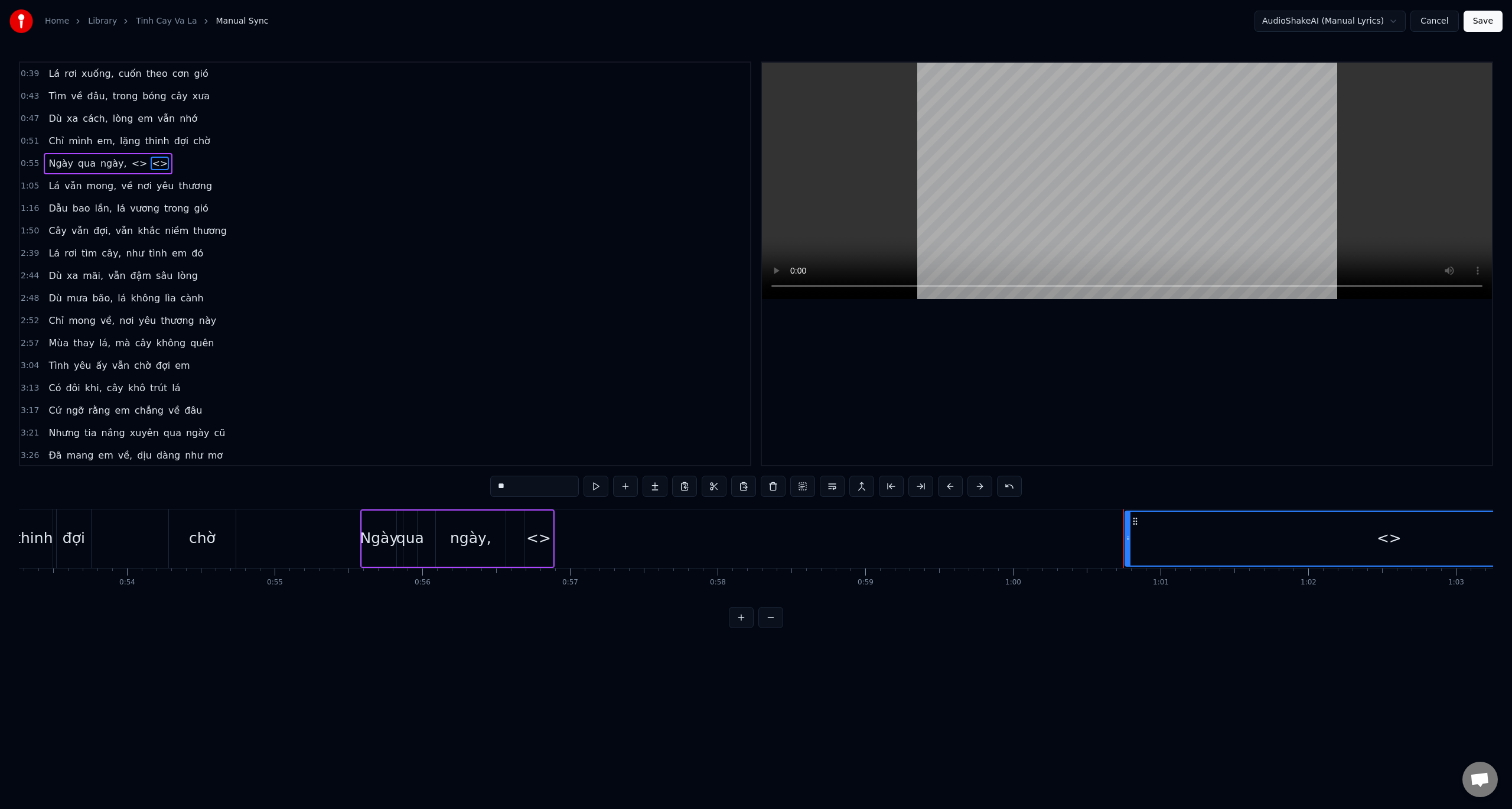
click at [151, 161] on span "<>" at bounding box center [160, 164] width 18 height 14
click at [151, 160] on span "<>" at bounding box center [160, 164] width 18 height 14
click at [135, 160] on div "Ngày qua ngày, <> <>" at bounding box center [108, 164] width 129 height 22
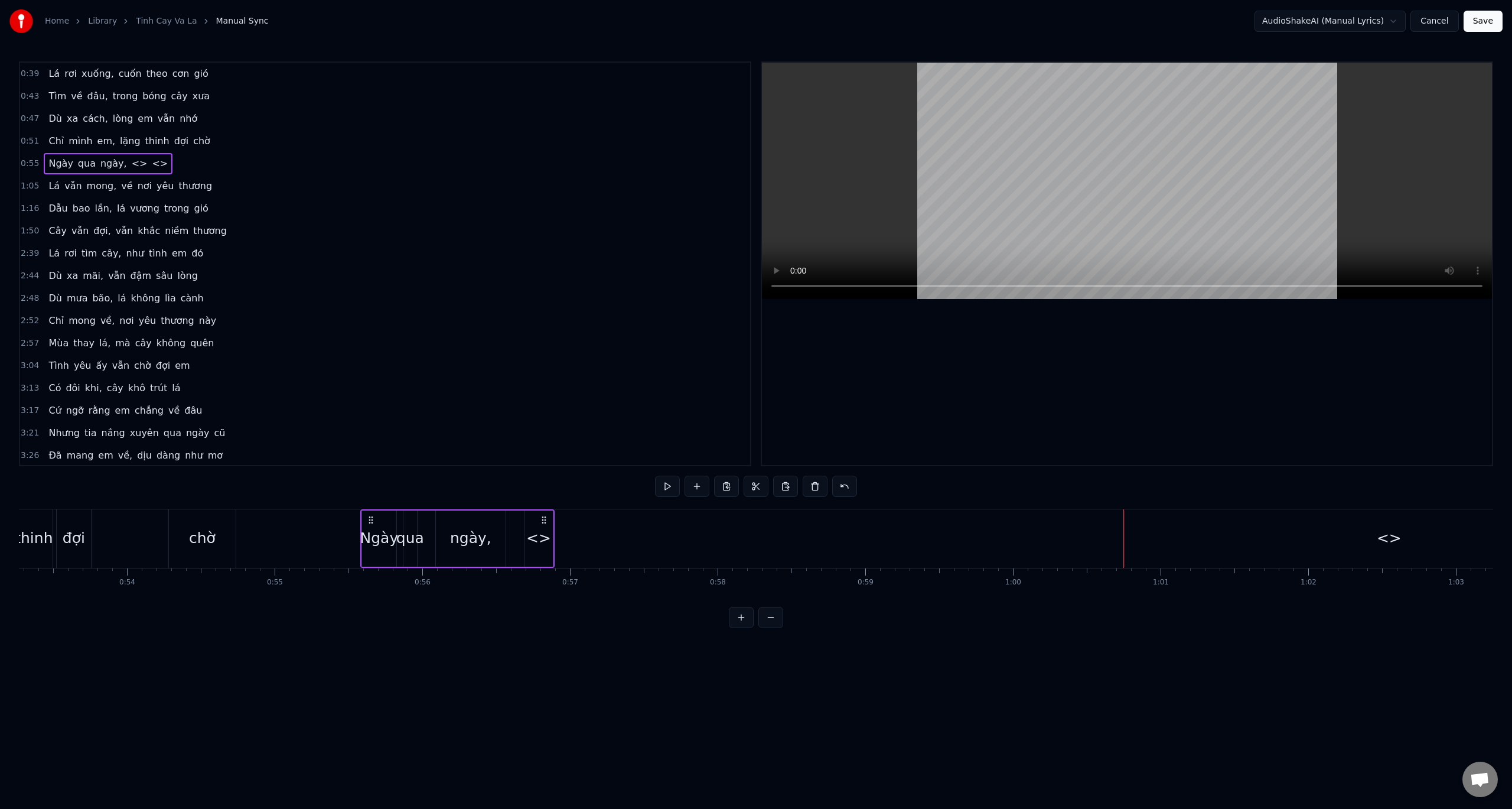
click at [130, 162] on span "<>" at bounding box center [139, 164] width 18 height 14
click at [135, 159] on div "Ngày qua ngày, <> <>" at bounding box center [108, 164] width 129 height 22
click at [151, 161] on span "<>" at bounding box center [160, 164] width 18 height 14
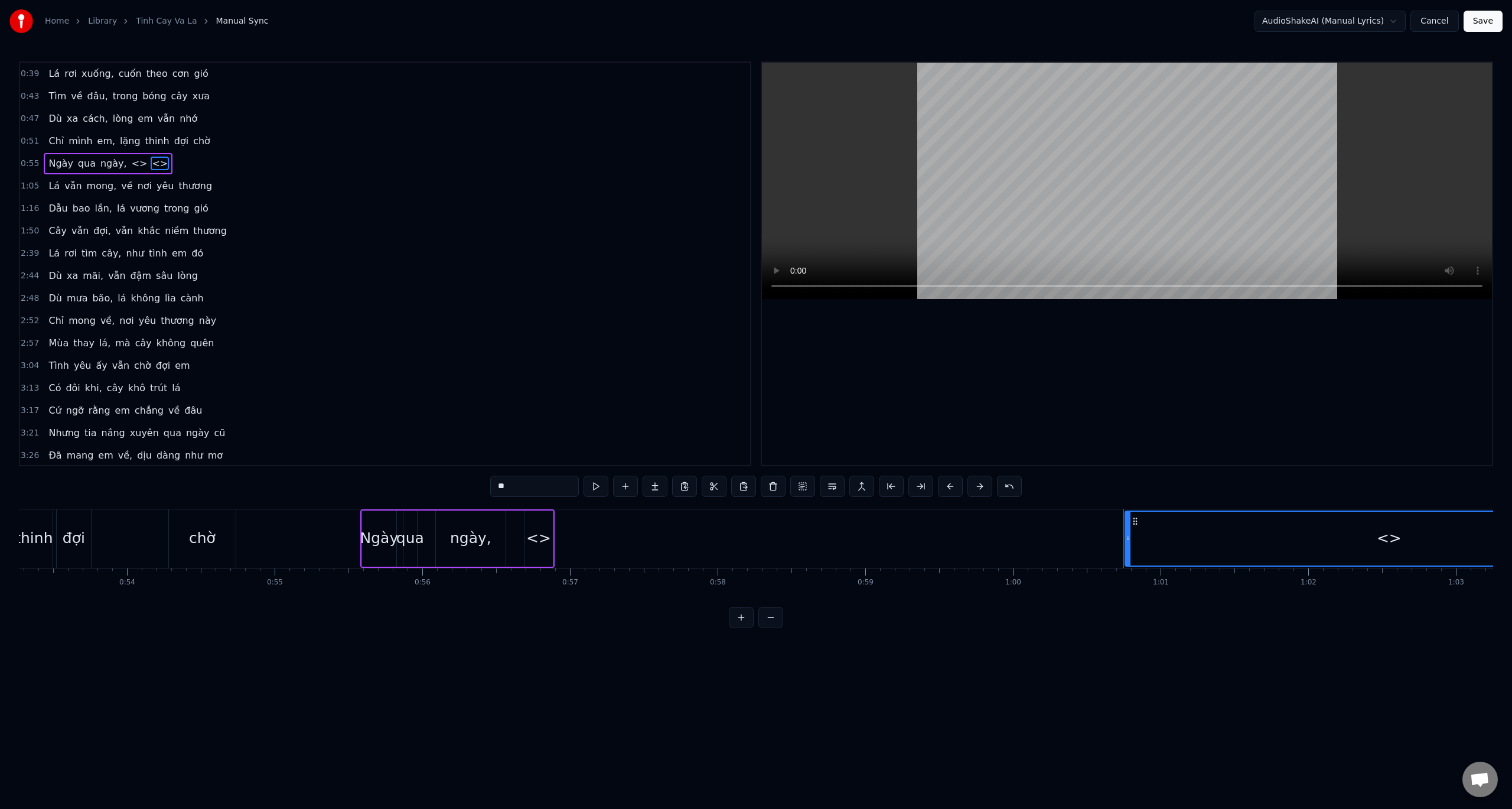
click at [539, 544] on div "<>" at bounding box center [539, 539] width 25 height 23
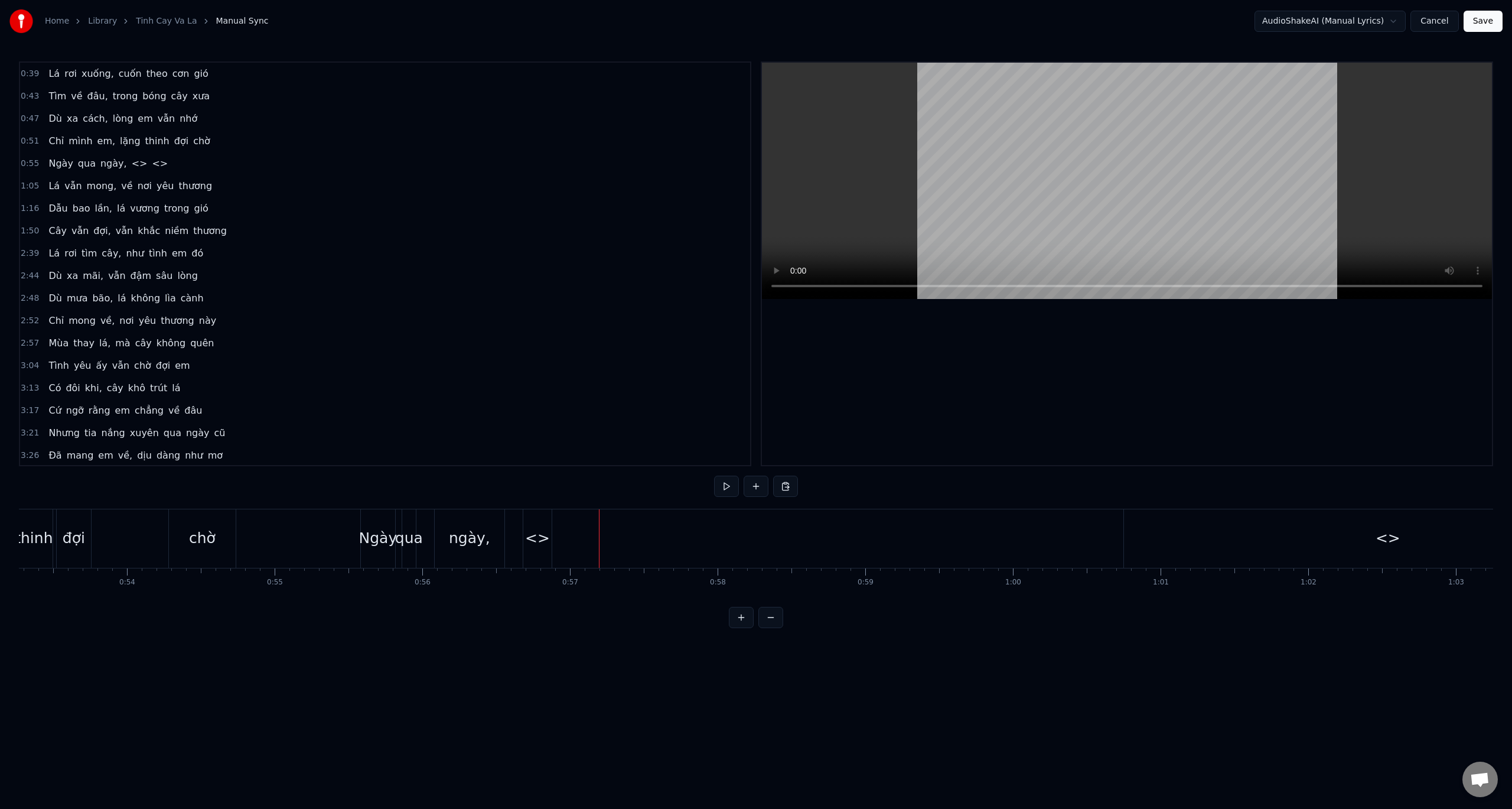
click at [321, 507] on div "0:39 Lá rơi xuống, cuốn theo cơn gió 0:43 Tìm về đâu, trong bóng cây xưa 0:47 D…" at bounding box center [756, 345] width 1475 height 567
click at [732, 483] on button at bounding box center [726, 486] width 25 height 22
click at [723, 483] on button at bounding box center [726, 486] width 25 height 22
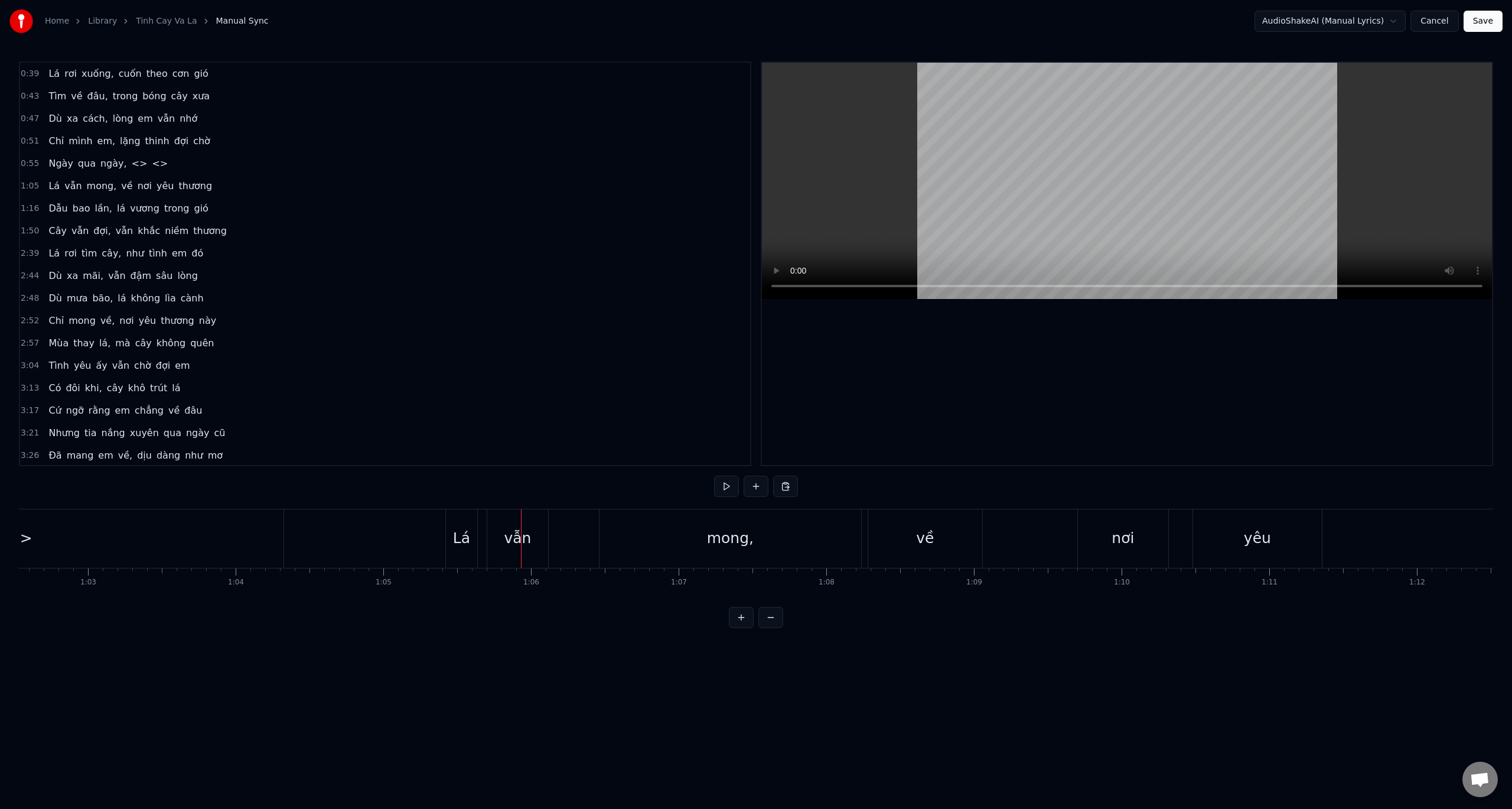
click at [777, 628] on button at bounding box center [770, 617] width 25 height 22
click at [777, 628] on div at bounding box center [756, 617] width 54 height 22
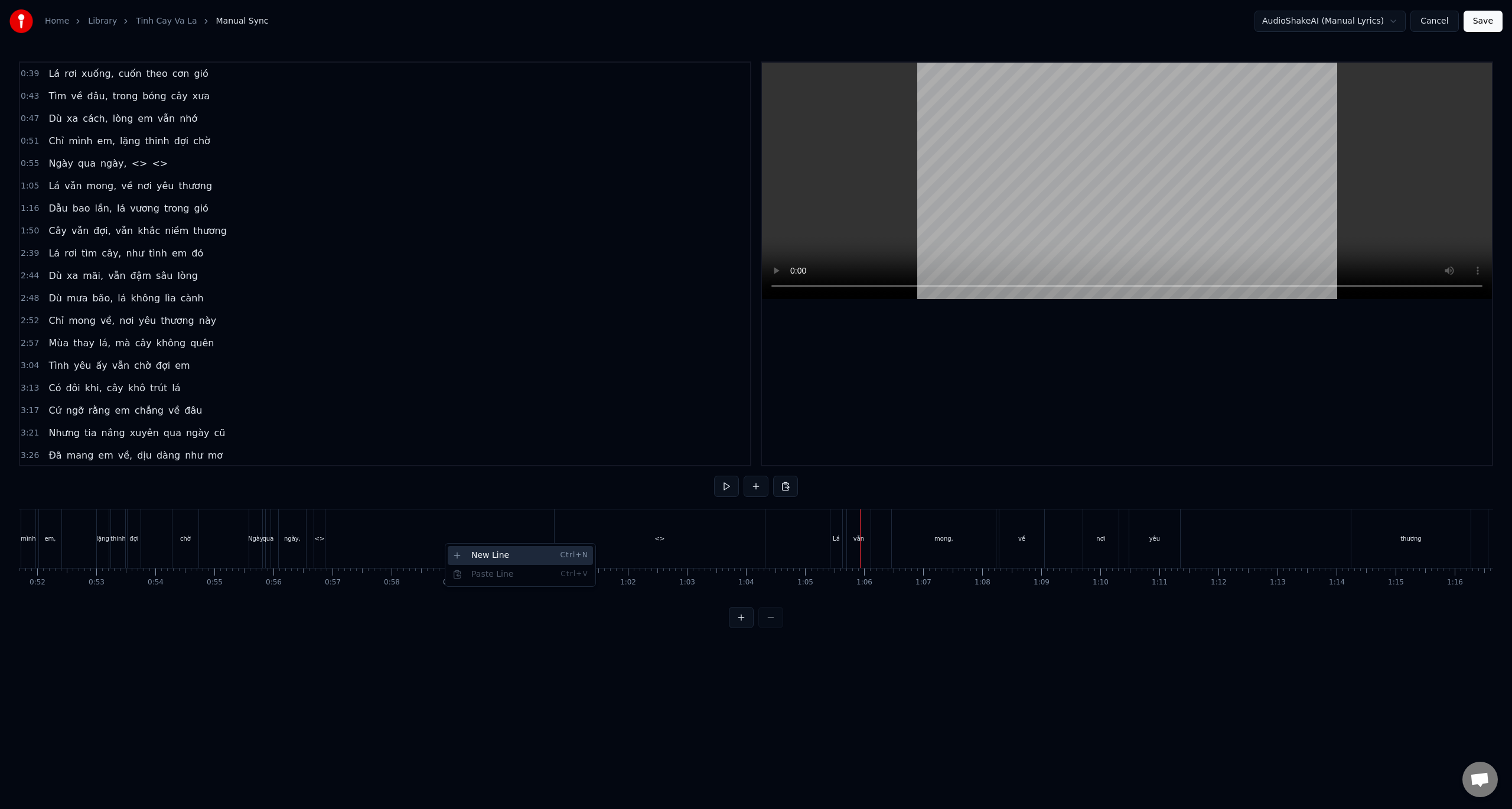
click at [477, 559] on div "New Line Ctrl+N" at bounding box center [520, 555] width 146 height 19
click at [327, 518] on html "Home Library Tinh Cay Va La Manual Sync AudioShakeAI (Manual Lyrics) Cancel Sav…" at bounding box center [756, 323] width 1512 height 647
click at [53, 203] on span "<>" at bounding box center [57, 208] width 18 height 14
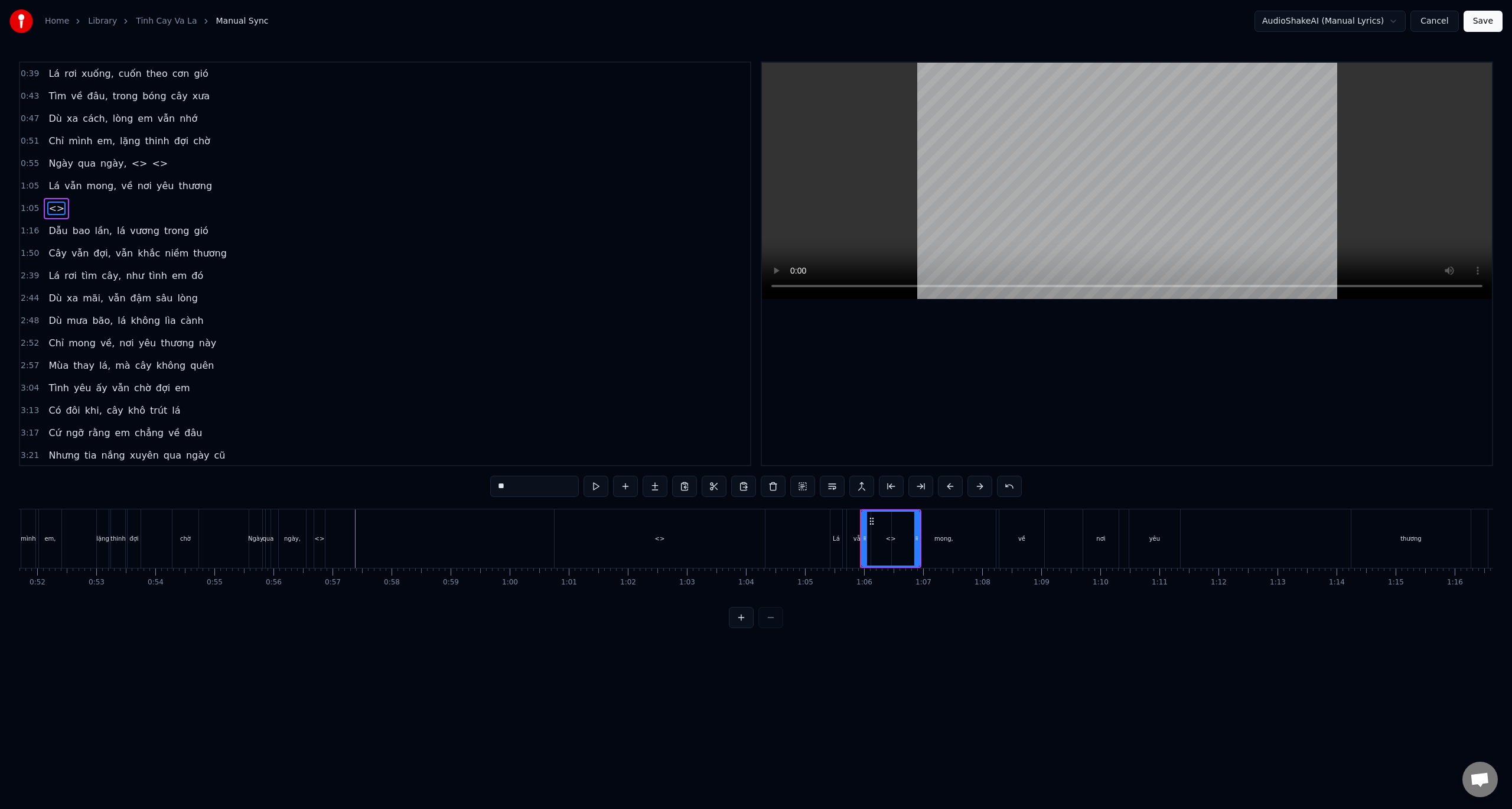
click at [69, 168] on div "Ngày qua ngày, <> <>" at bounding box center [108, 164] width 129 height 22
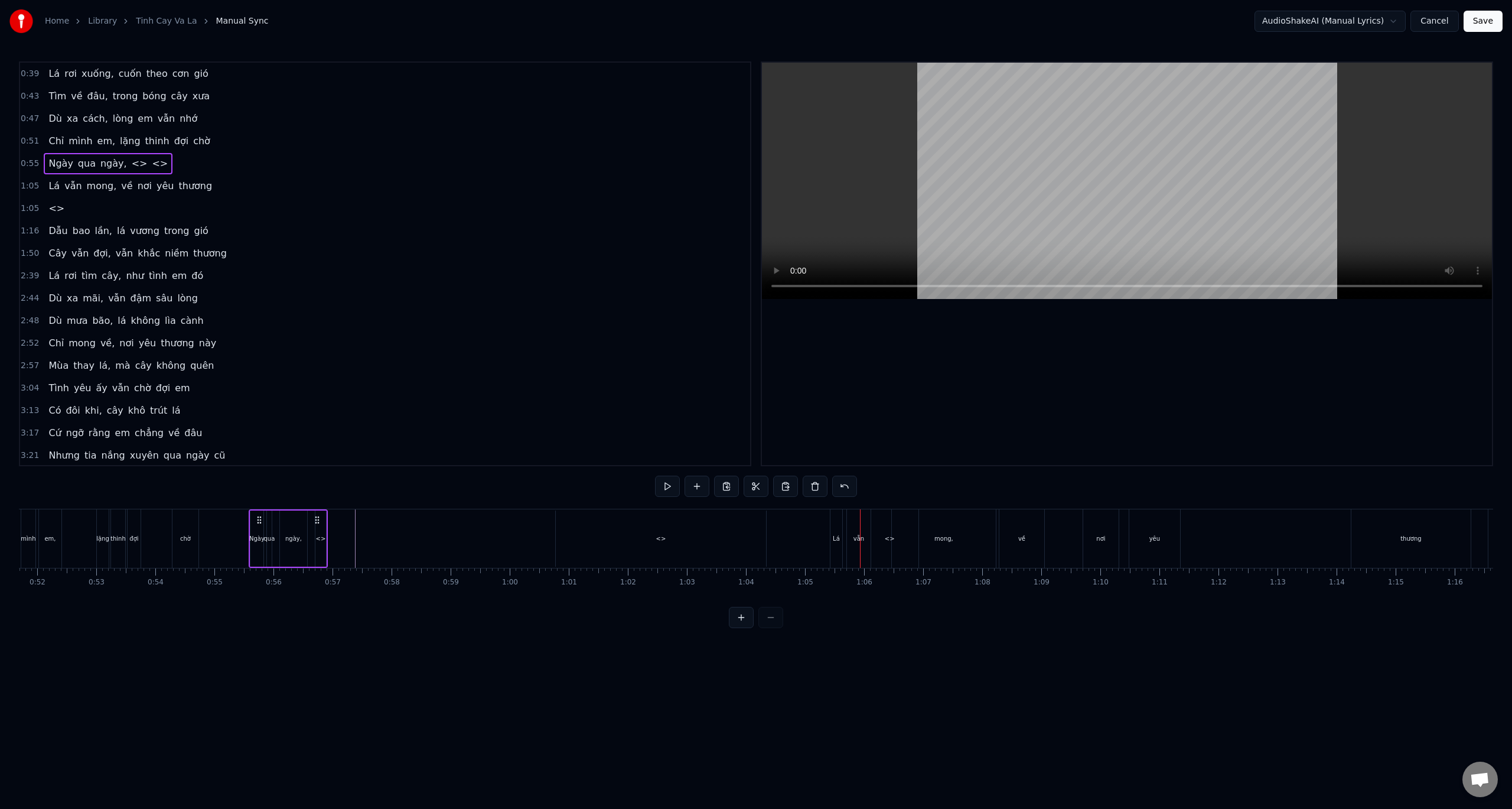
click at [130, 160] on span "<>" at bounding box center [139, 164] width 18 height 14
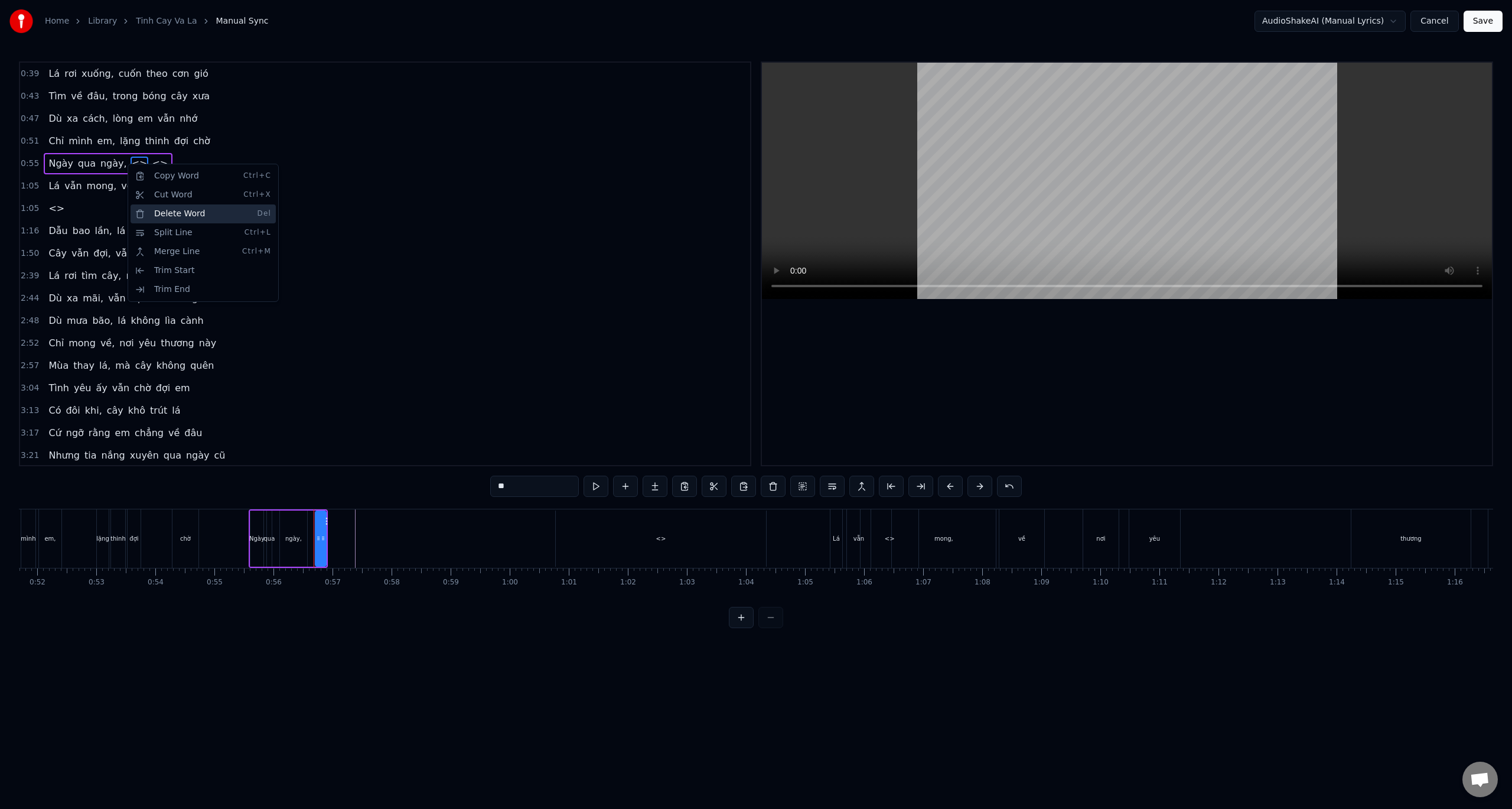
click at [182, 217] on div "Delete Word Del" at bounding box center [203, 214] width 146 height 19
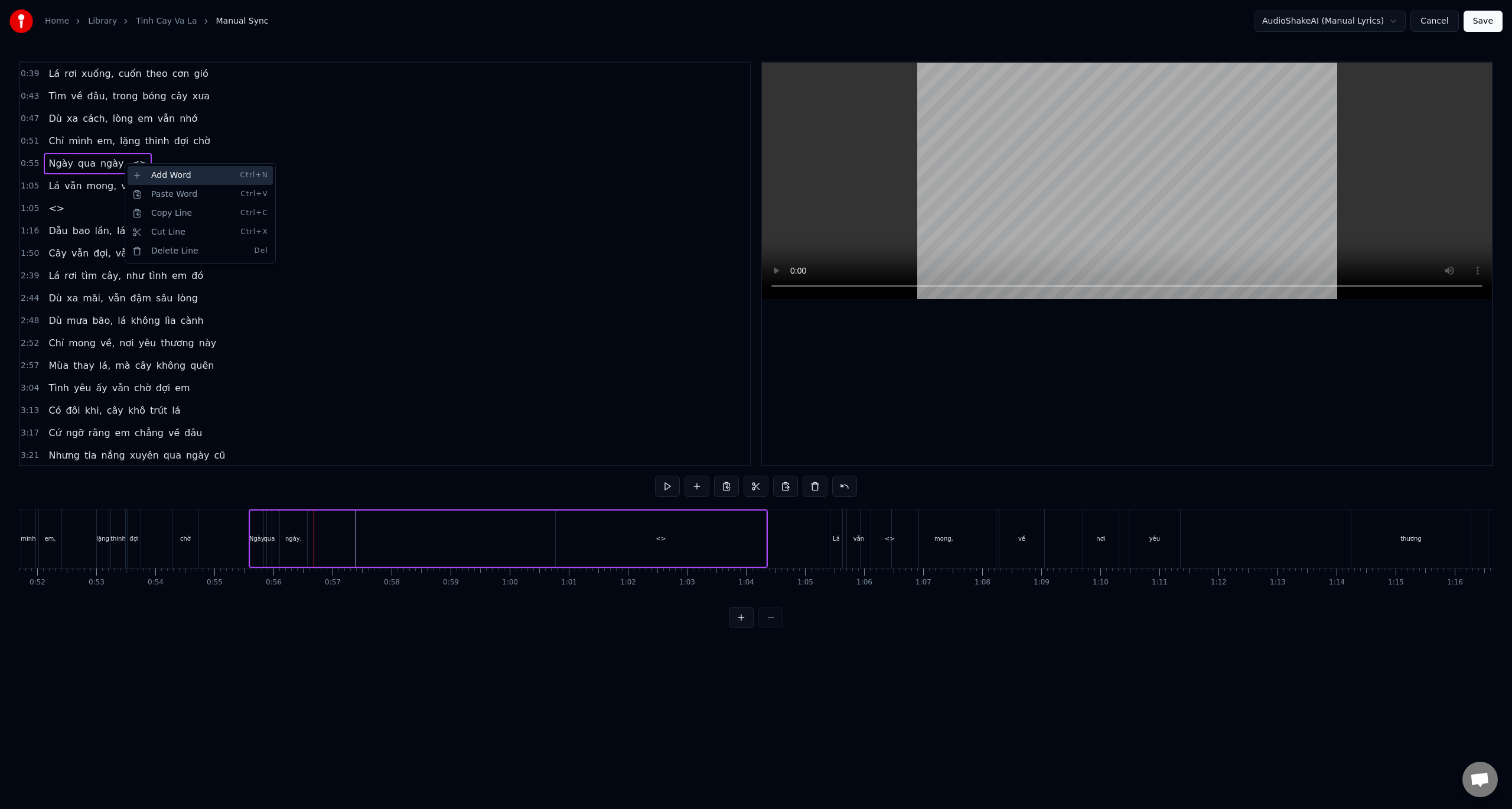
click at [183, 178] on div "Add Word Ctrl+N" at bounding box center [200, 175] width 146 height 19
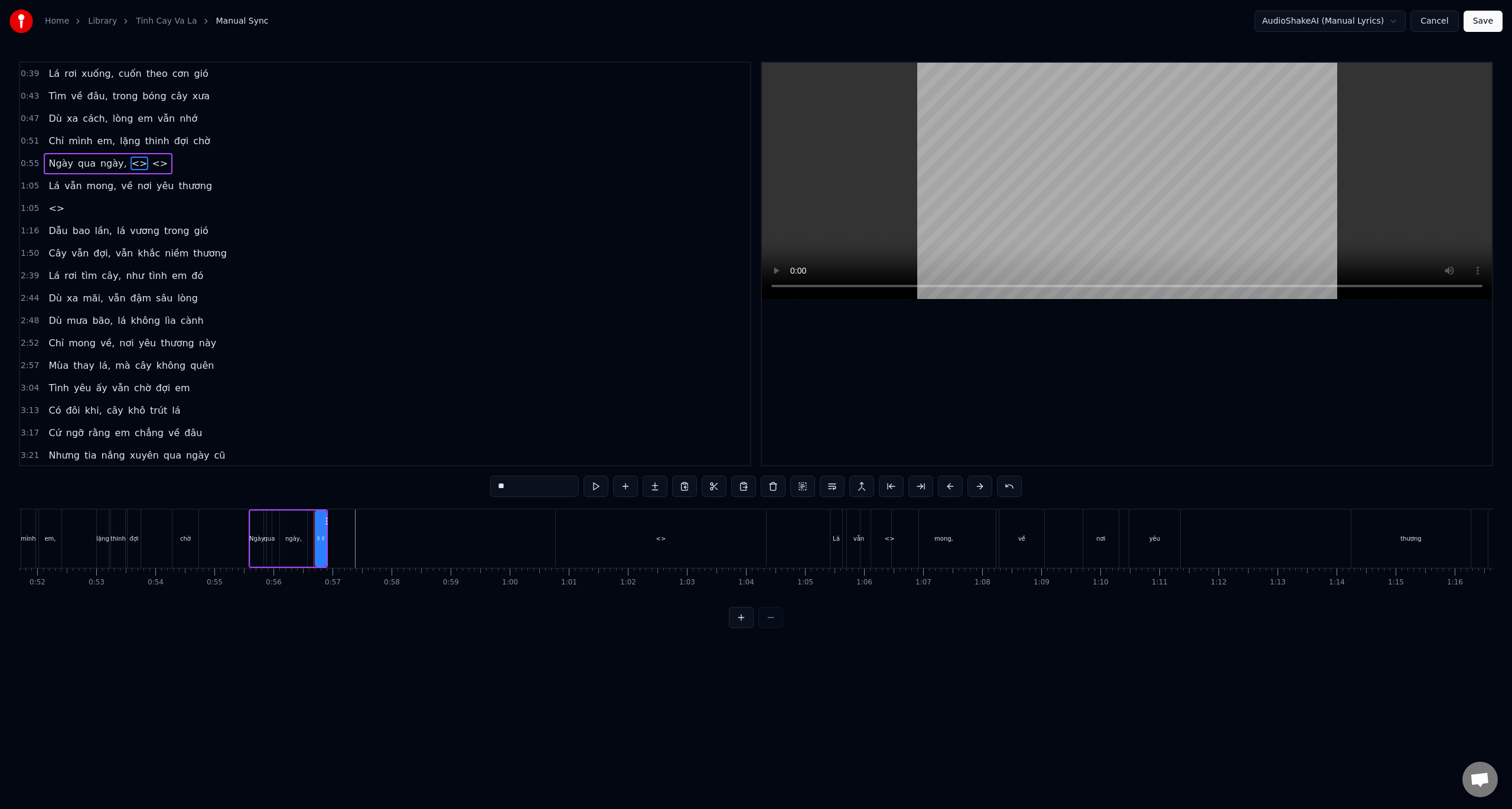
click at [130, 164] on span "<>" at bounding box center [139, 164] width 18 height 14
click at [130, 163] on span "<>" at bounding box center [139, 164] width 18 height 14
click at [130, 162] on span "<>" at bounding box center [139, 164] width 18 height 14
click at [1131, 235] on video at bounding box center [1127, 181] width 730 height 237
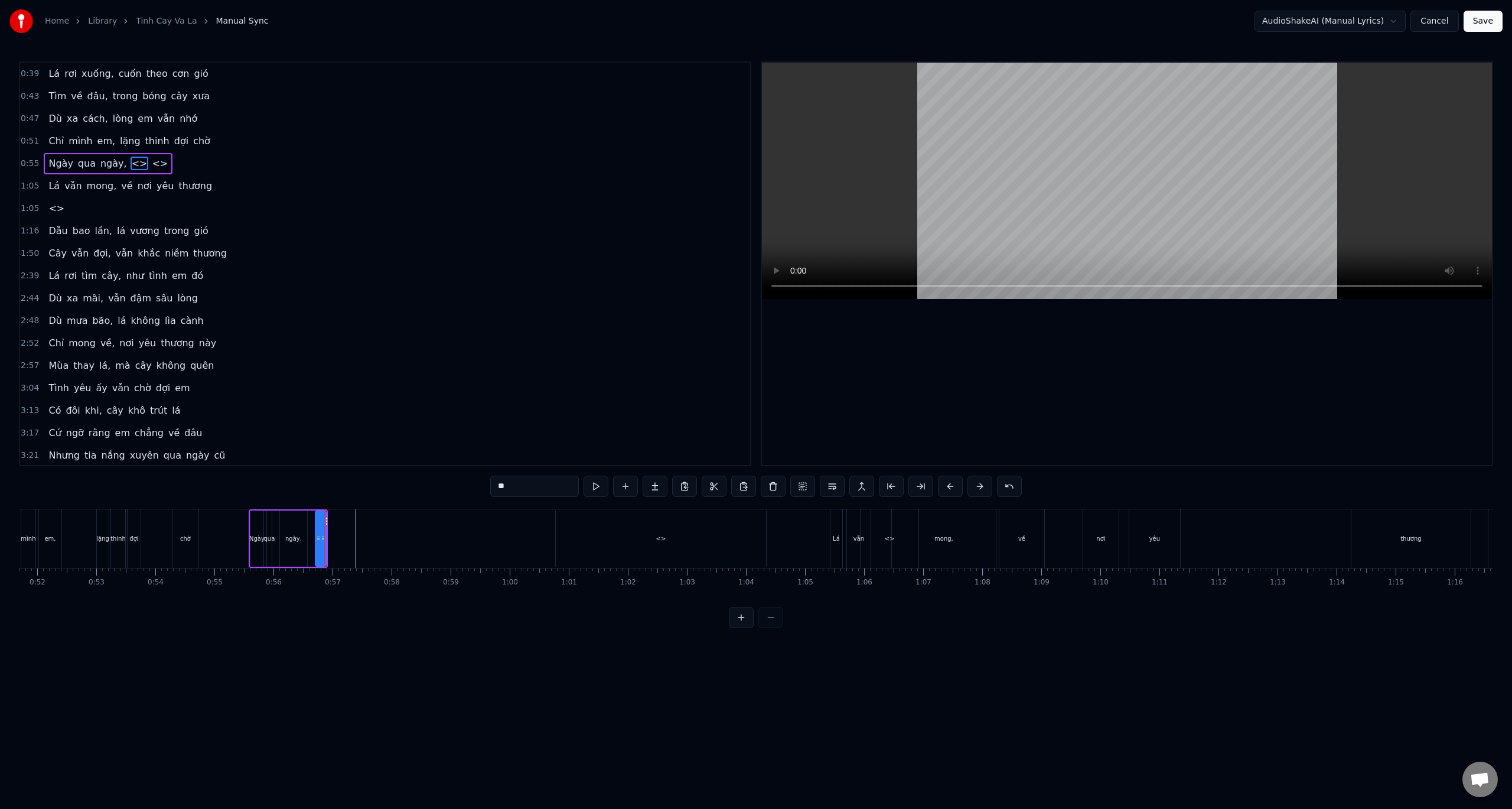
click at [1131, 235] on video at bounding box center [1127, 181] width 730 height 237
click at [1432, 23] on button "Cancel" at bounding box center [1435, 21] width 48 height 22
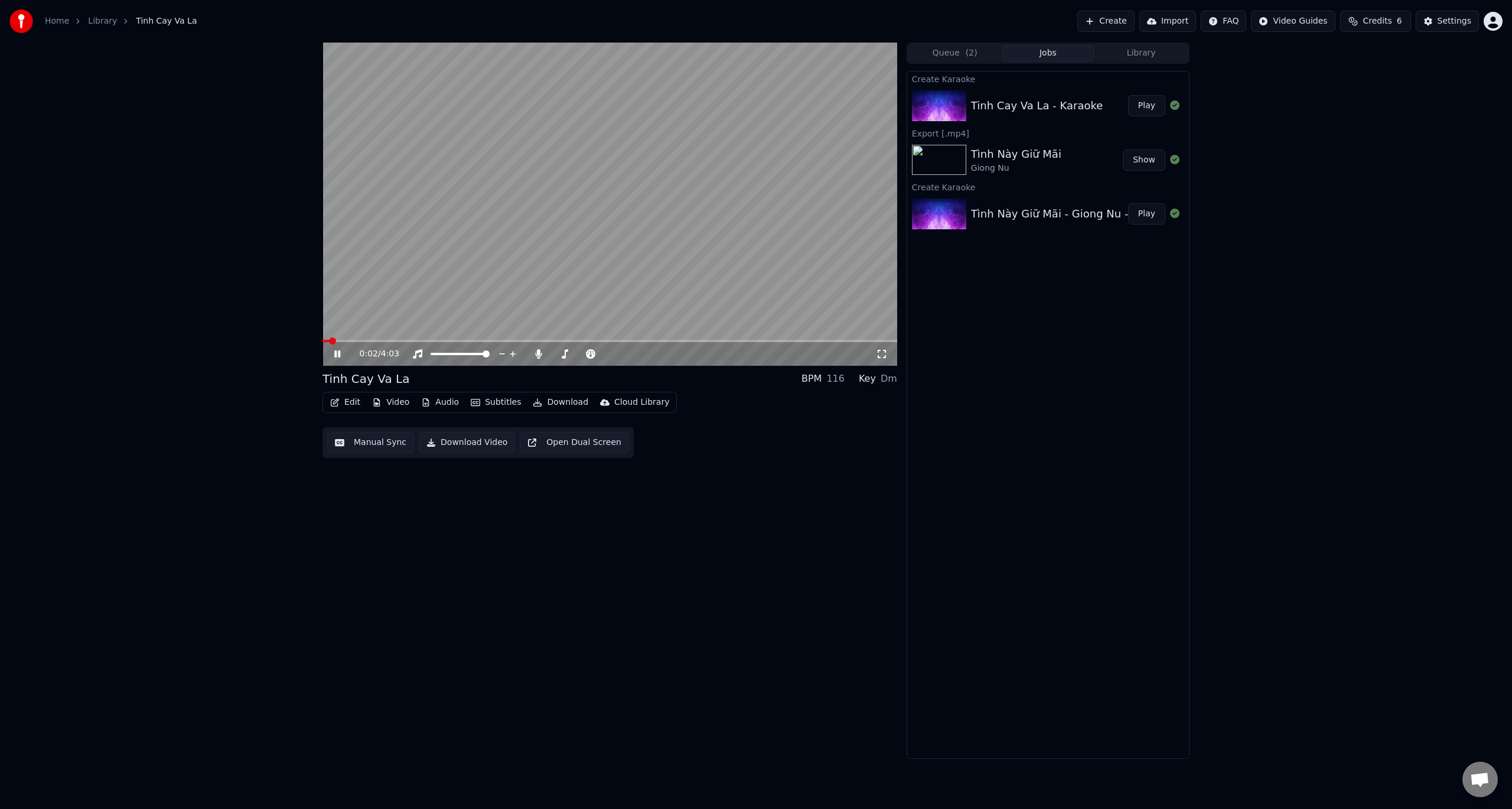
click at [354, 338] on video at bounding box center [609, 204] width 574 height 323
click at [341, 355] on icon at bounding box center [345, 353] width 28 height 9
click at [374, 339] on video at bounding box center [609, 204] width 574 height 323
click at [405, 344] on span at bounding box center [408, 341] width 7 height 7
click at [337, 357] on icon at bounding box center [345, 353] width 28 height 9
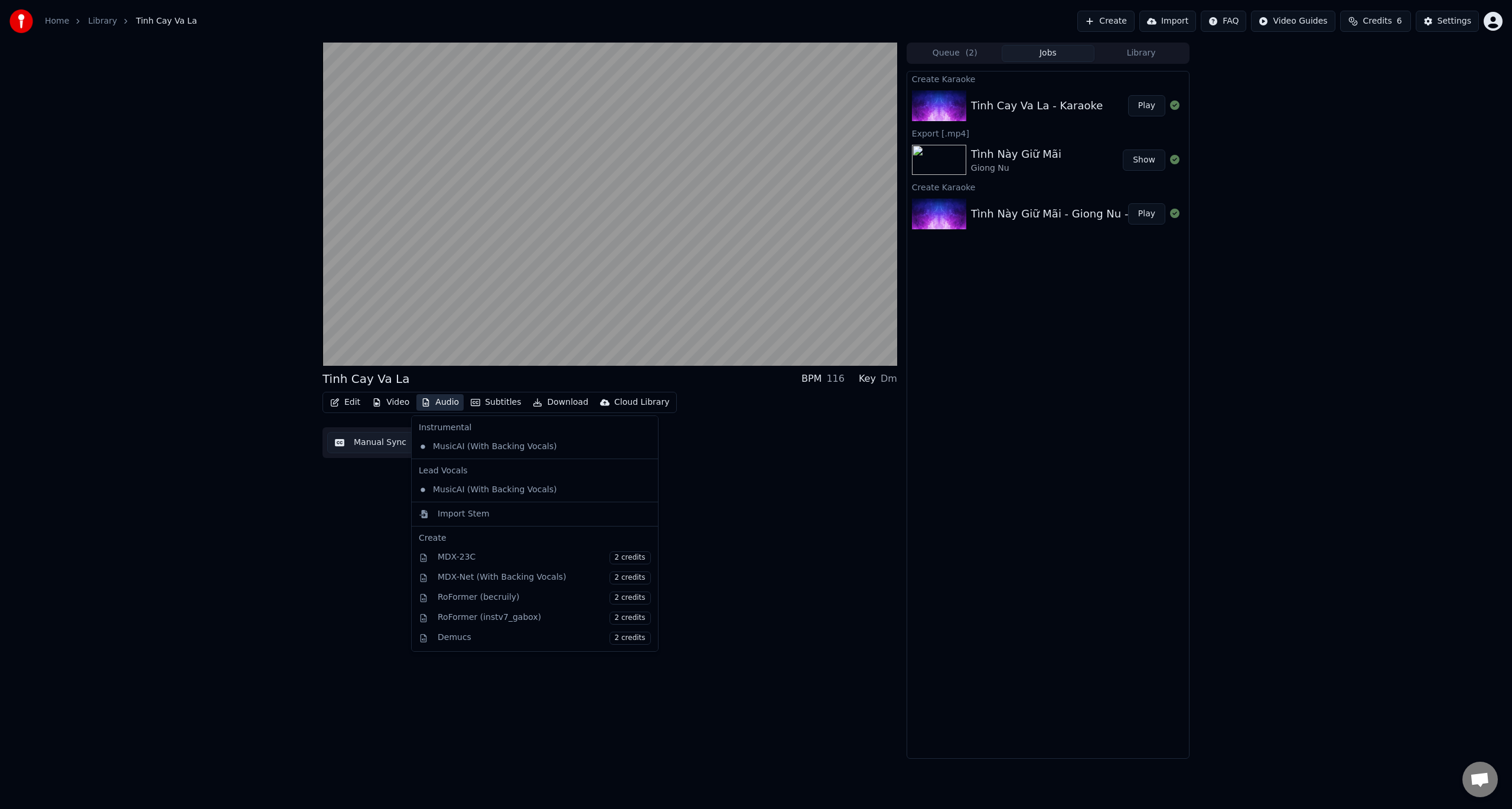
click at [447, 402] on button "Audio" at bounding box center [440, 402] width 47 height 17
click at [401, 424] on div "Edit Video Audio Subtitles Download Cloud Library Manual Sync Download Video Op…" at bounding box center [609, 425] width 574 height 66
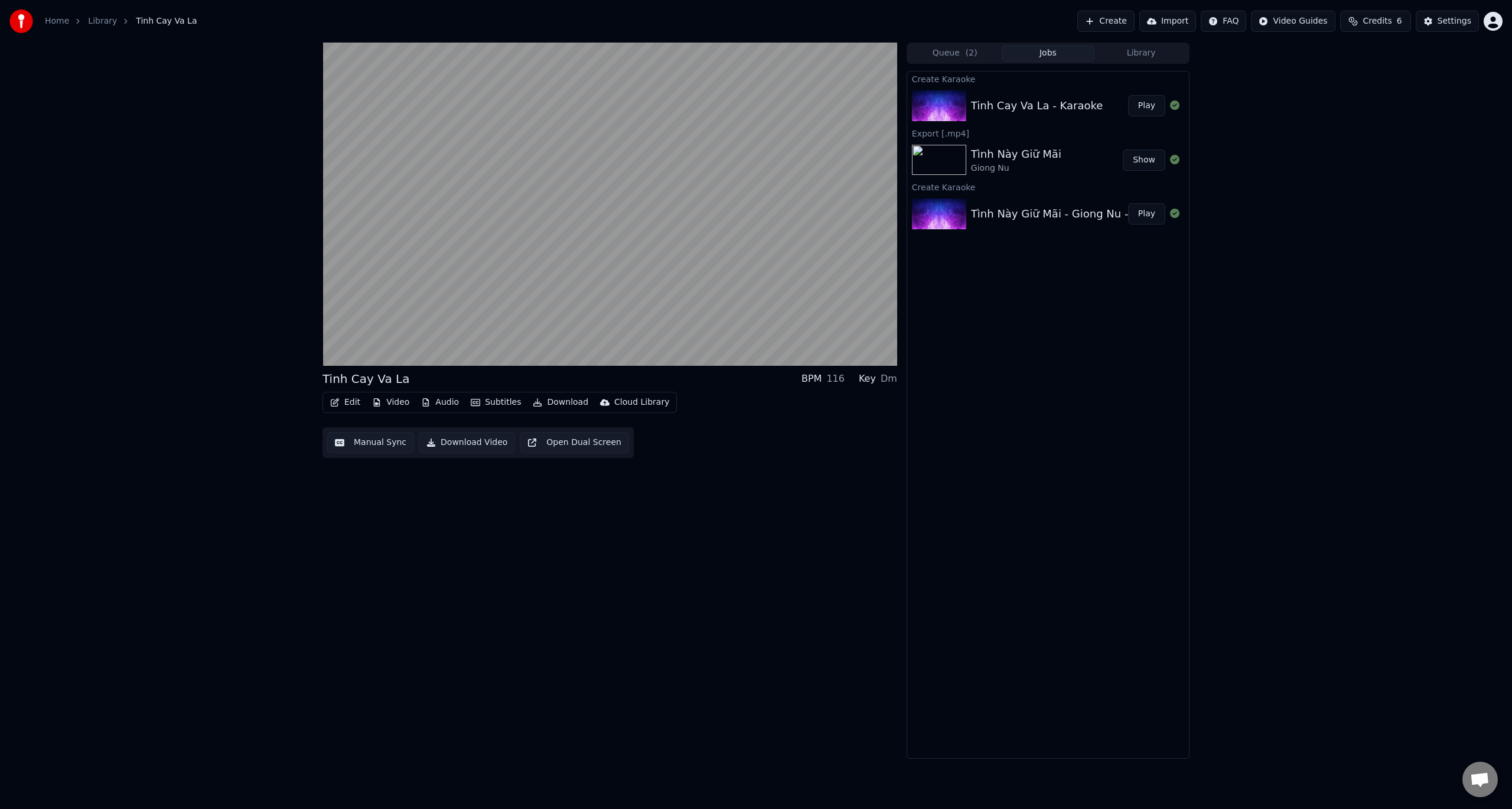
click at [376, 441] on button "Manual Sync" at bounding box center [370, 443] width 87 height 22
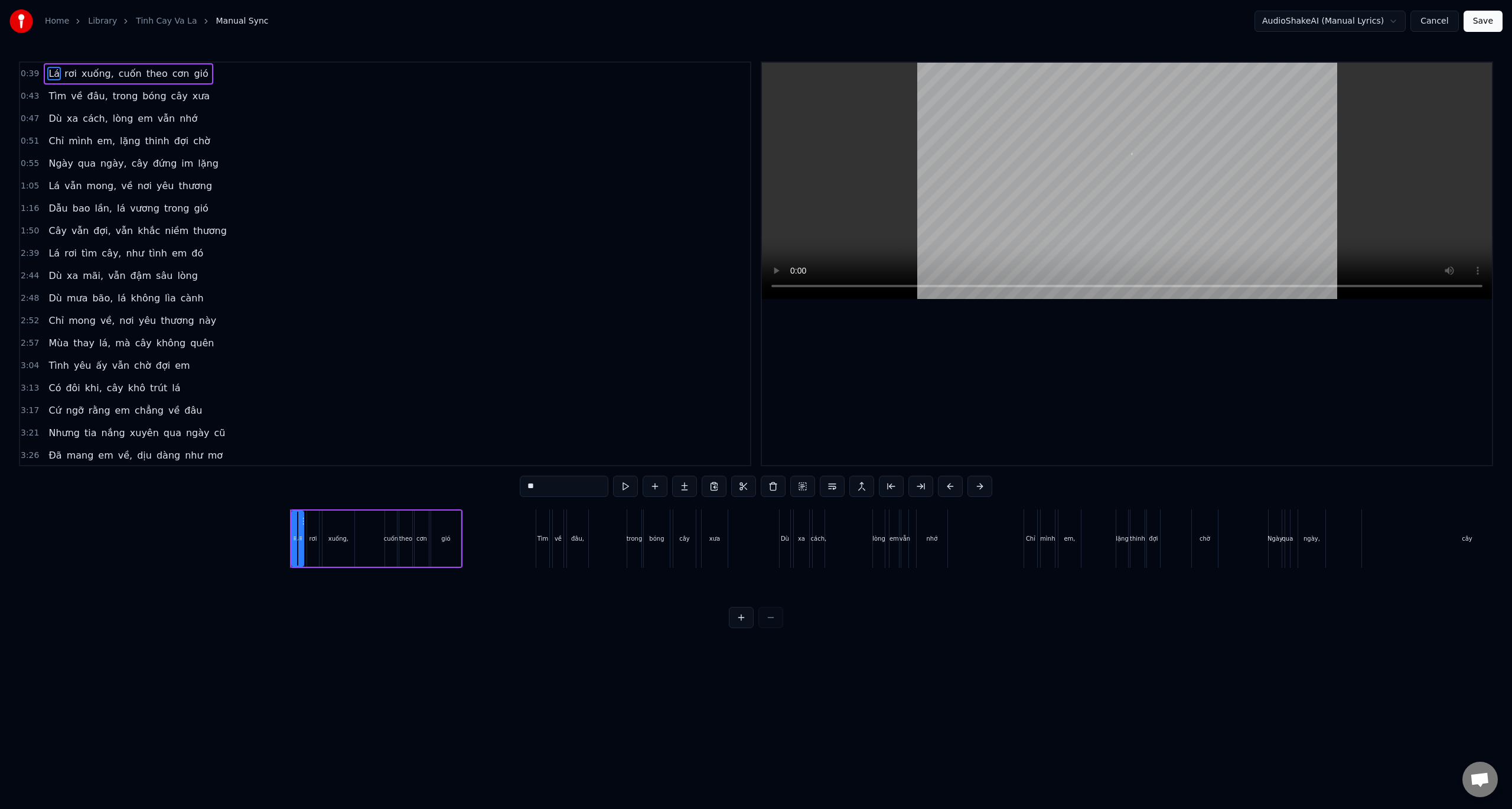
scroll to position [0, 2245]
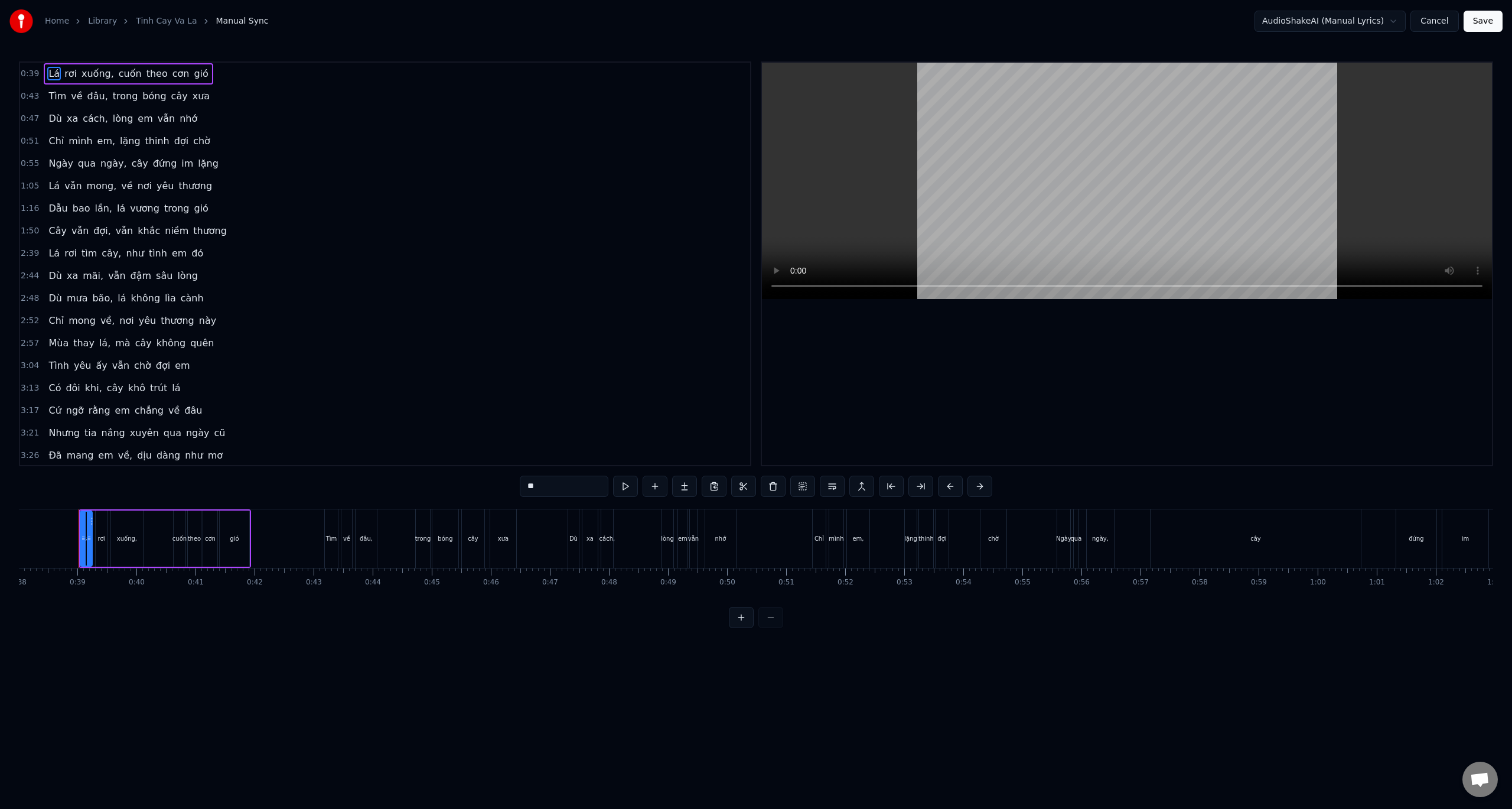
click at [742, 626] on button at bounding box center [741, 617] width 25 height 22
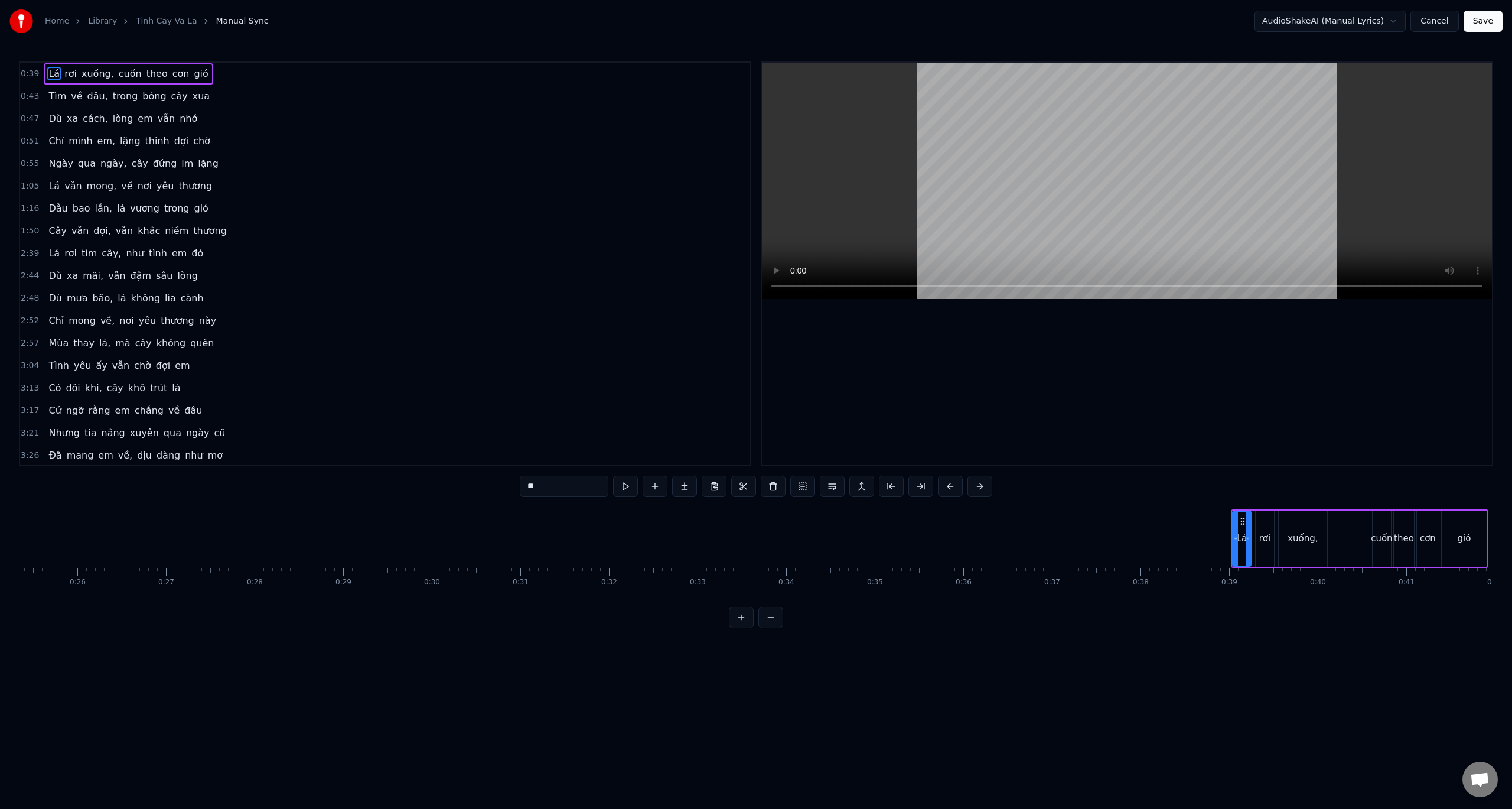
click at [742, 626] on button at bounding box center [741, 617] width 25 height 22
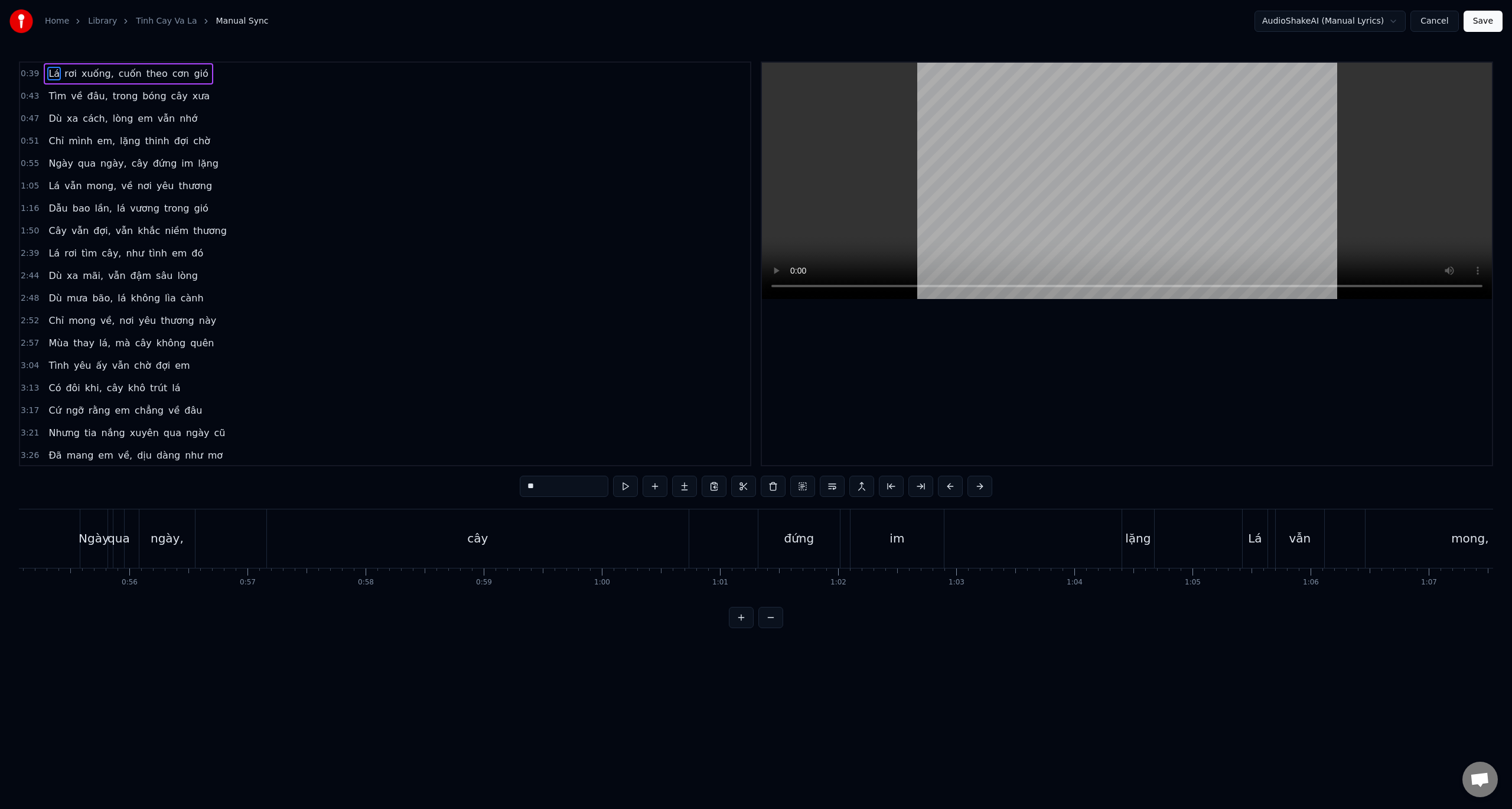
scroll to position [0, 6622]
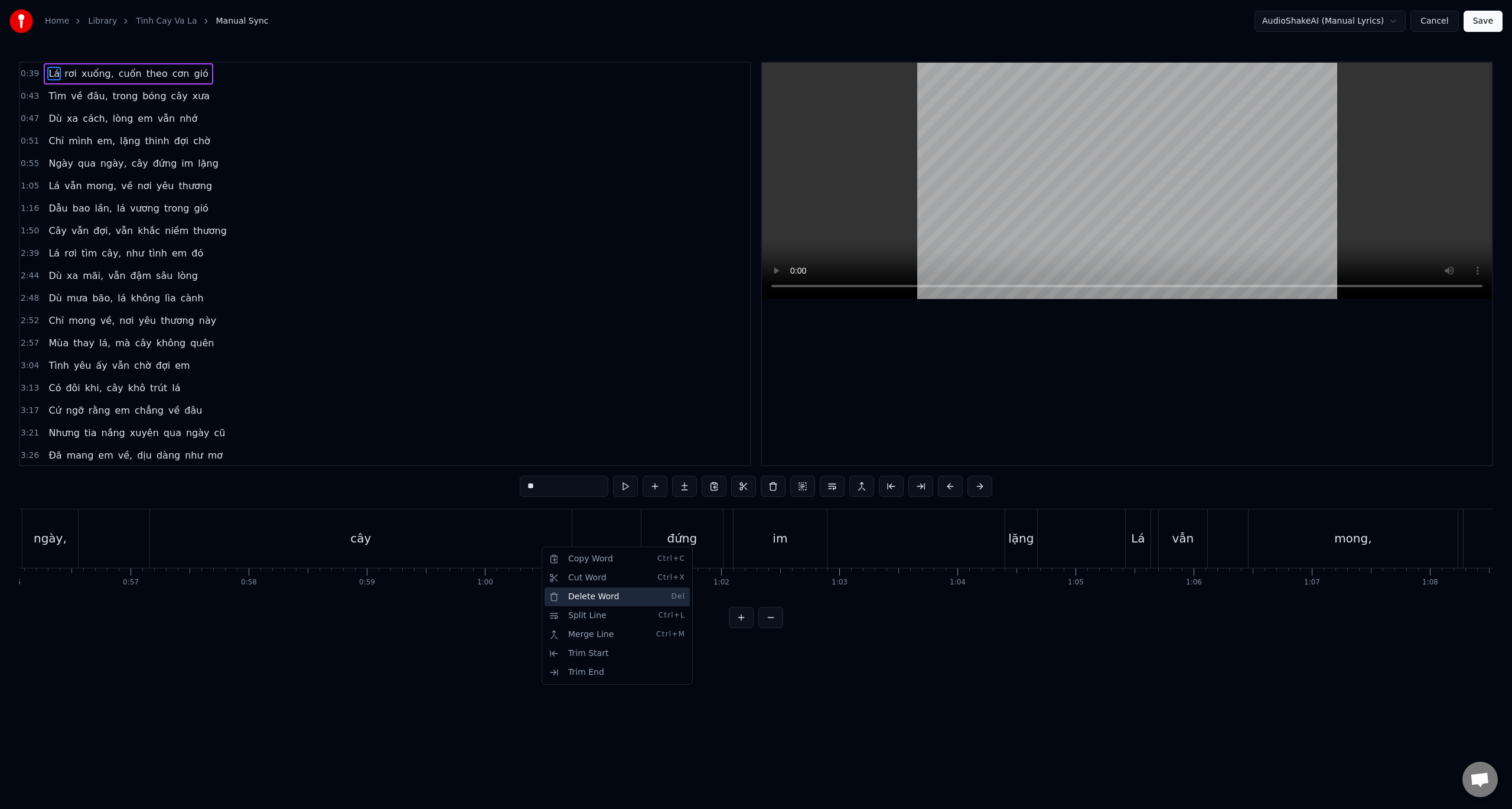
click at [579, 594] on div "Delete Word Del" at bounding box center [617, 597] width 146 height 19
click at [513, 605] on div "Cut Line Ctrl+X" at bounding box center [566, 606] width 146 height 19
click at [355, 547] on html "Home Library Tinh Cay Va La Manual Sync AudioShakeAI (Manual Lyrics) Cancel Sav…" at bounding box center [756, 323] width 1512 height 647
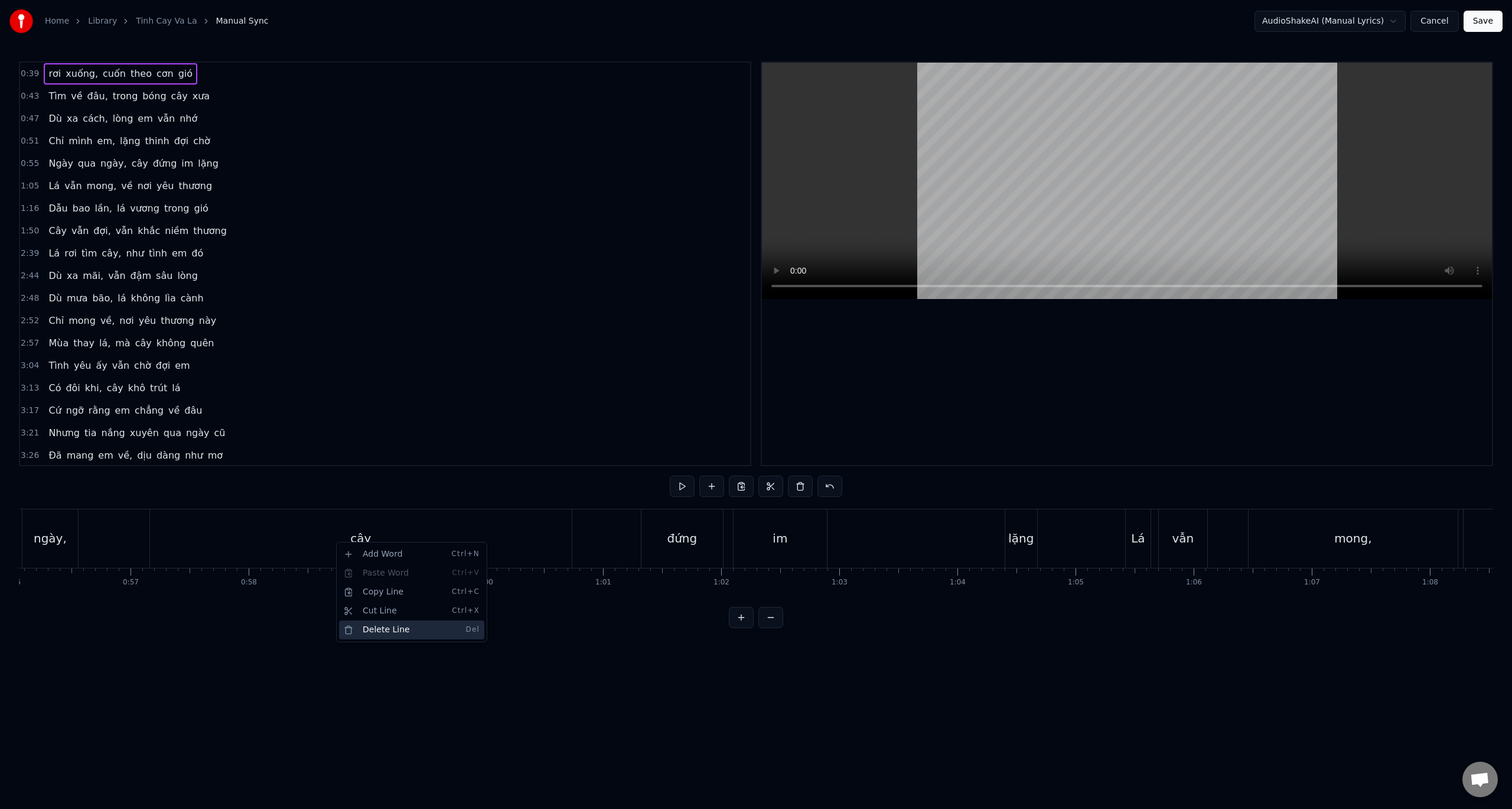
click at [377, 633] on div "Delete Line Del" at bounding box center [412, 629] width 146 height 19
click at [178, 111] on div "Chỉ mình em, lặng thinh đợi chờ" at bounding box center [129, 119] width 171 height 22
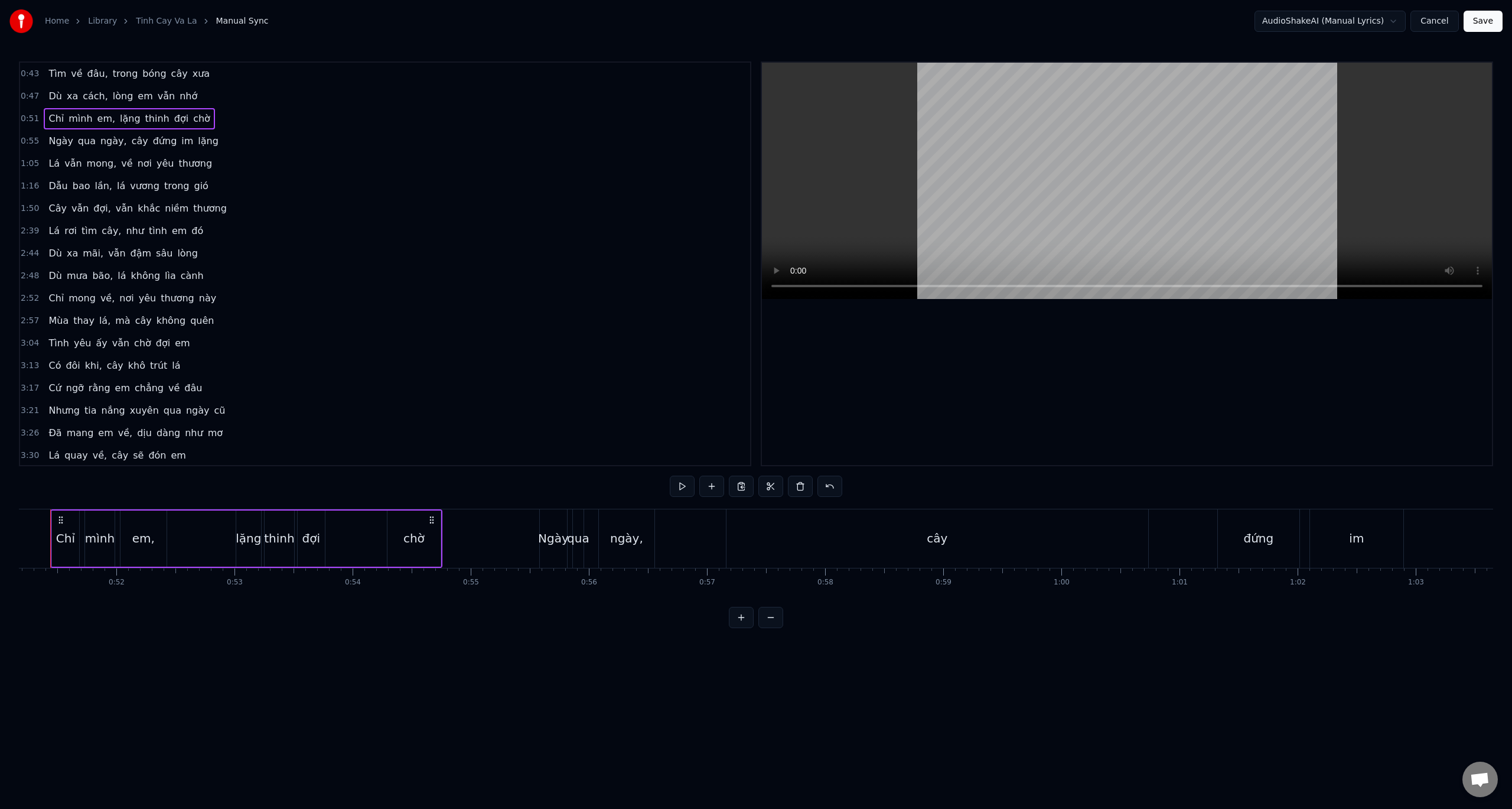
scroll to position [0, 6017]
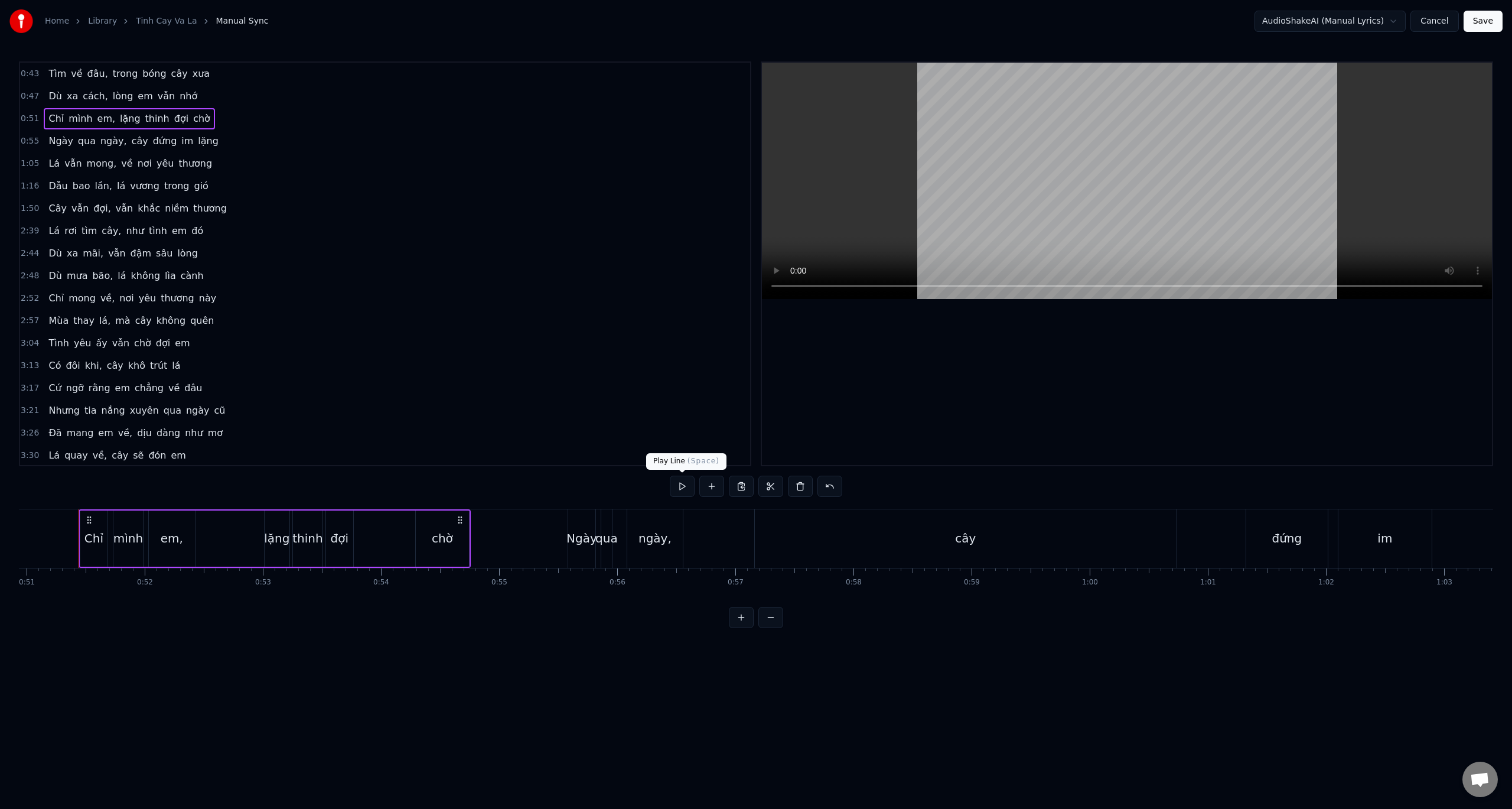
click at [691, 486] on button at bounding box center [682, 486] width 25 height 22
click at [684, 483] on button at bounding box center [682, 486] width 25 height 22
click at [26, 508] on div "0:43 Tìm về đâu, trong bóng cây xưa 0:47 Dù xa cách, lòng em vẫn nhớ 0:51 Chỉ m…" at bounding box center [756, 345] width 1475 height 567
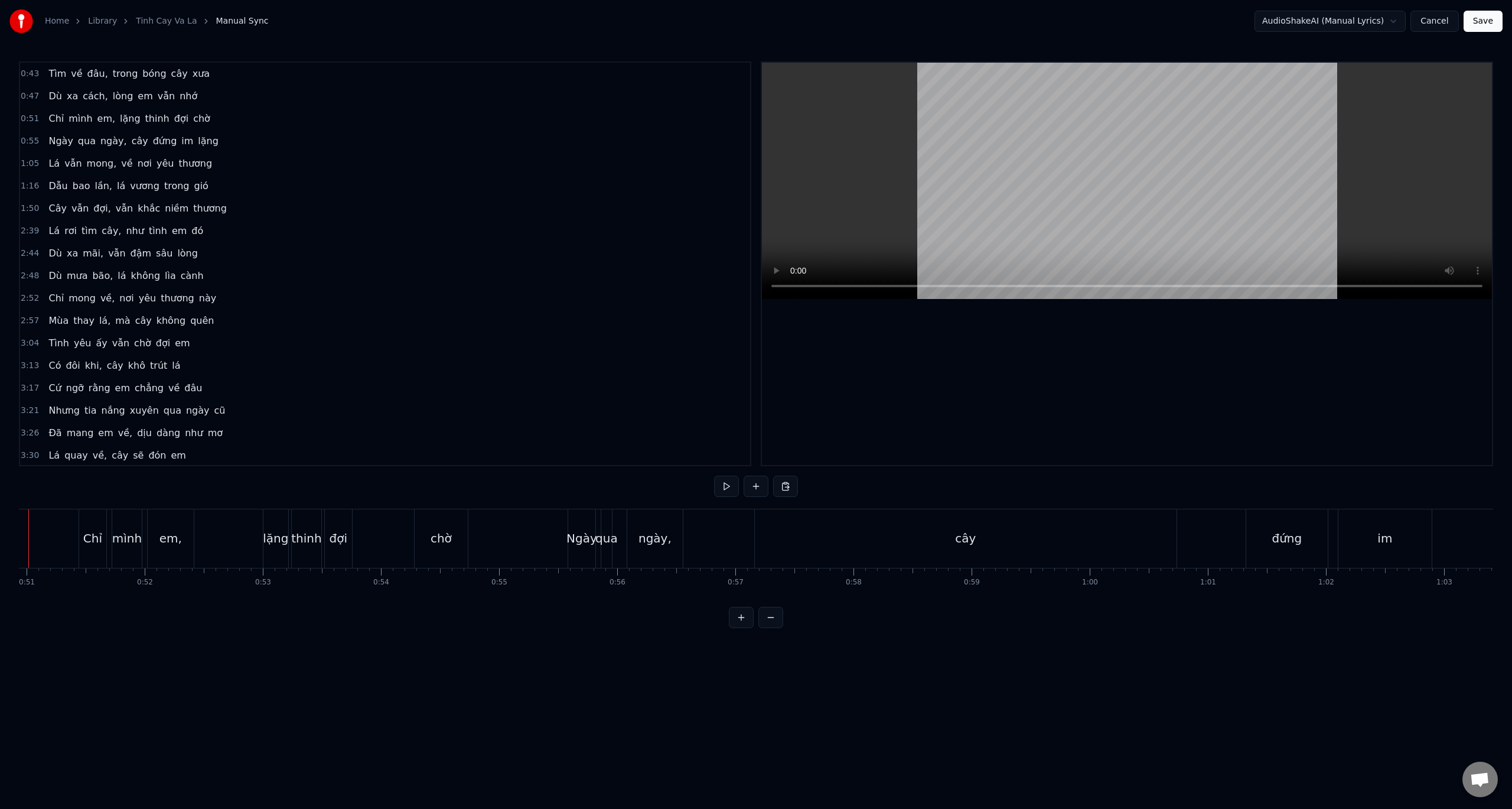
scroll to position [0, 5968]
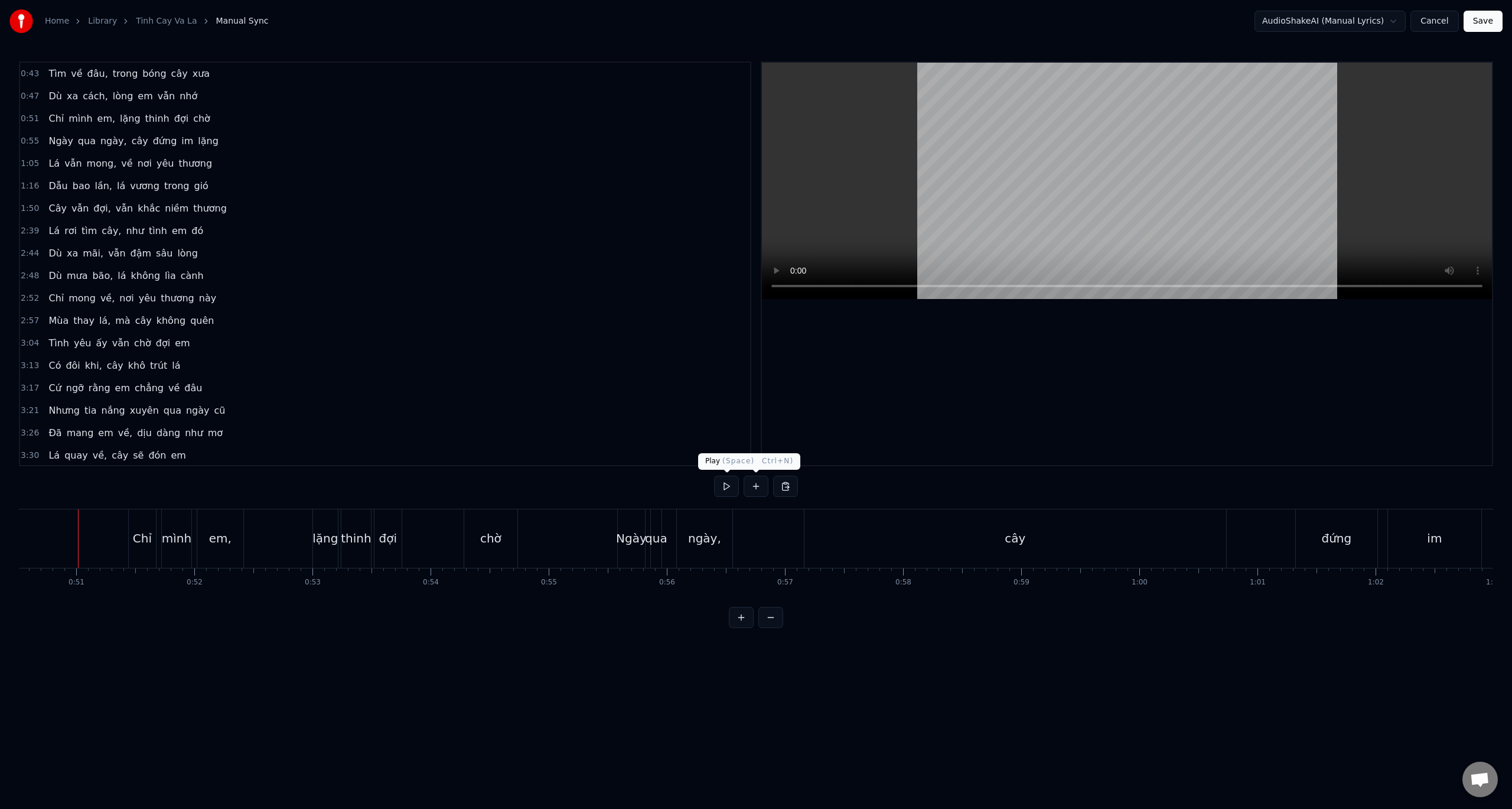
click at [729, 487] on button at bounding box center [726, 486] width 25 height 22
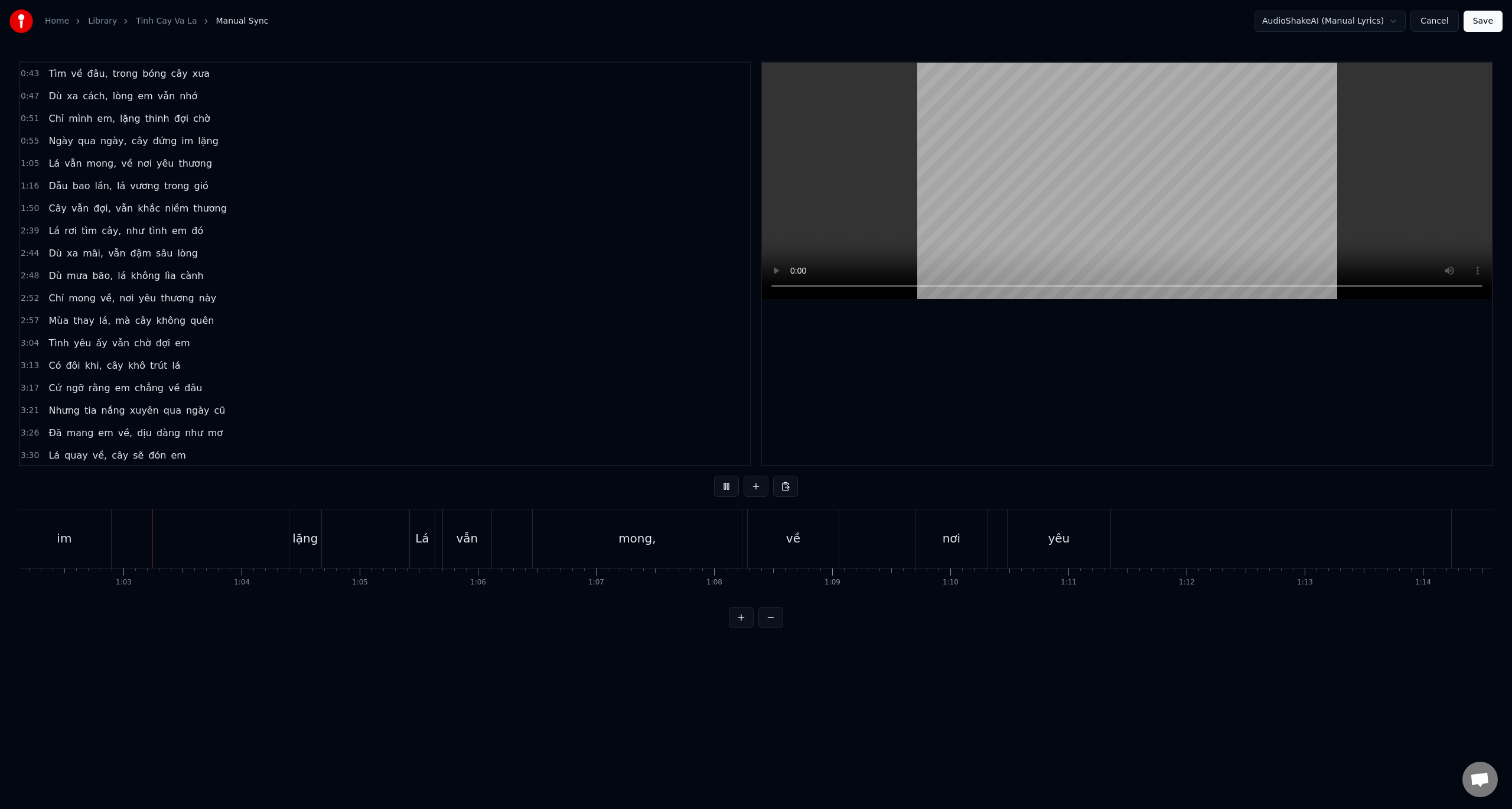
scroll to position [0, 7341]
click at [731, 492] on button at bounding box center [726, 486] width 25 height 22
click at [1446, 23] on button "Cancel" at bounding box center [1435, 21] width 48 height 22
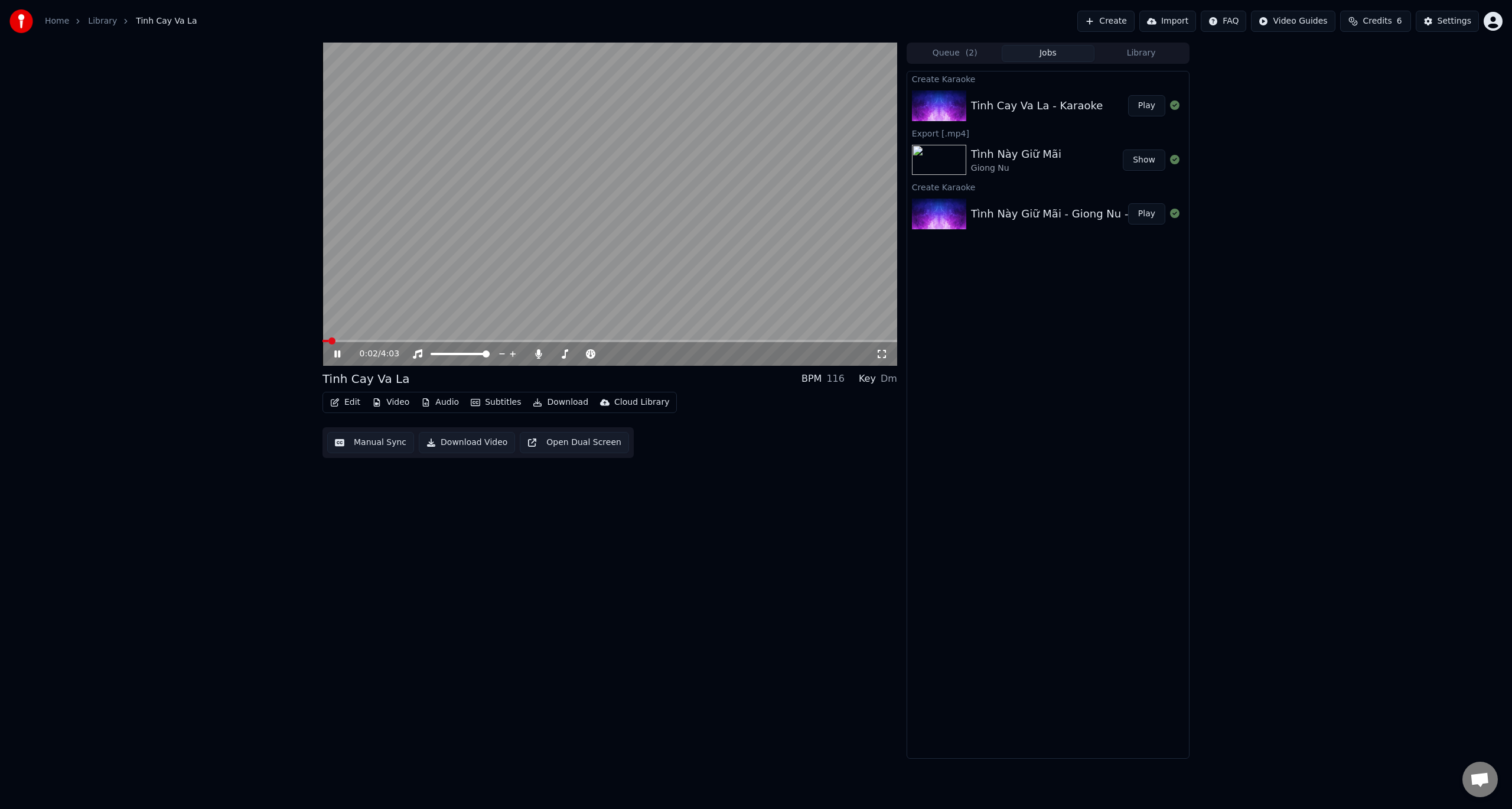
click at [339, 354] on icon at bounding box center [337, 354] width 6 height 7
click at [1125, 19] on button "Create" at bounding box center [1106, 21] width 57 height 22
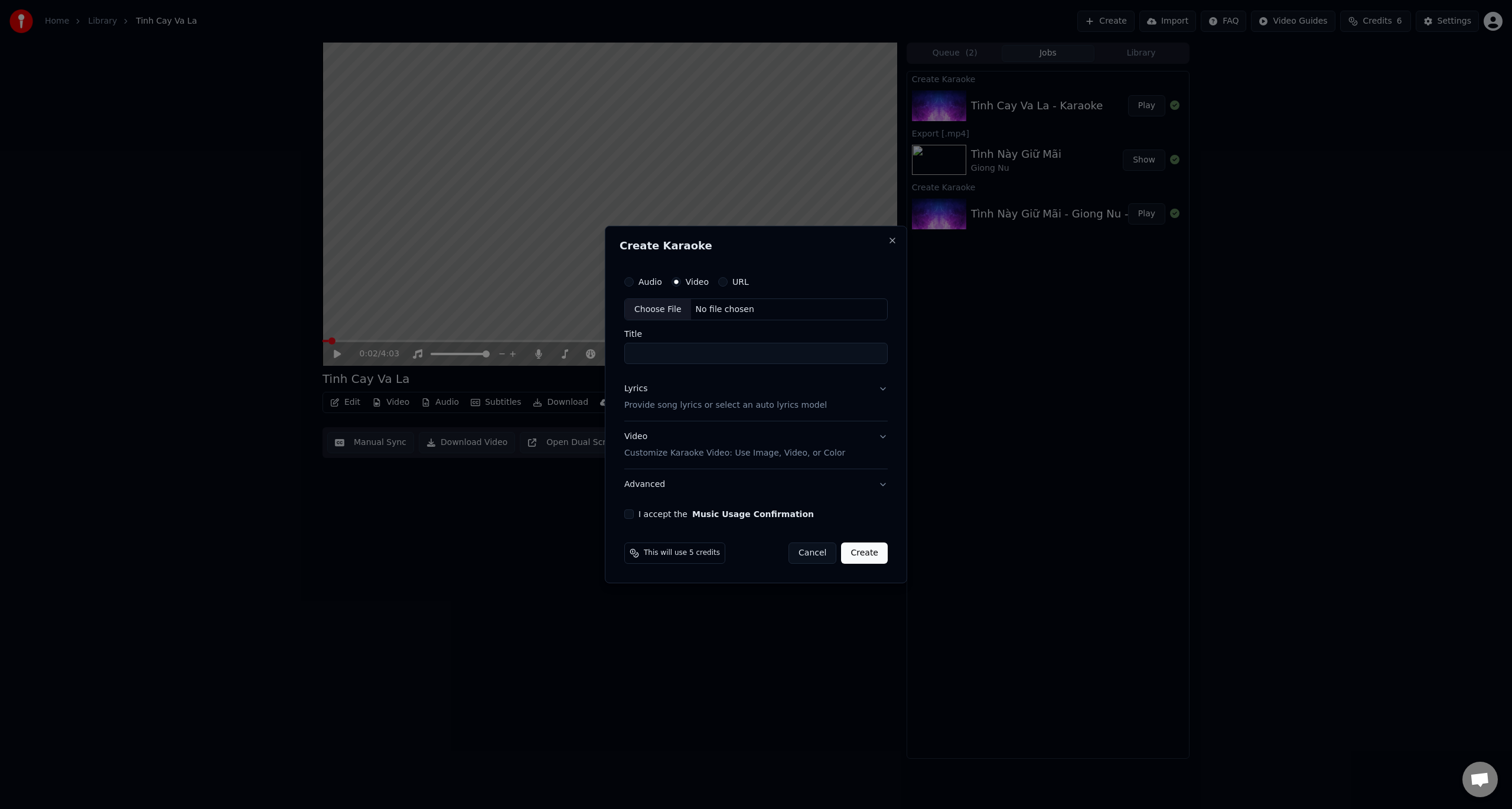
click at [656, 308] on div "Choose File" at bounding box center [658, 309] width 66 height 22
type input "**********"
click at [674, 400] on p "Provide song lyrics or select an auto lyrics model" at bounding box center [723, 406] width 203 height 12
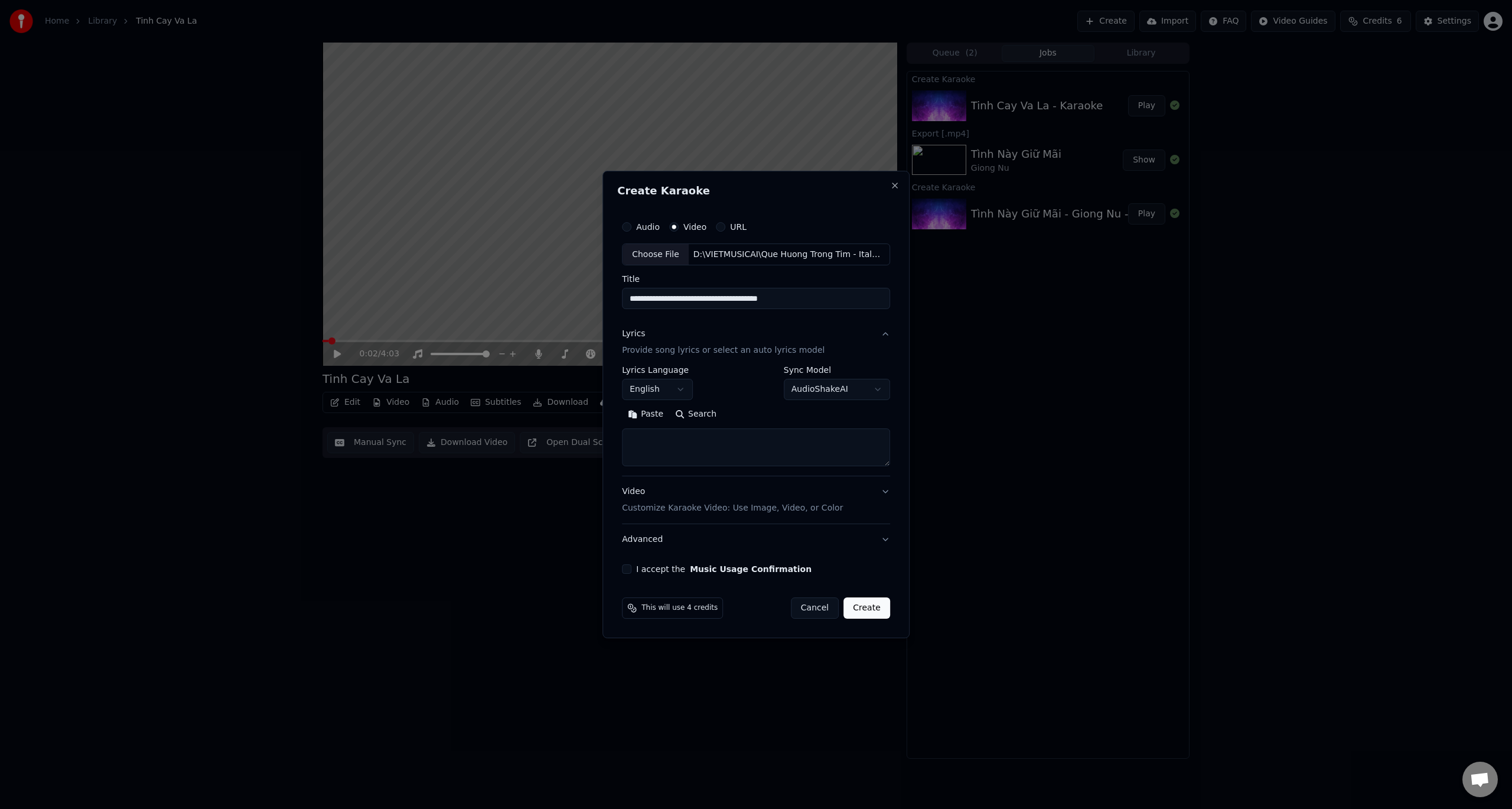
click at [673, 390] on body "**********" at bounding box center [756, 405] width 1512 height 809
select select "**"
click at [693, 457] on textarea at bounding box center [756, 448] width 268 height 38
paste textarea "**********"
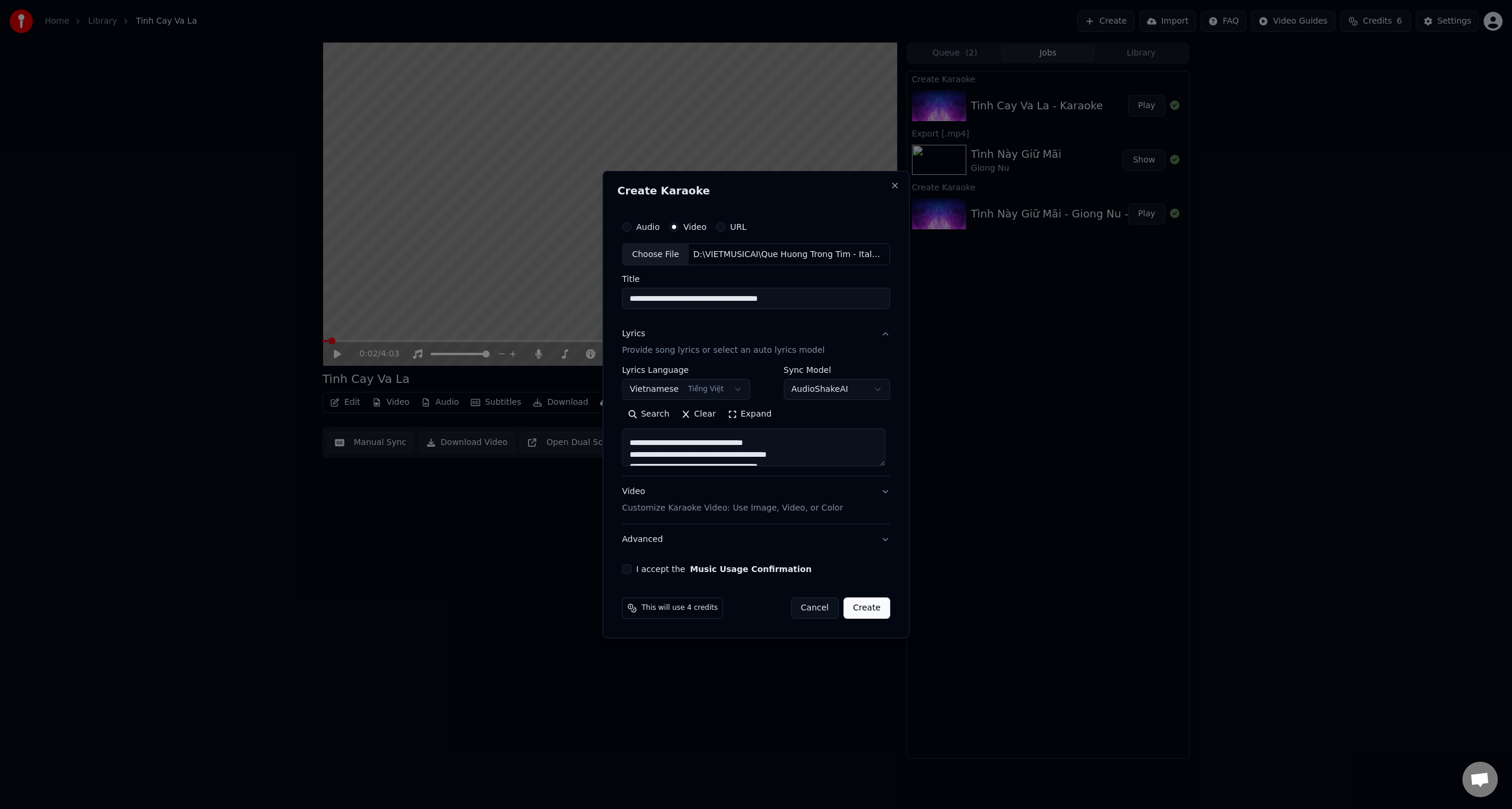
scroll to position [180, 0]
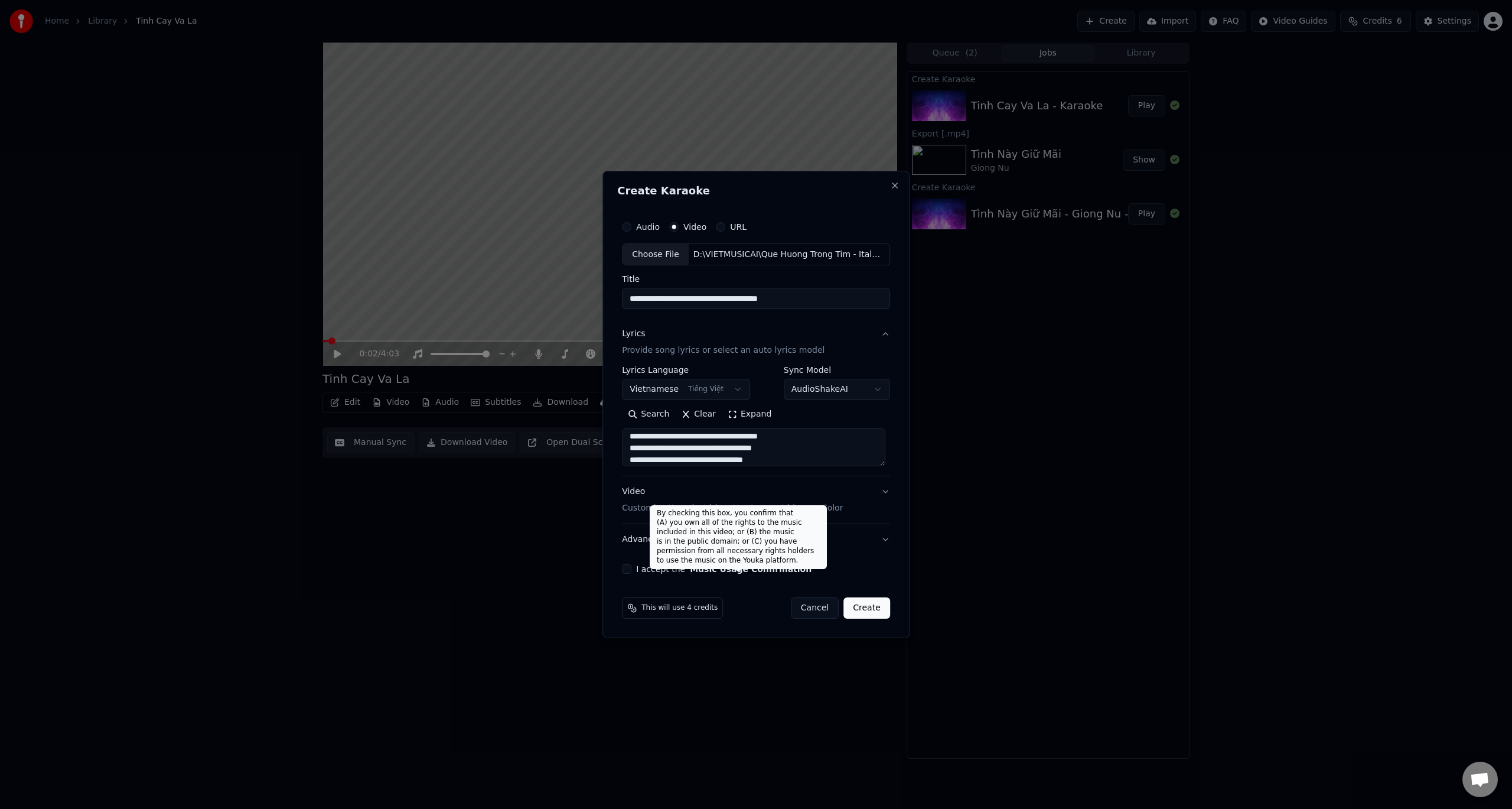
click at [690, 568] on button "Music Usage Confirmation" at bounding box center [751, 569] width 122 height 8
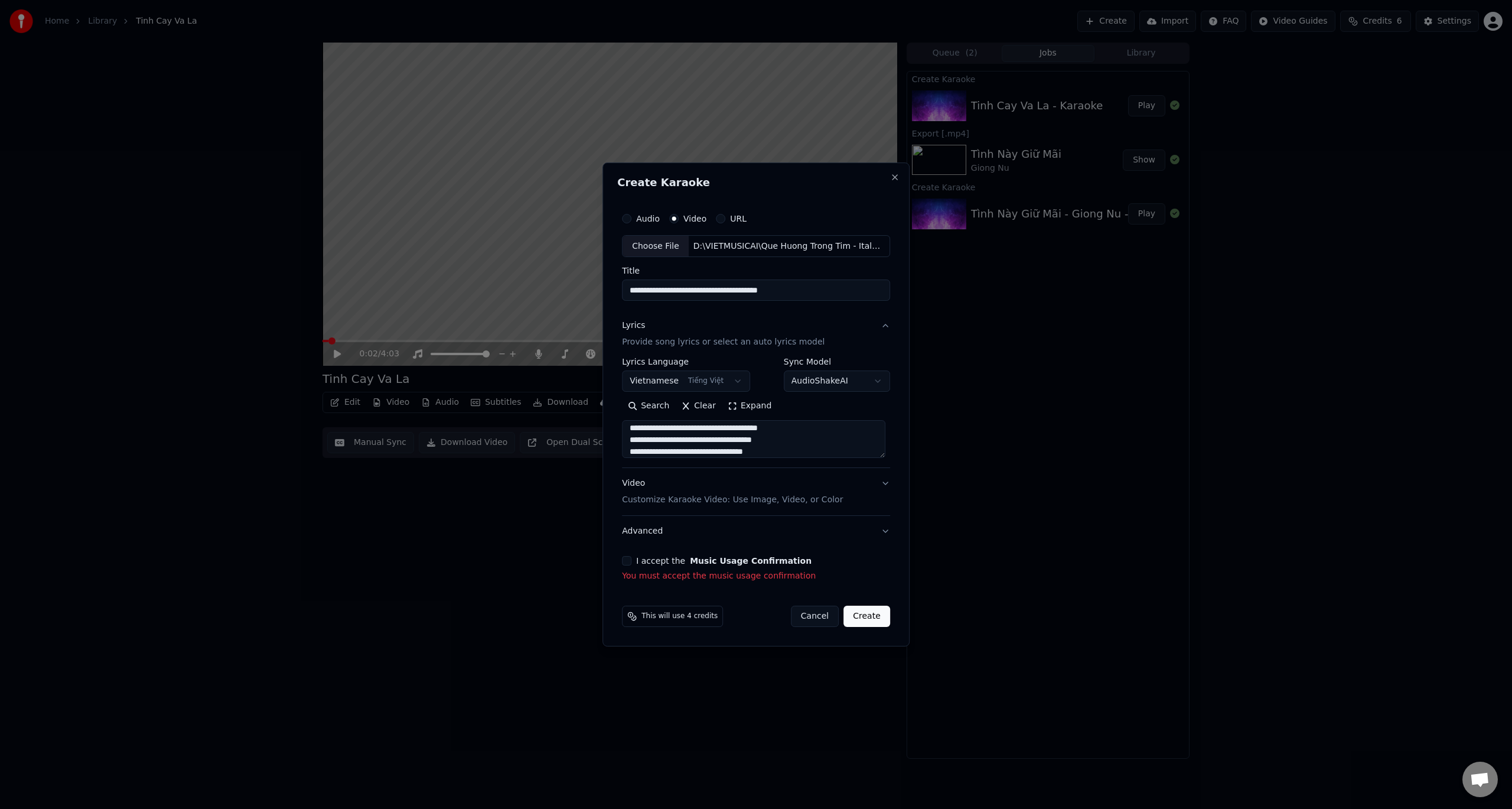
click at [628, 567] on div "I accept the Music Usage Confirmation You must accept the music usage confirmat…" at bounding box center [756, 569] width 268 height 26
click at [629, 562] on button "I accept the Music Usage Confirmation" at bounding box center [626, 561] width 9 height 9
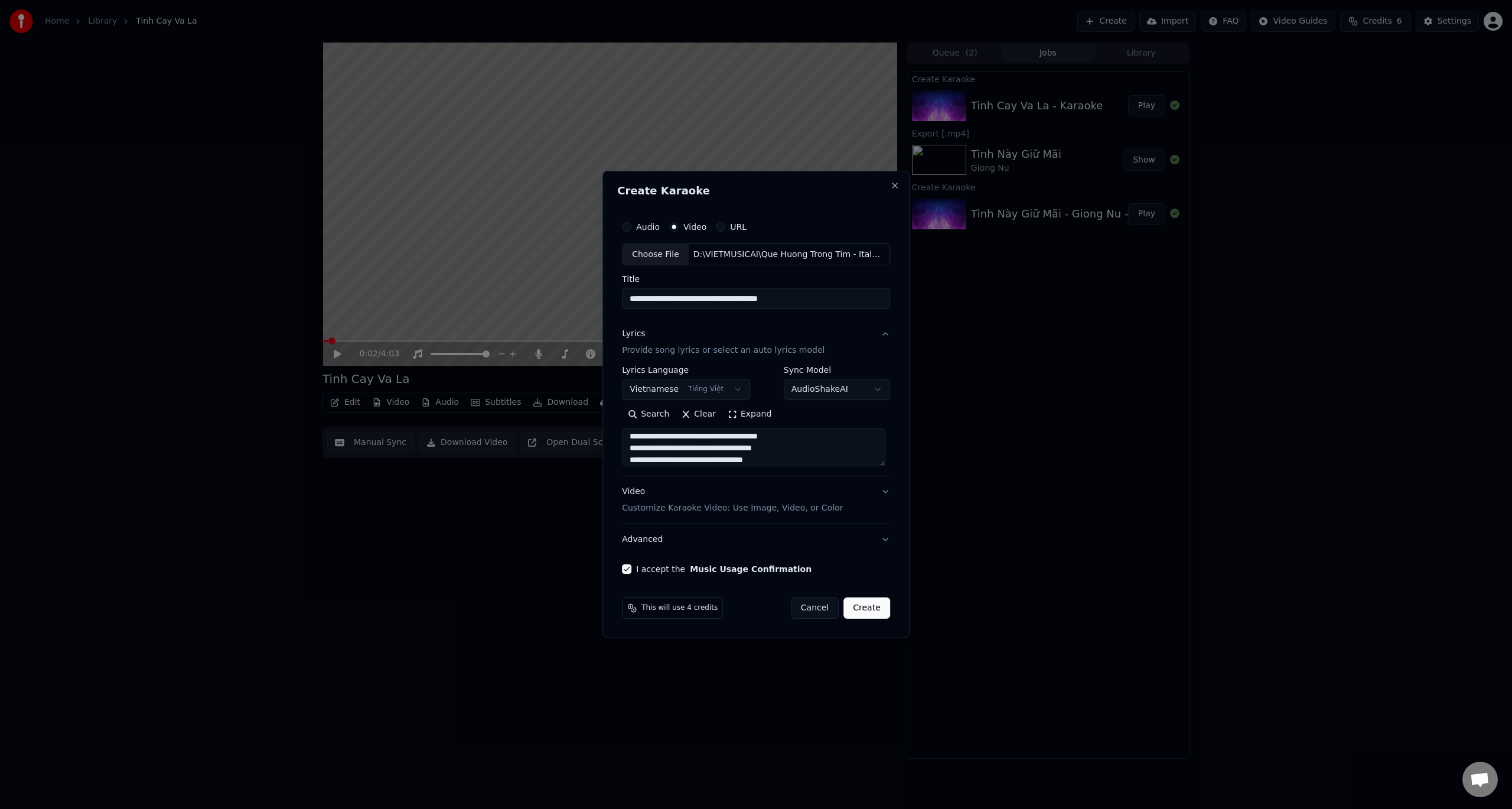
drag, startPoint x: 873, startPoint y: 604, endPoint x: 839, endPoint y: 479, distance: 129.5
click at [846, 488] on form "**********" at bounding box center [756, 417] width 278 height 414
click at [630, 439] on textarea at bounding box center [753, 448] width 264 height 38
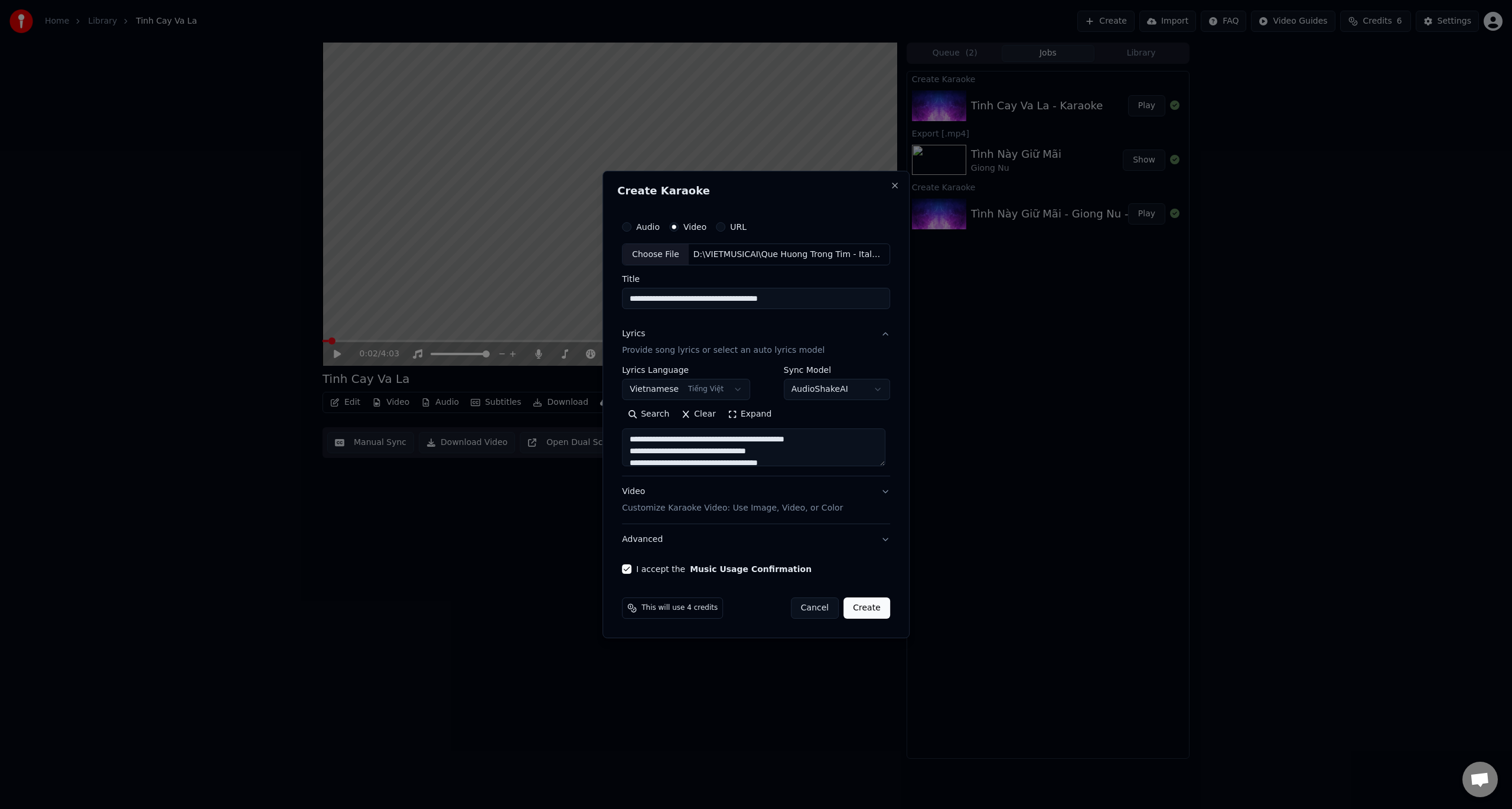
click at [631, 441] on textarea at bounding box center [753, 448] width 264 height 38
click at [662, 462] on textarea at bounding box center [753, 448] width 264 height 38
type textarea "**********"
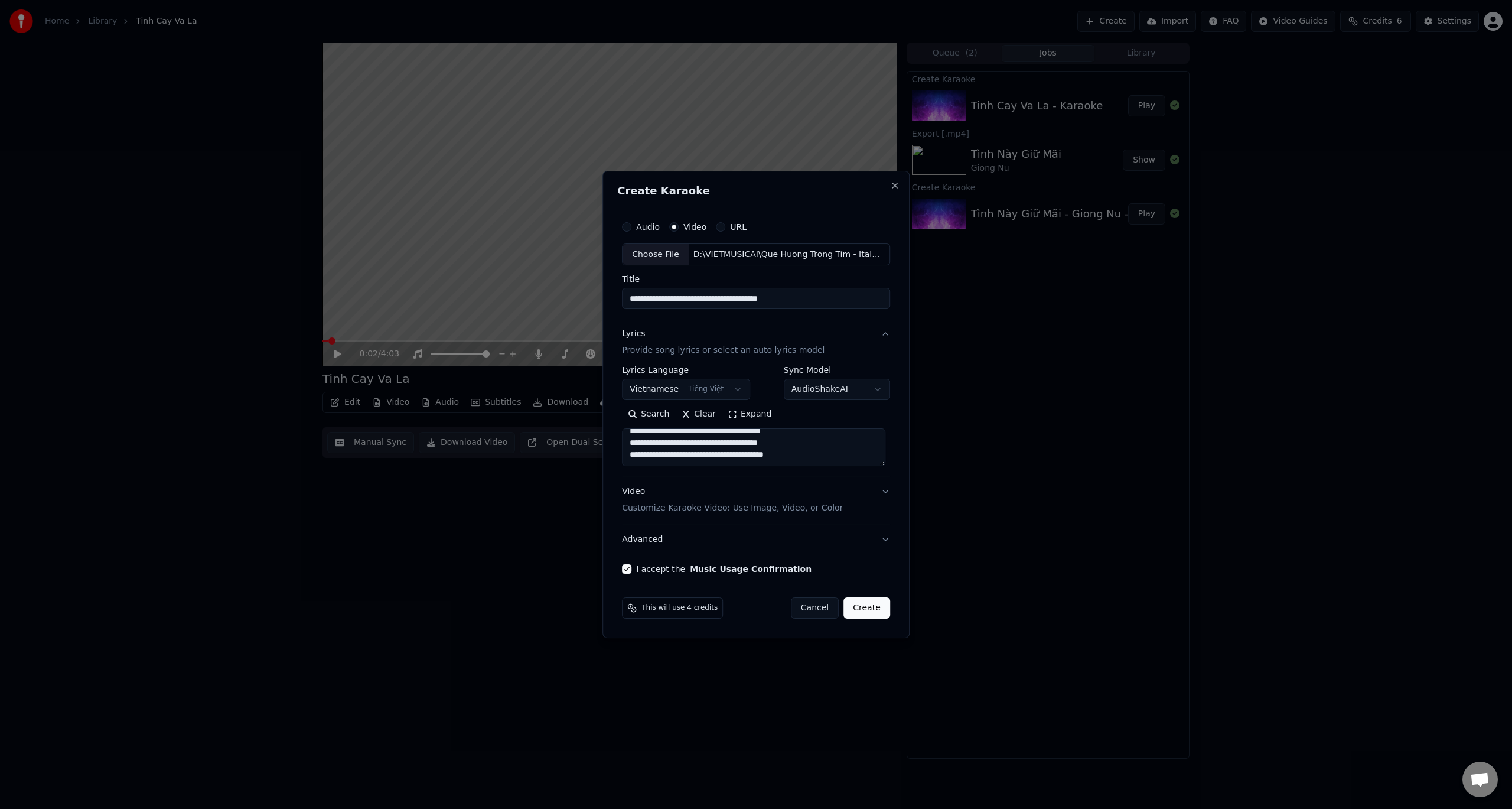
click at [869, 617] on button "Create" at bounding box center [867, 608] width 47 height 22
select select
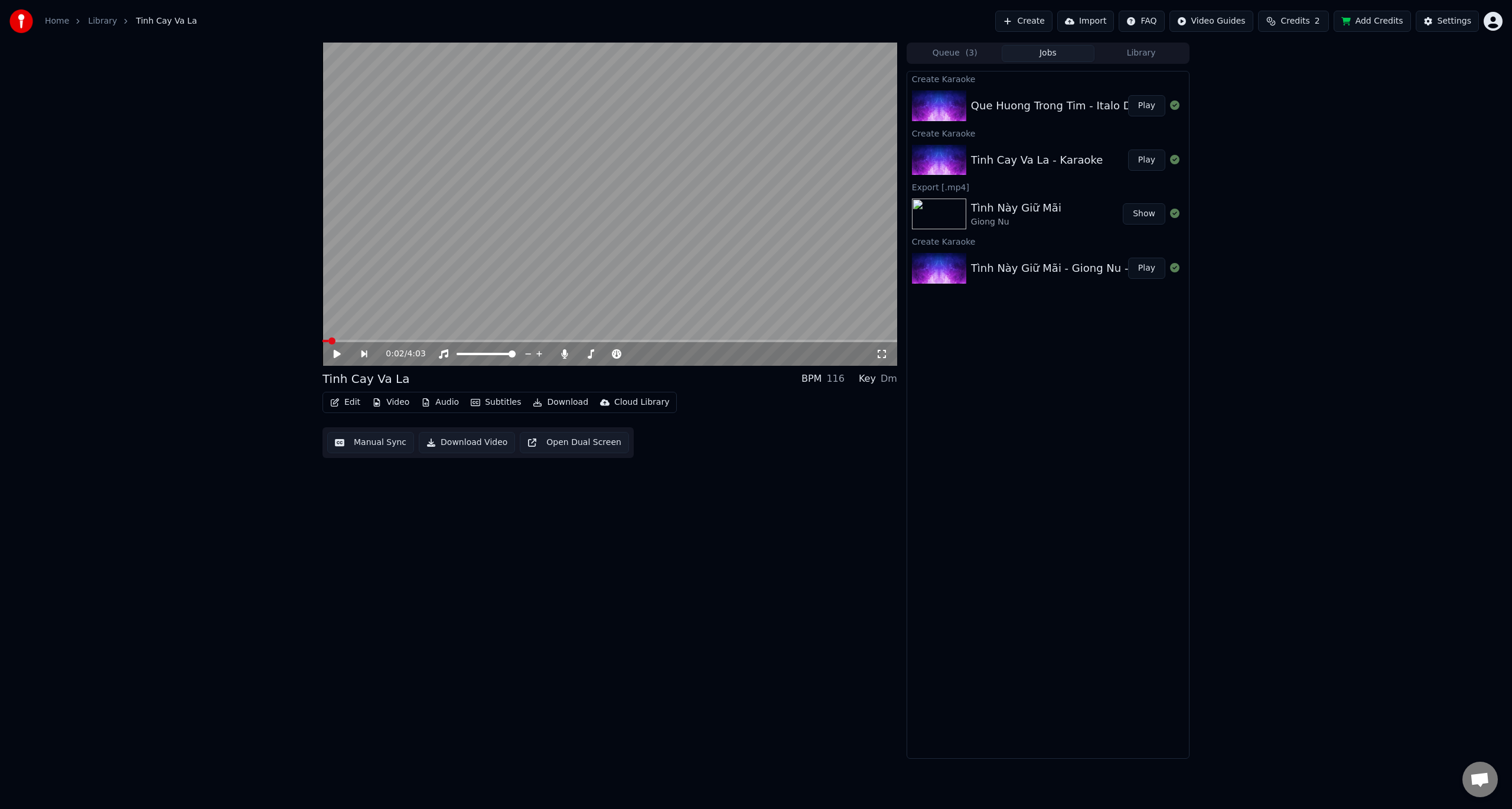
click at [1150, 108] on button "Play" at bounding box center [1146, 106] width 37 height 22
click at [537, 353] on icon at bounding box center [538, 353] width 7 height 9
click at [536, 355] on icon at bounding box center [538, 353] width 12 height 9
click at [542, 353] on icon at bounding box center [538, 353] width 12 height 9
click at [464, 441] on button "Download Video" at bounding box center [467, 443] width 96 height 22
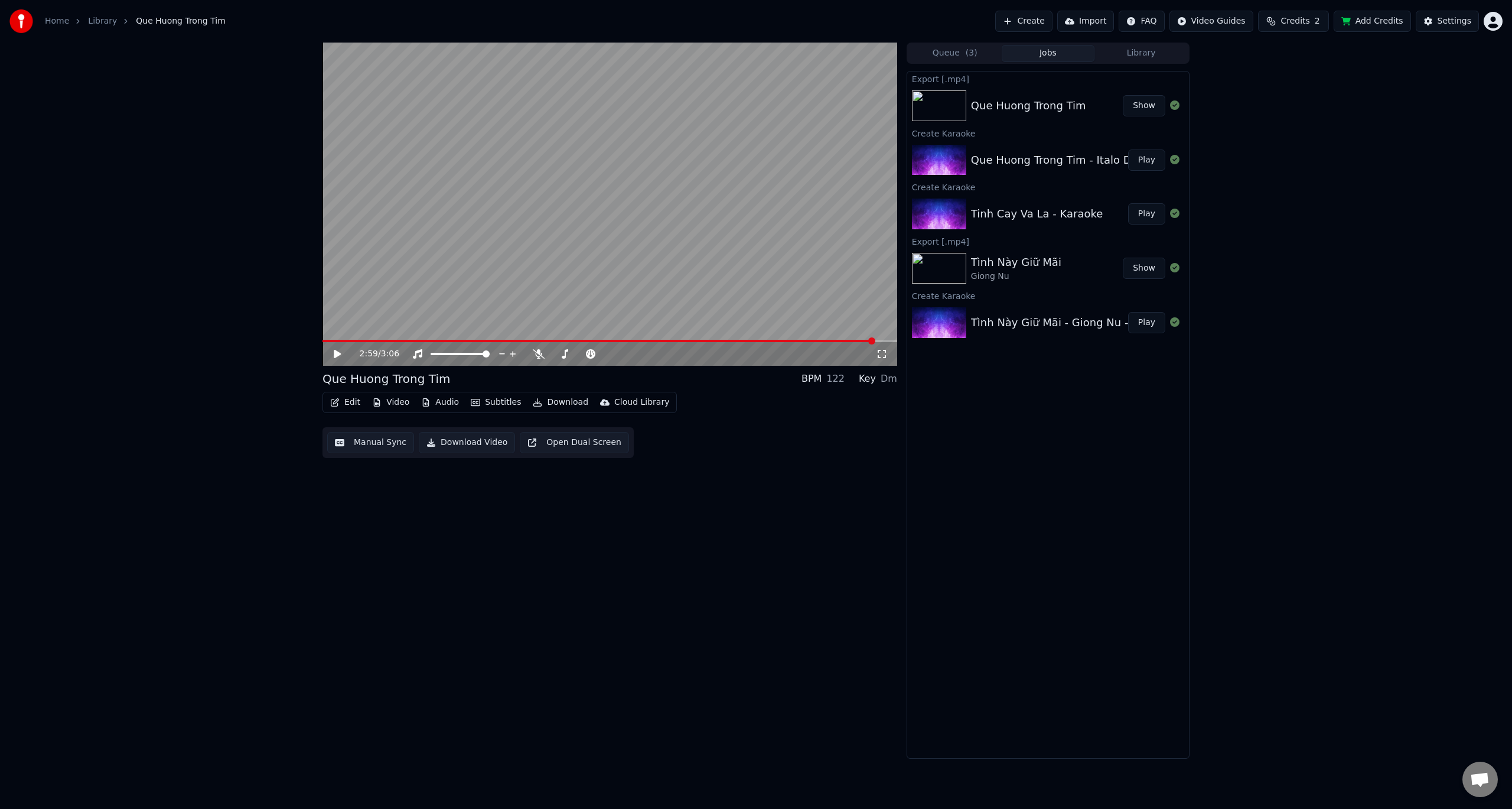
click at [1152, 108] on button "Show" at bounding box center [1144, 106] width 42 height 22
